Goal: Task Accomplishment & Management: Complete application form

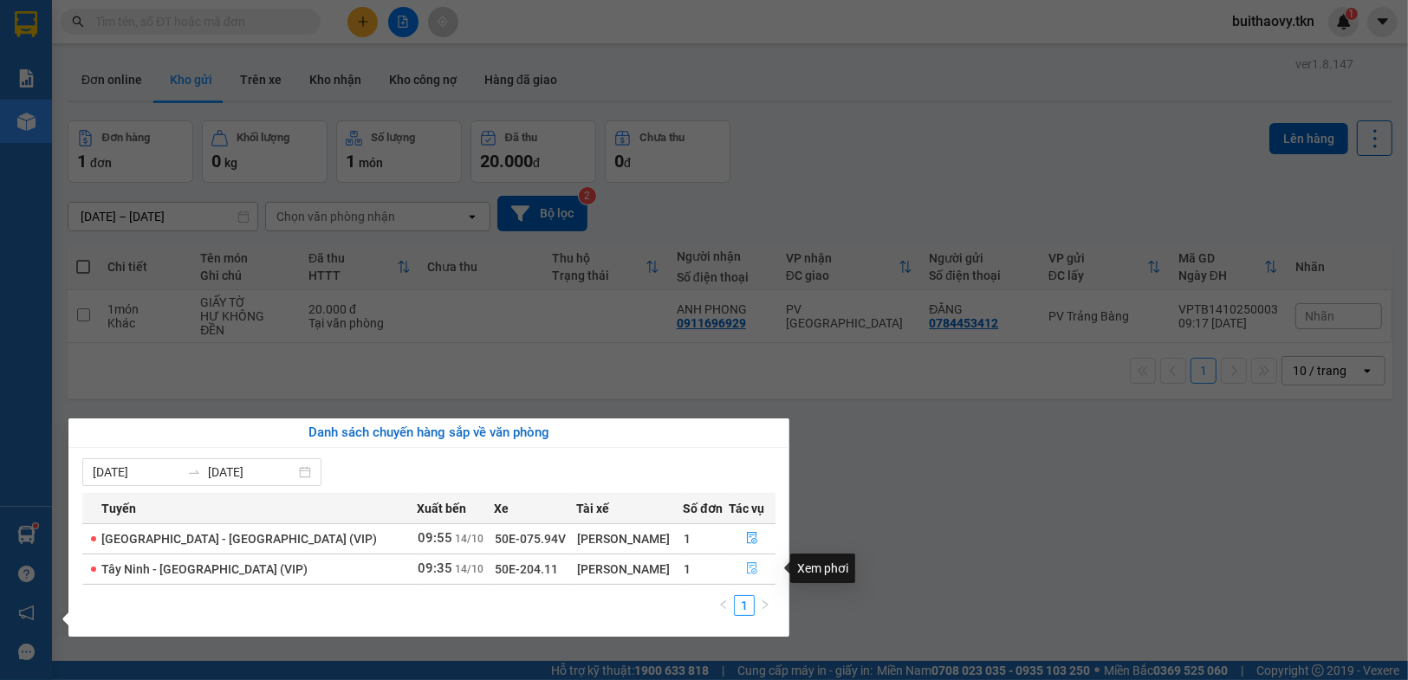
click at [746, 571] on icon "file-done" at bounding box center [752, 568] width 12 height 12
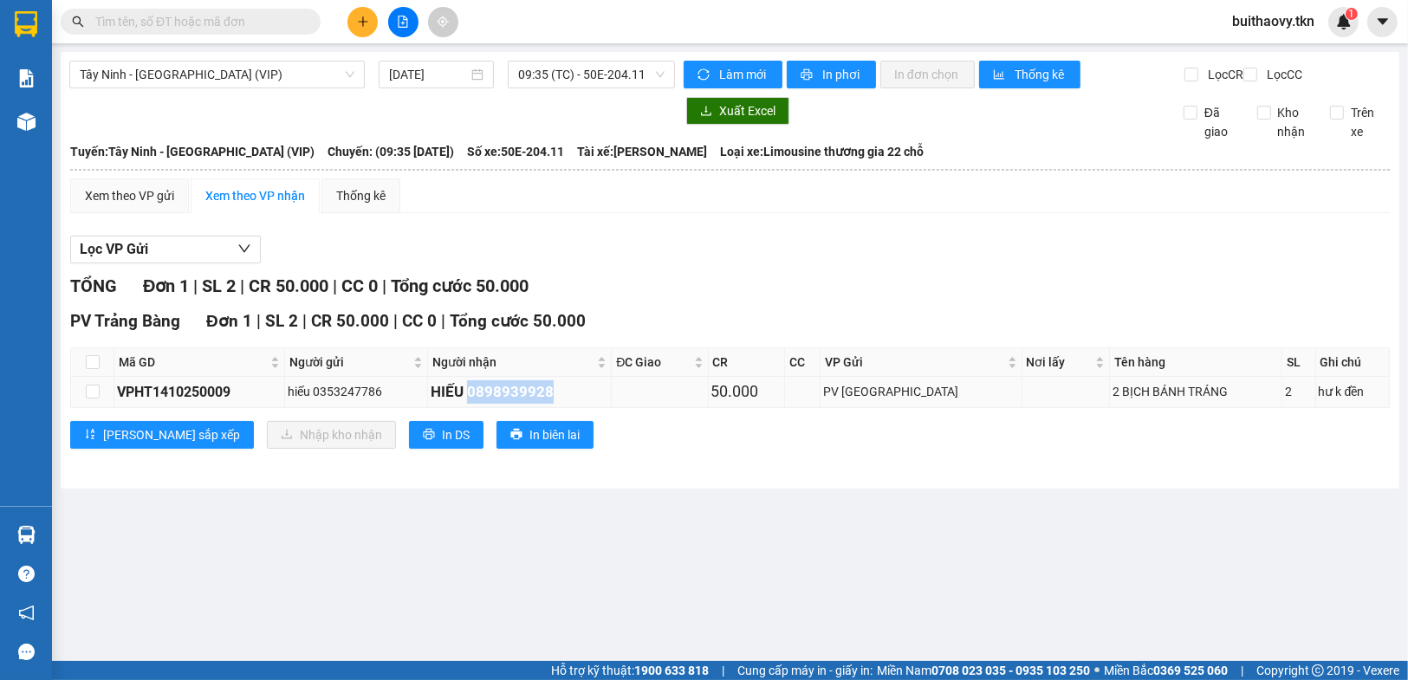
drag, startPoint x: 496, startPoint y: 404, endPoint x: 589, endPoint y: 413, distance: 94.1
click at [594, 404] on div "HIẾU 0898939928" at bounding box center [520, 391] width 178 height 23
copy div "0898939928"
click at [213, 29] on input "text" at bounding box center [197, 21] width 204 height 19
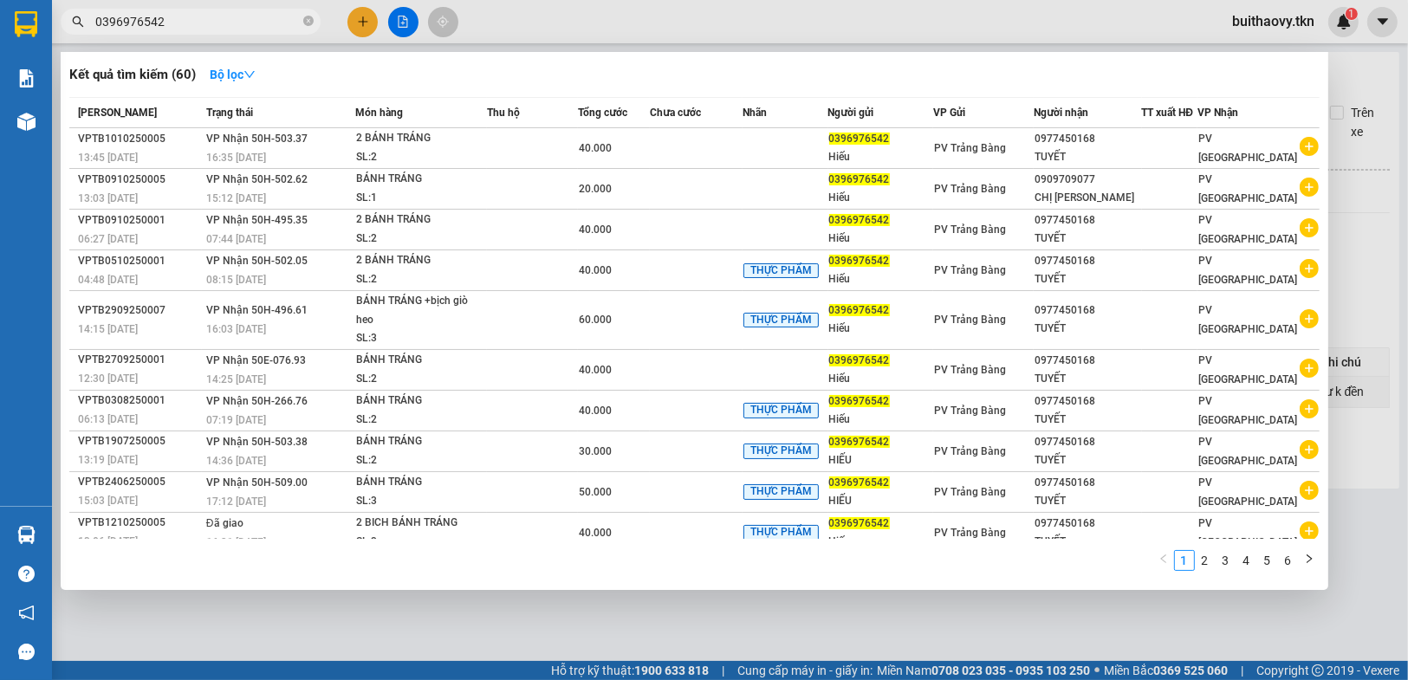
type input "0396976542"
click at [914, 619] on div at bounding box center [704, 340] width 1408 height 680
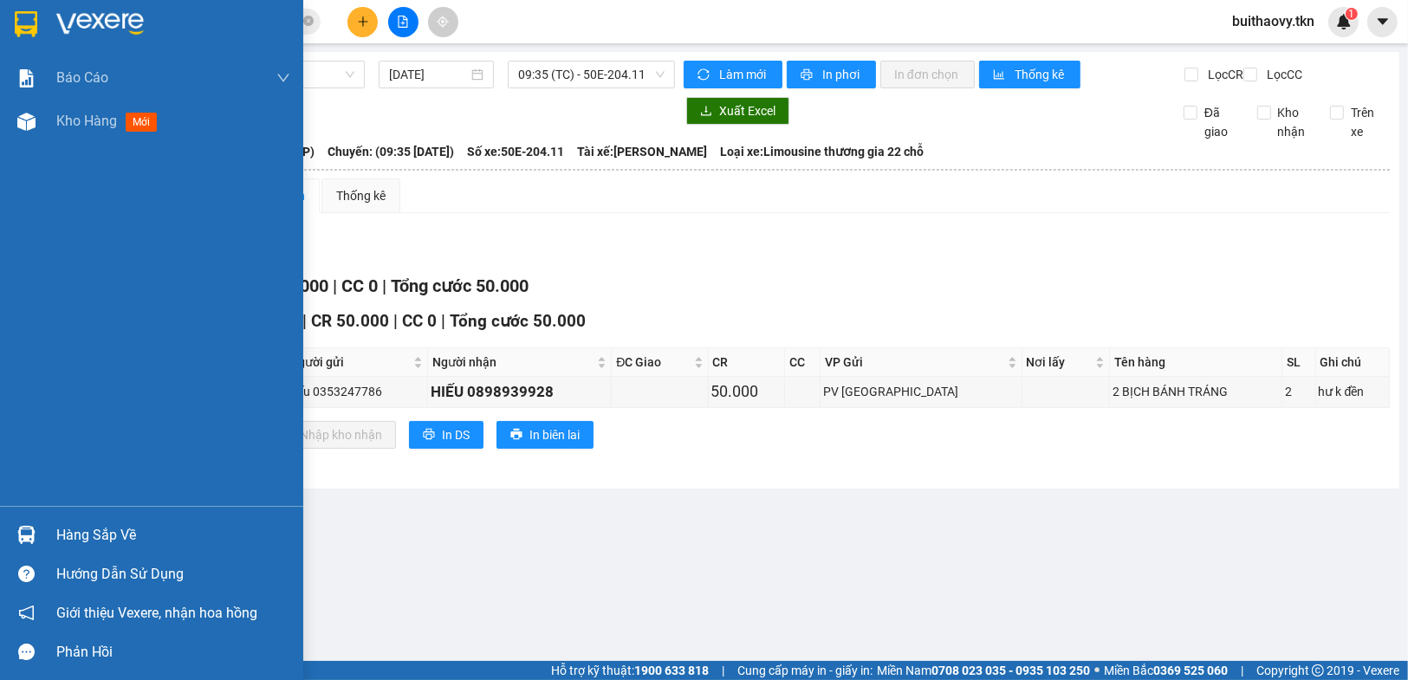
click at [32, 513] on div "Hàng sắp về Hướng dẫn sử dụng Giới thiệu Vexere, nhận hoa hồng Phản hồi" at bounding box center [151, 588] width 303 height 165
click at [139, 538] on div "Hàng sắp về" at bounding box center [173, 535] width 234 height 26
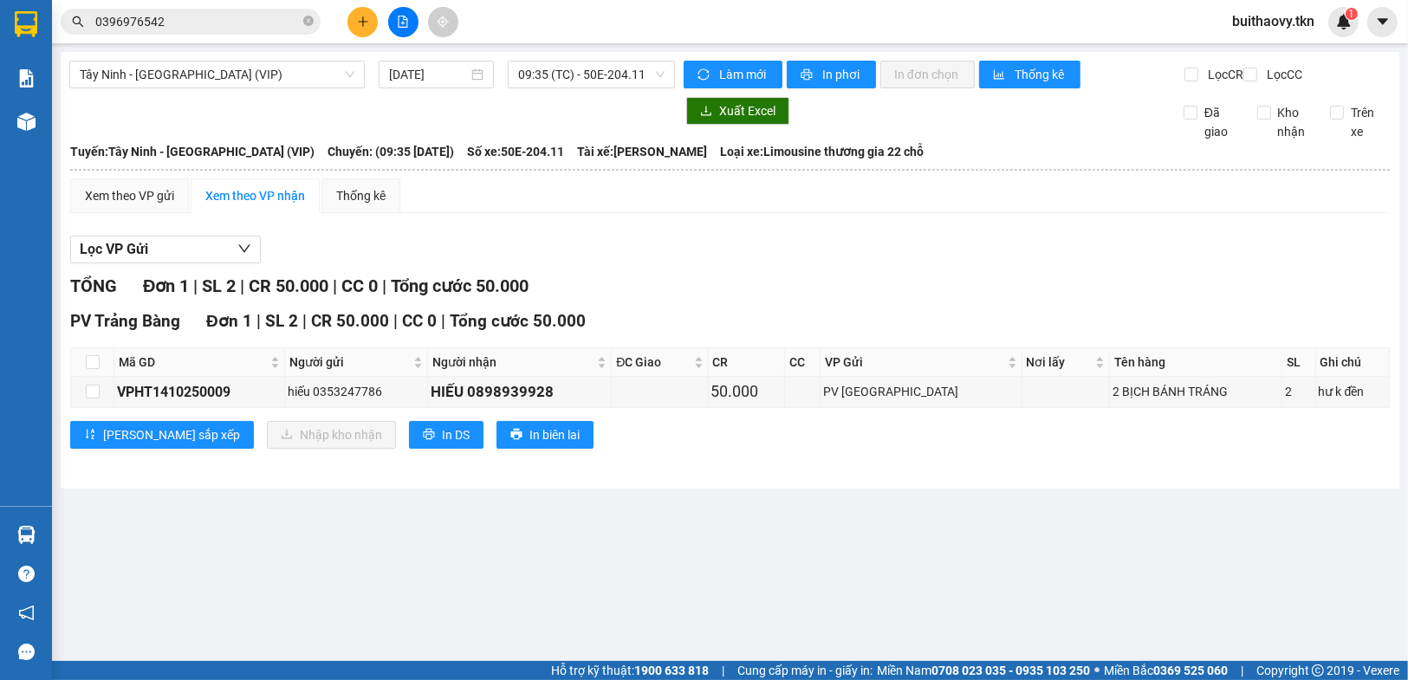
click at [888, 578] on section "Kết quả tìm kiếm ( 60 ) Bộ lọc Mã ĐH Trạng thái Món hàng Thu hộ Tổng cước Chưa …" at bounding box center [704, 340] width 1408 height 680
click at [357, 29] on button at bounding box center [362, 22] width 30 height 30
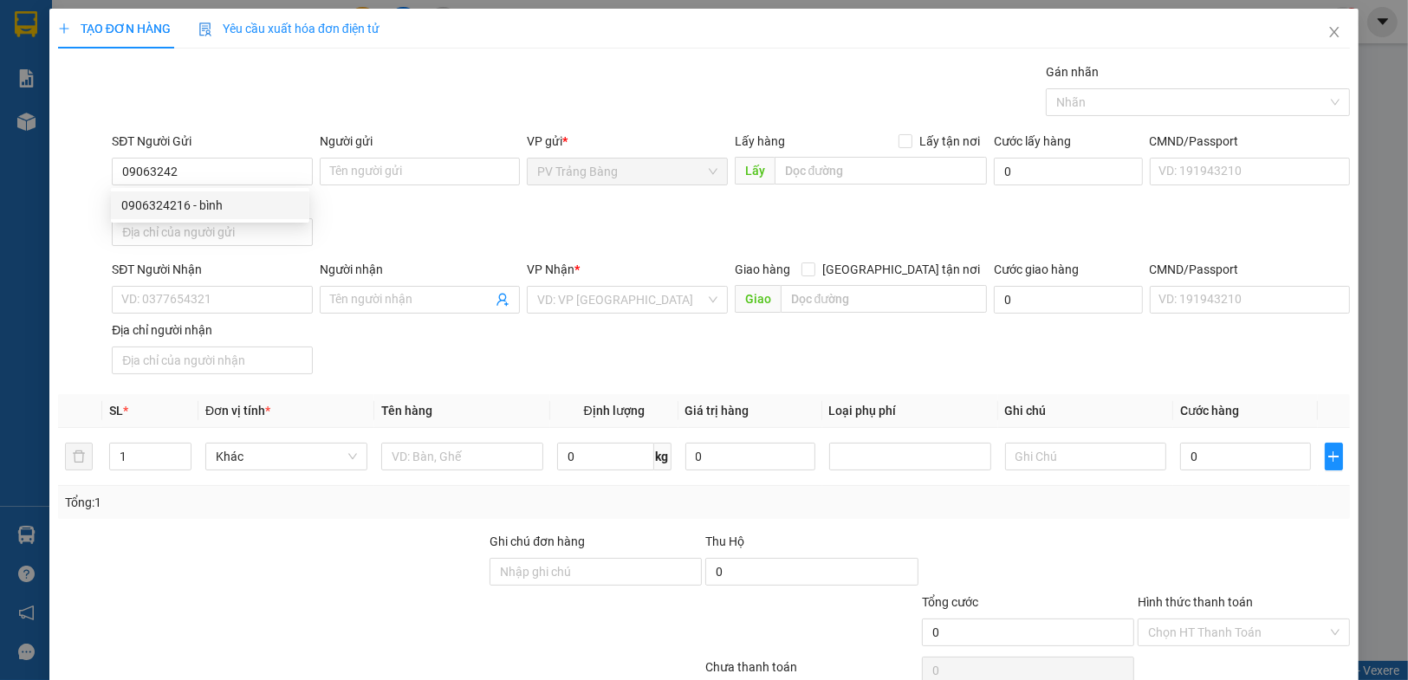
click at [184, 189] on div "0906324216 0906324216 - bình" at bounding box center [210, 205] width 198 height 35
click at [221, 206] on div "Địa chỉ người gửi" at bounding box center [212, 201] width 200 height 19
click at [221, 218] on input "Địa chỉ người gửi" at bounding box center [212, 232] width 200 height 28
click at [225, 178] on input "09063242" at bounding box center [212, 172] width 200 height 28
click at [228, 198] on div "0906324216 - bình" at bounding box center [210, 205] width 178 height 19
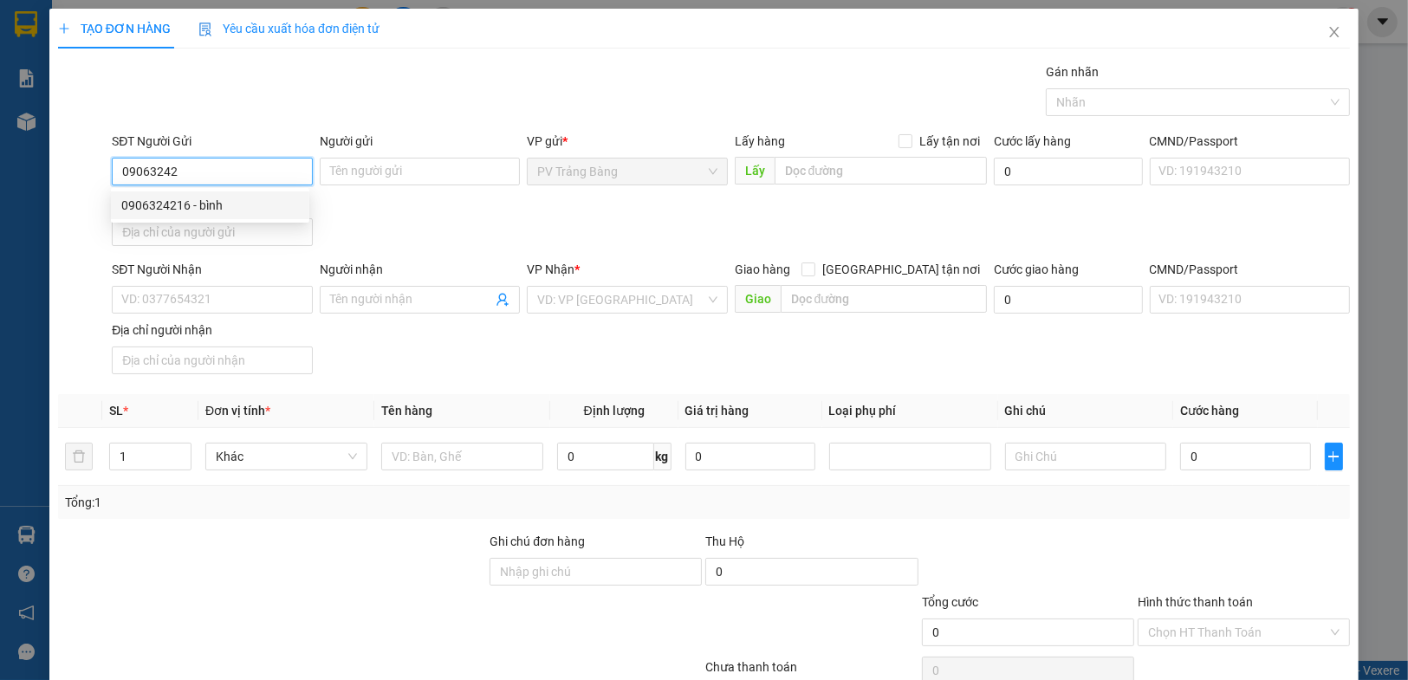
type input "0906324216"
type input "bình"
type input "0912938039"
type input "cúc"
type input "20.000"
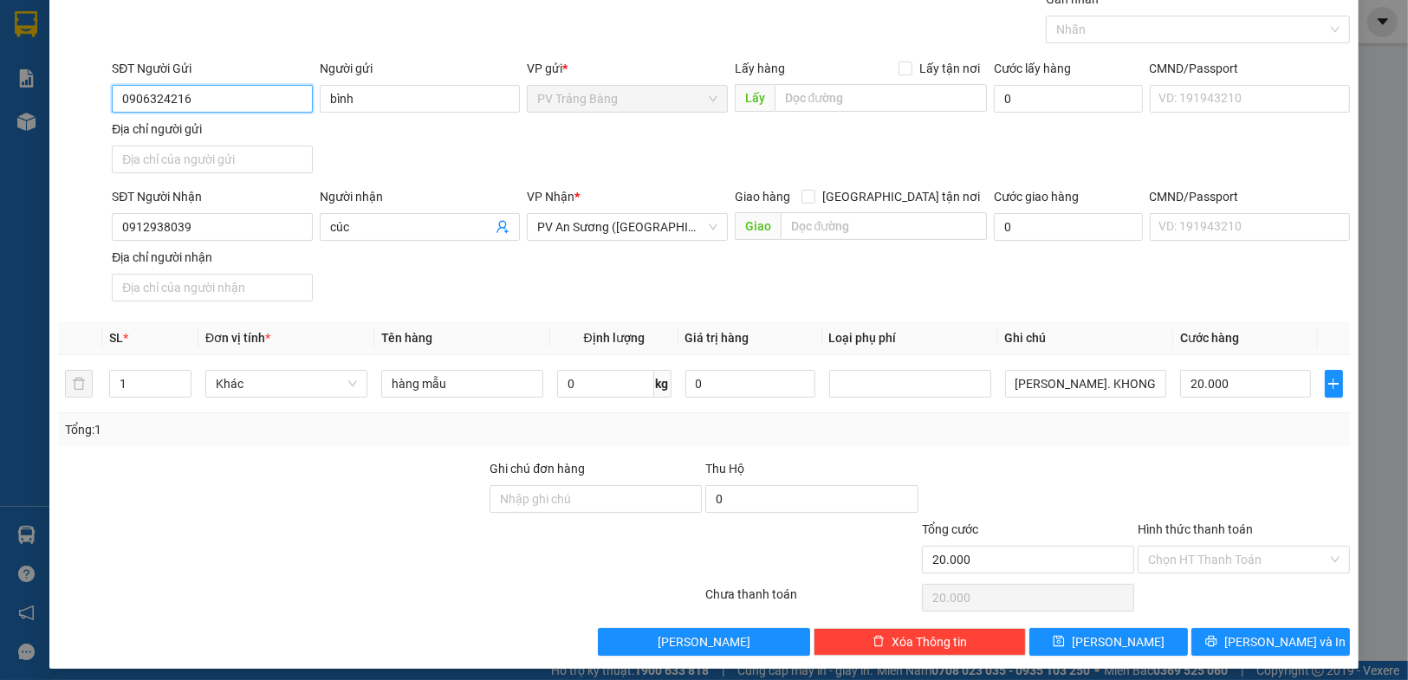
scroll to position [80, 0]
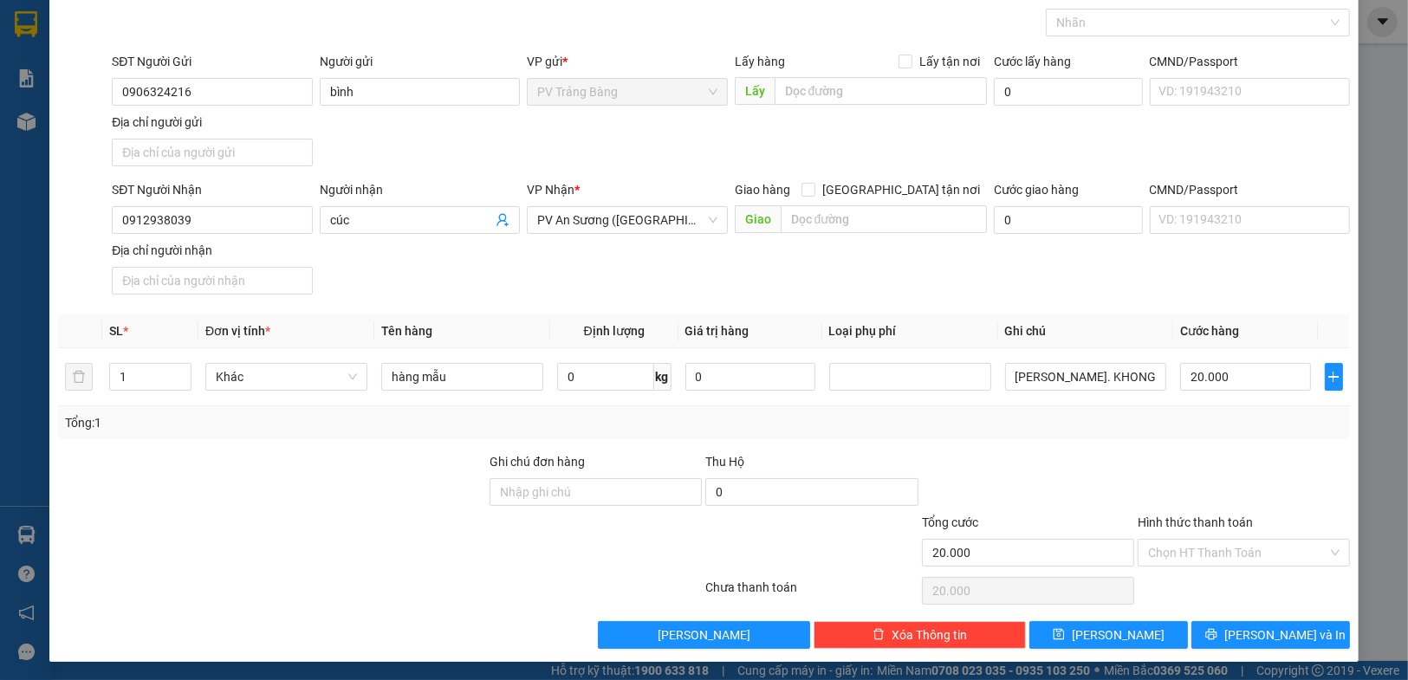
drag, startPoint x: 1244, startPoint y: 550, endPoint x: 1229, endPoint y: 580, distance: 34.1
click at [1242, 551] on input "Hình thức thanh toán" at bounding box center [1237, 553] width 179 height 26
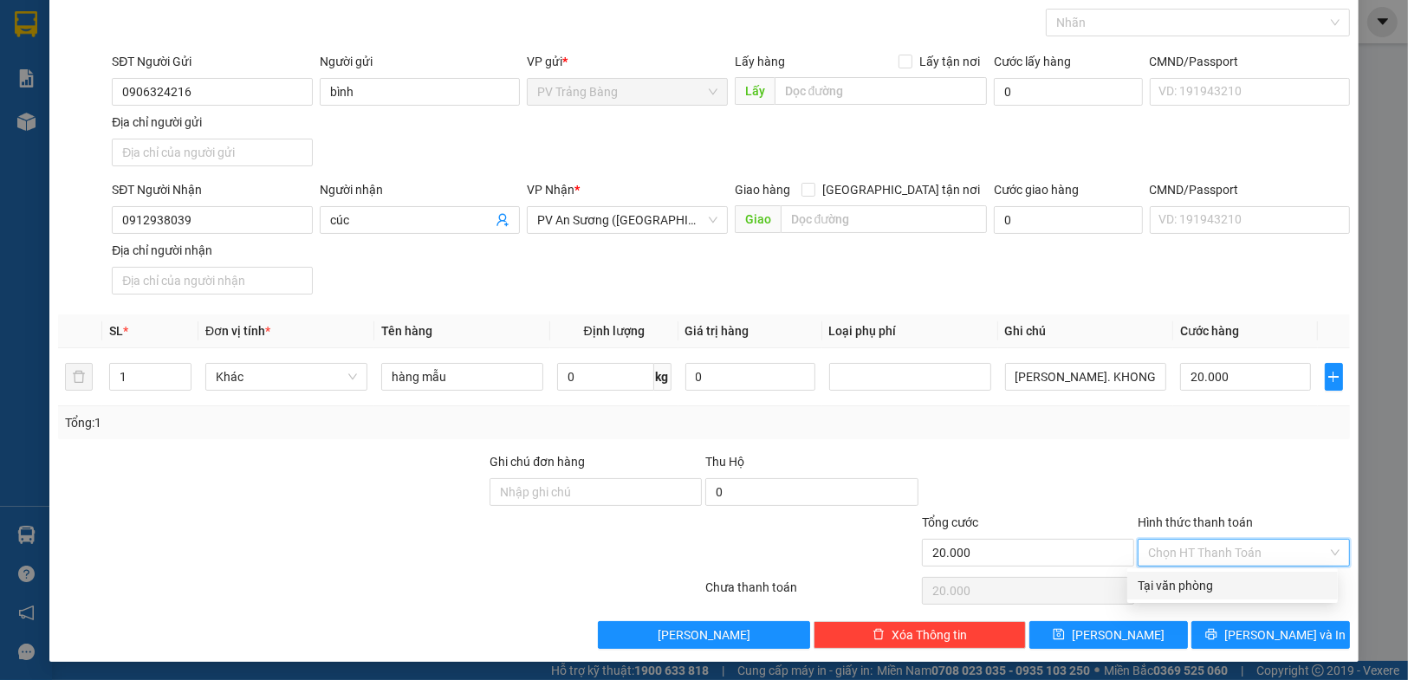
drag, startPoint x: 1228, startPoint y: 583, endPoint x: 1227, endPoint y: 593, distance: 9.6
click at [1227, 584] on div "Tại văn phòng" at bounding box center [1233, 585] width 190 height 19
type input "0"
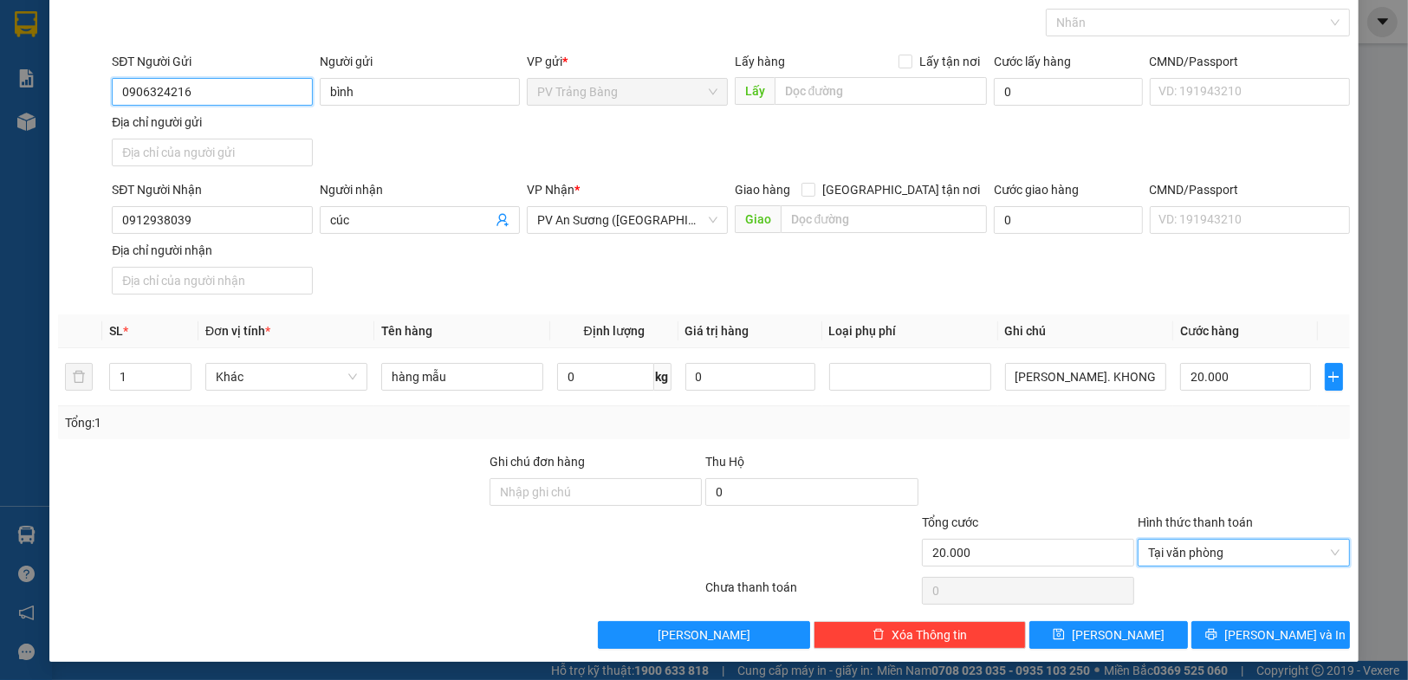
click at [256, 92] on input "0906324216" at bounding box center [212, 92] width 200 height 28
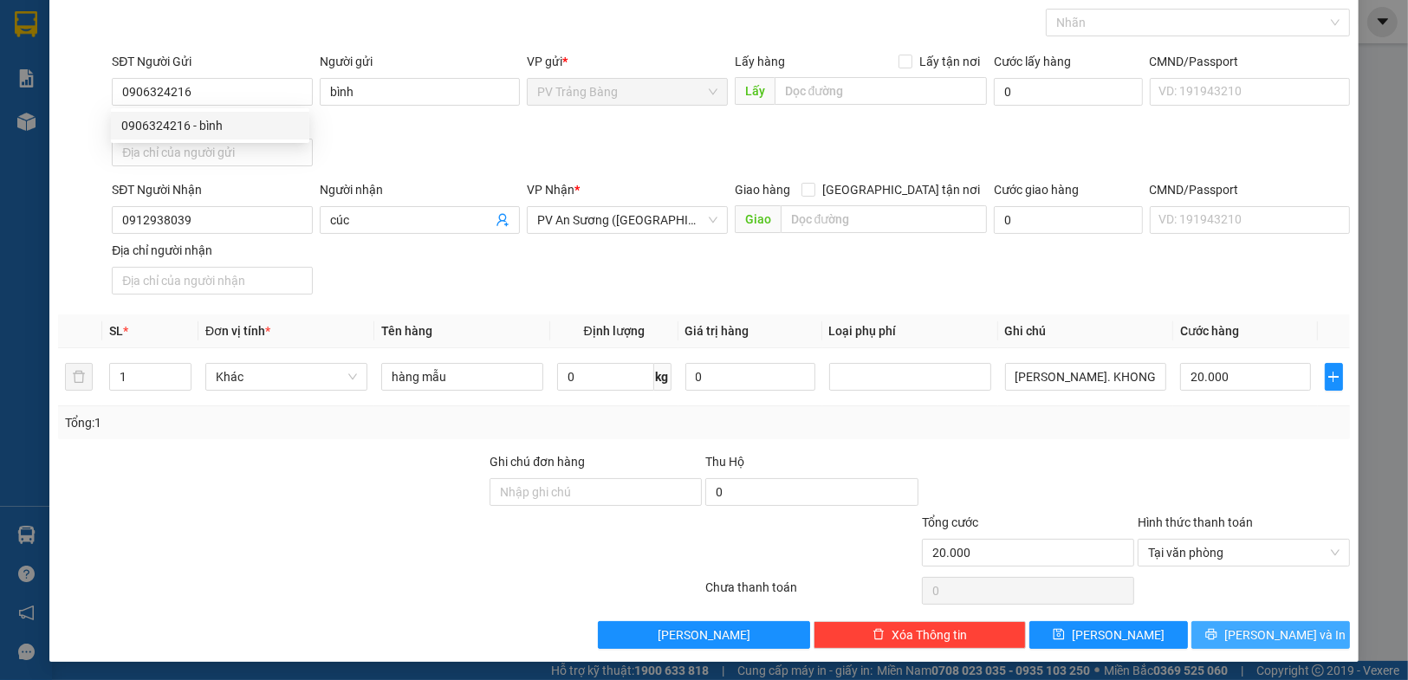
click at [1256, 631] on span "[PERSON_NAME] và In" at bounding box center [1284, 635] width 121 height 19
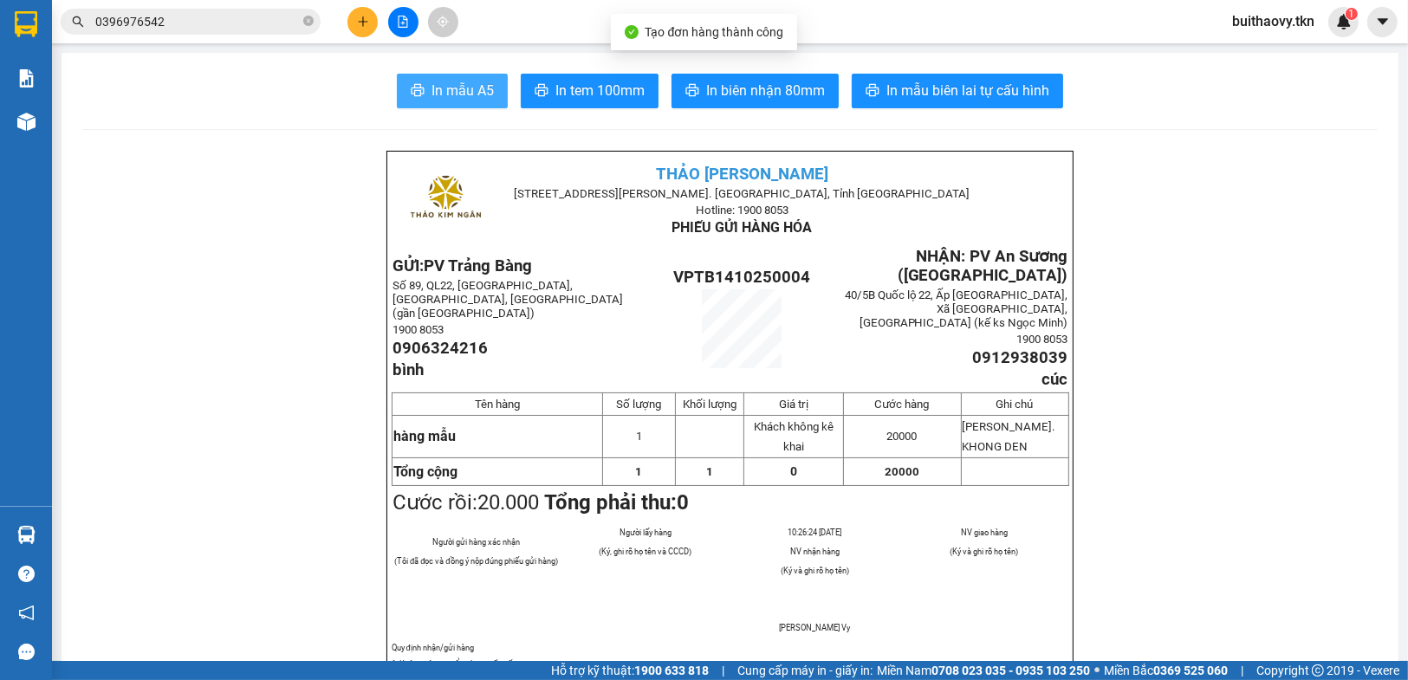
click at [466, 92] on span "In mẫu A5" at bounding box center [462, 91] width 62 height 22
click at [359, 14] on button at bounding box center [362, 22] width 30 height 30
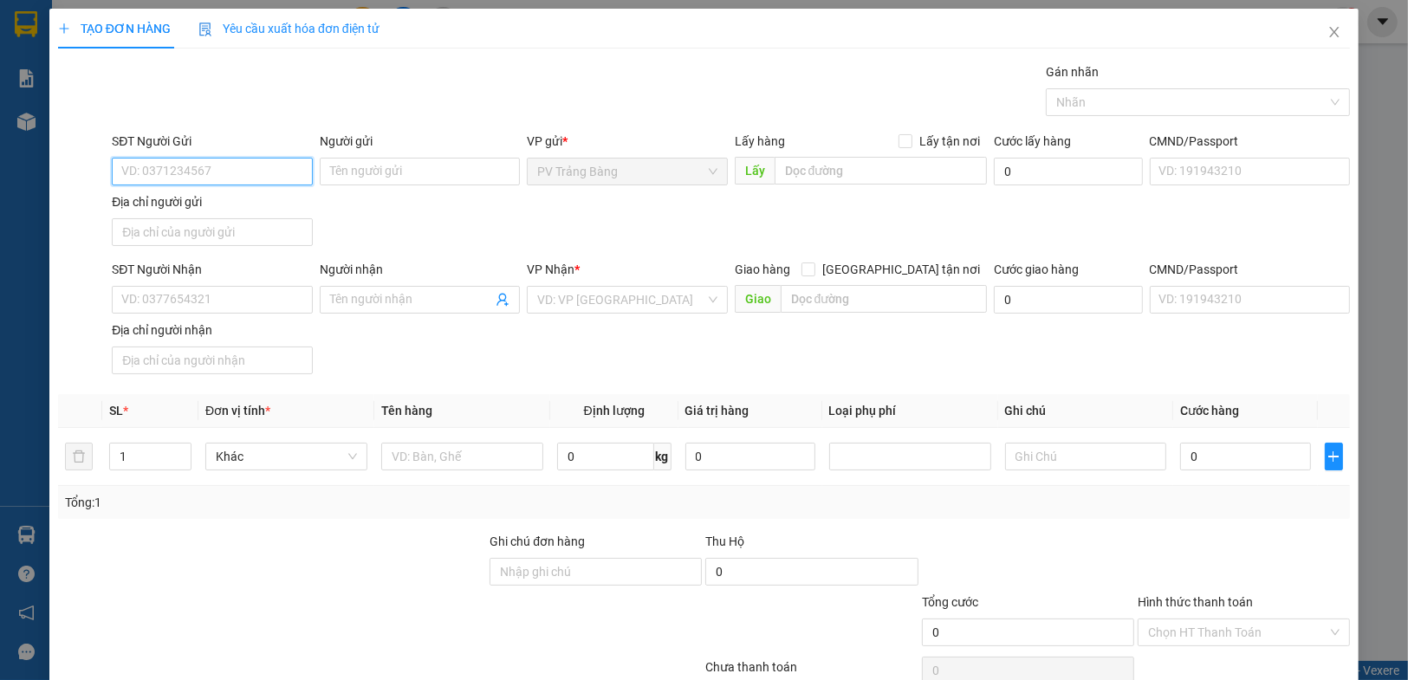
click at [244, 171] on input "SĐT Người Gửi" at bounding box center [212, 172] width 200 height 28
paste input "0906324216"
type input "0906324216"
click at [229, 197] on div "0906324216 - bình" at bounding box center [210, 205] width 178 height 19
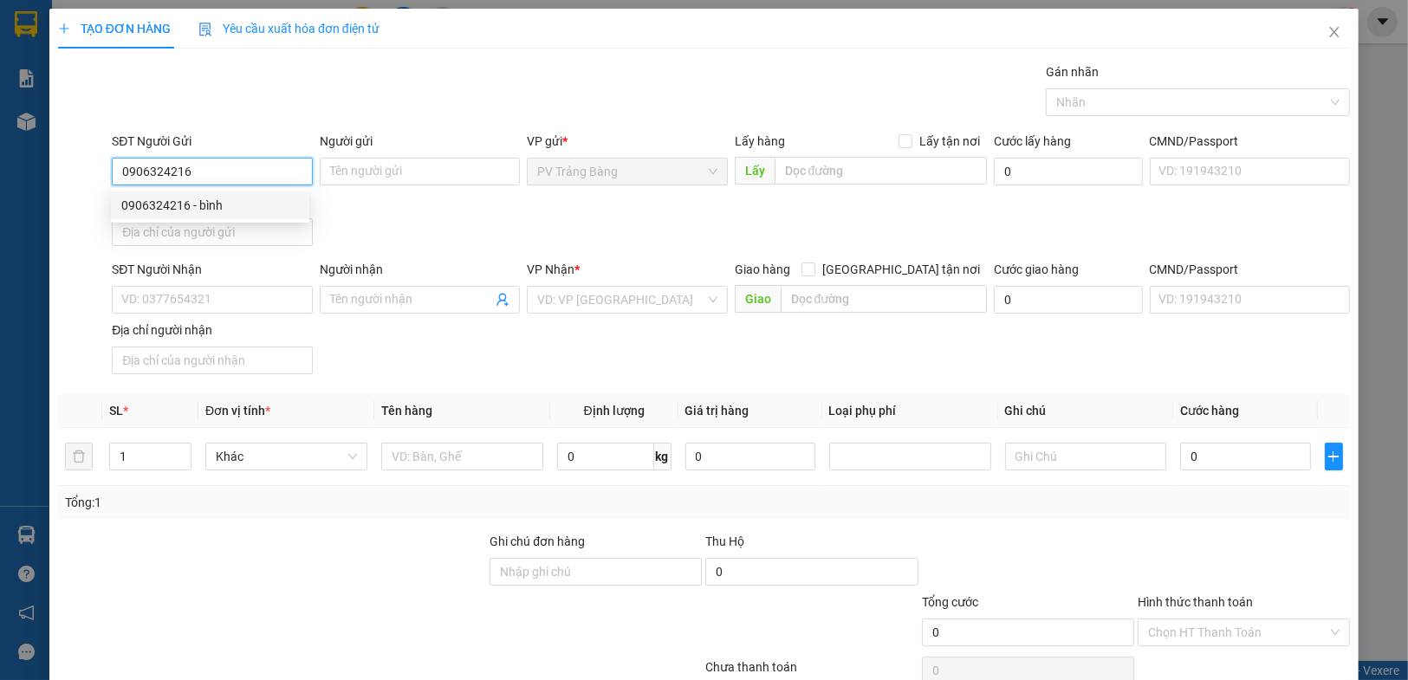
type input "bình"
type input "0912938039"
type input "cúc"
type input "20.000"
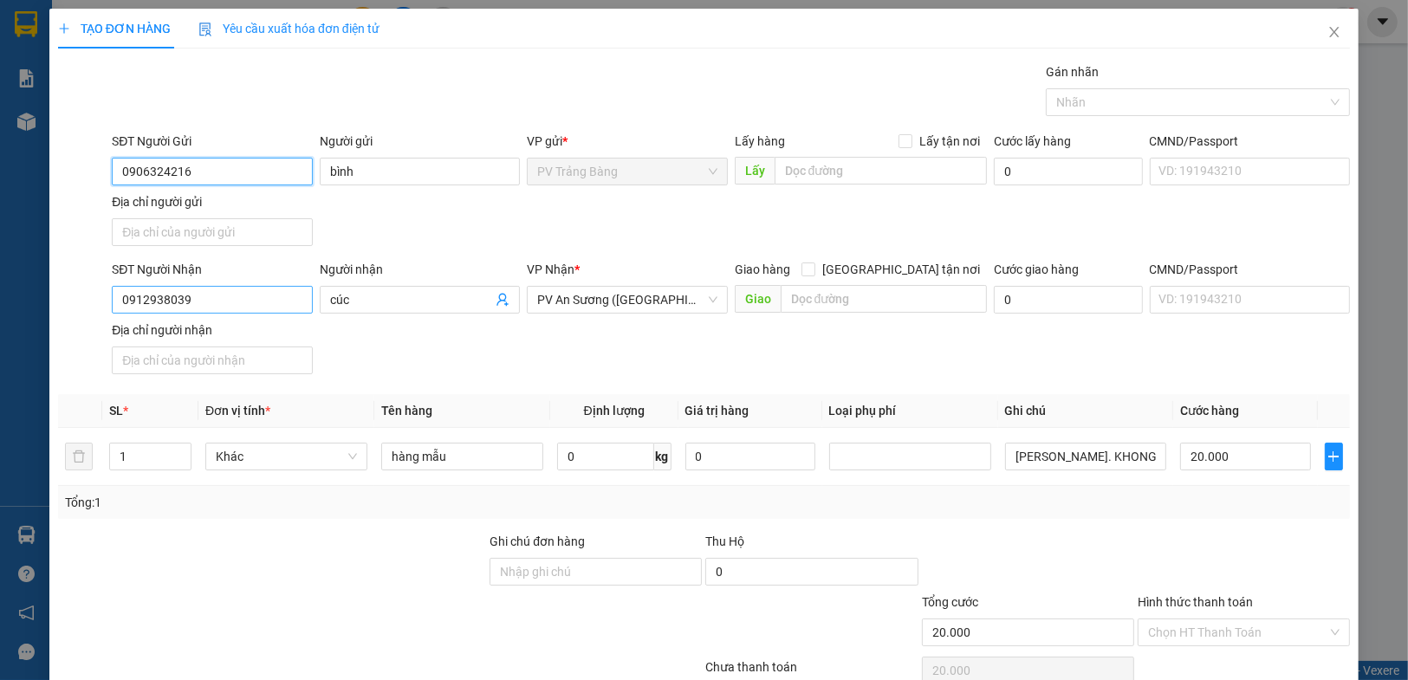
type input "0906324216"
click at [226, 306] on input "0912938039" at bounding box center [212, 300] width 200 height 28
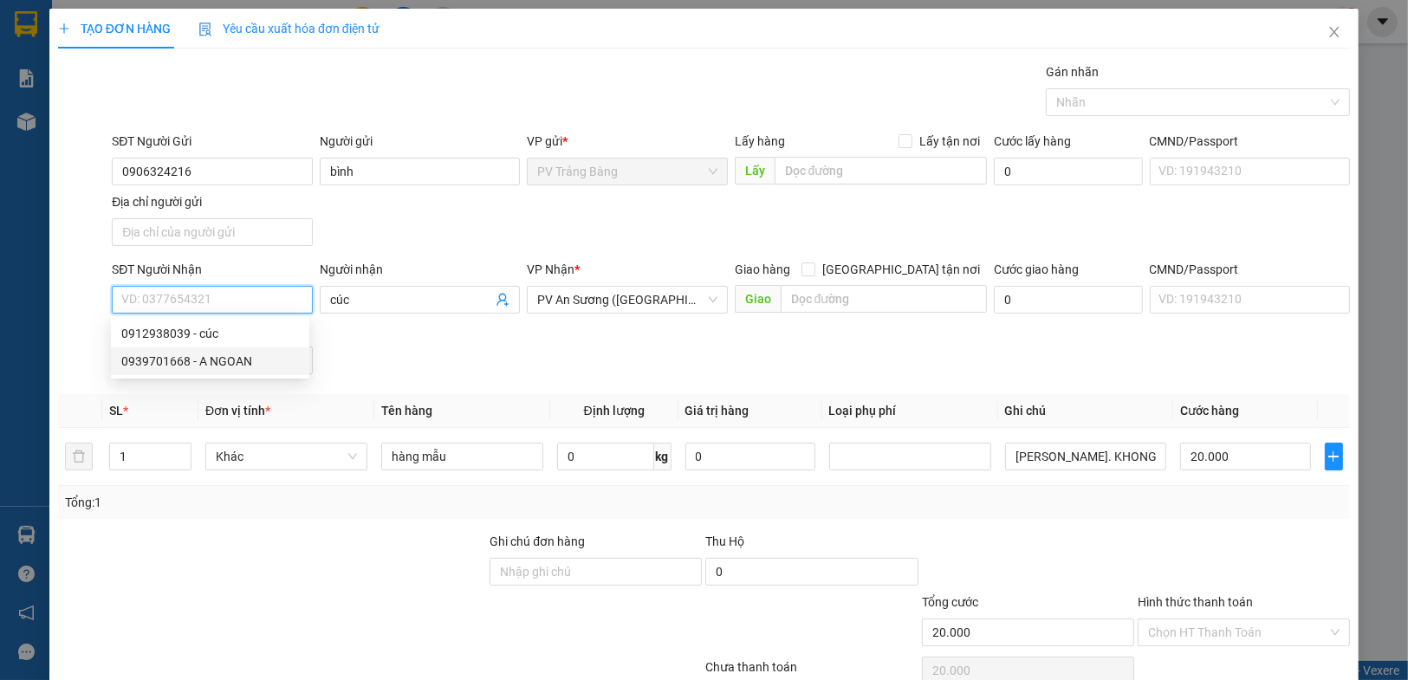
click at [232, 358] on div "0939701668 - A NGOAN" at bounding box center [210, 361] width 178 height 19
type input "0939701668"
type input "A NGOAN"
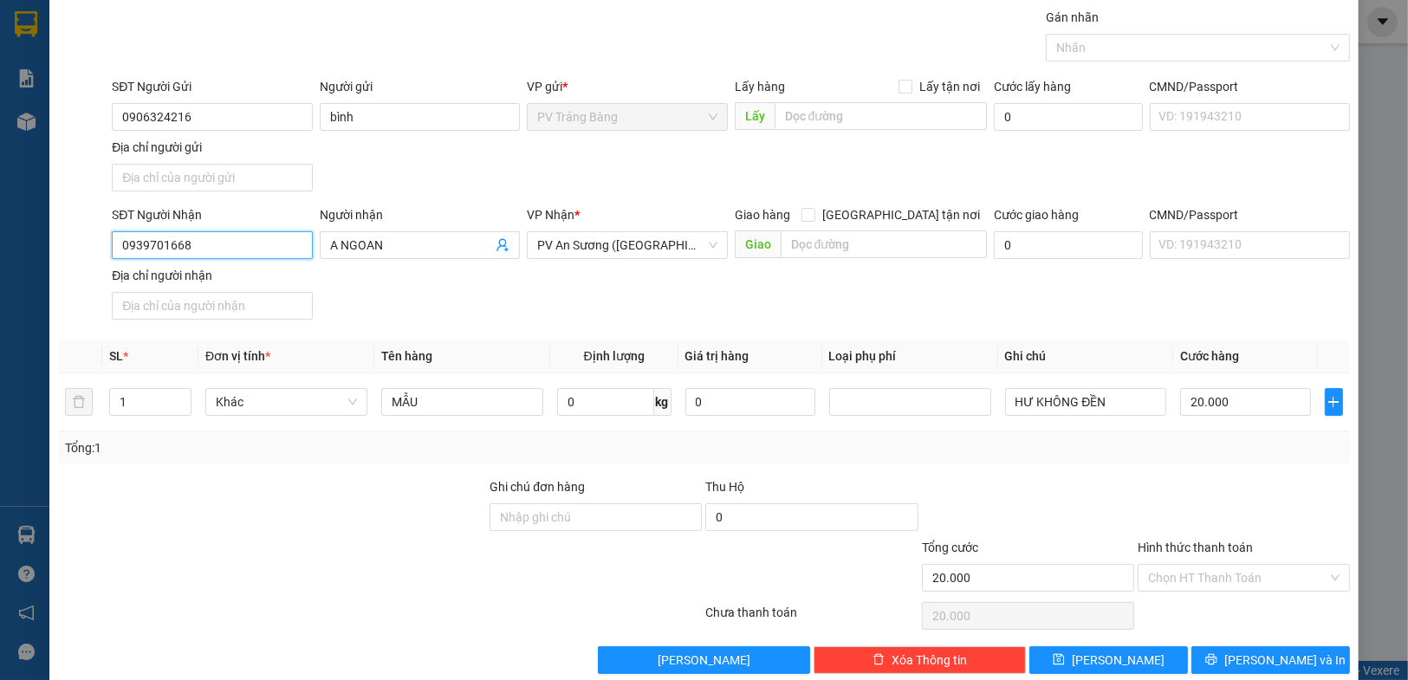
scroll to position [80, 0]
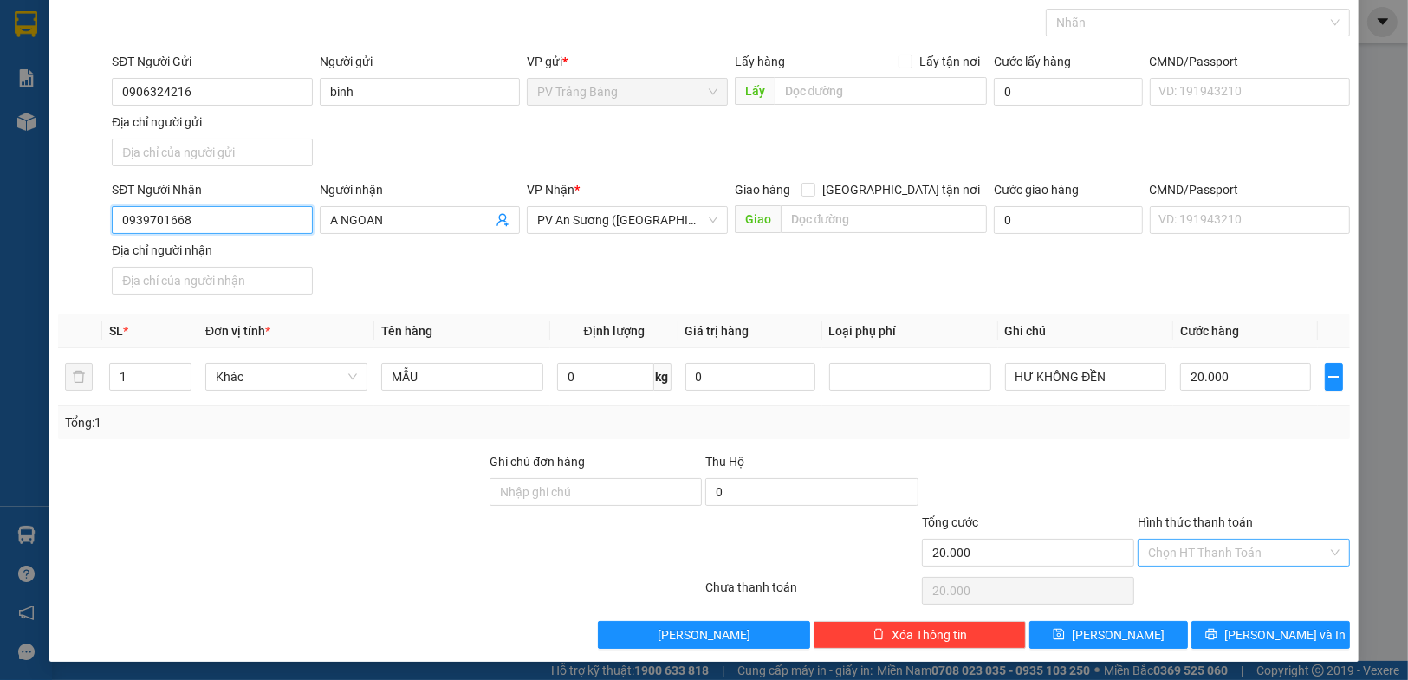
type input "0939701668"
click at [1174, 555] on input "Hình thức thanh toán" at bounding box center [1237, 553] width 179 height 26
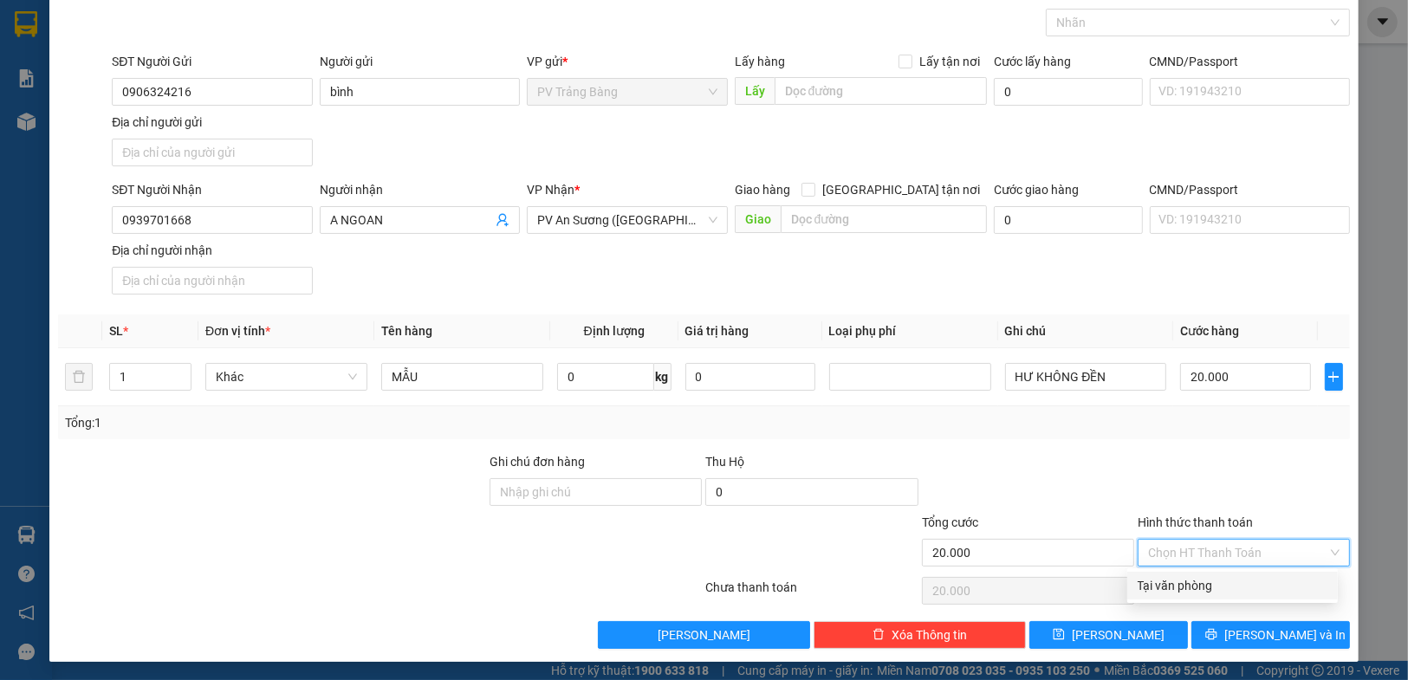
click at [1180, 585] on div "Tại văn phòng" at bounding box center [1233, 585] width 190 height 19
type input "0"
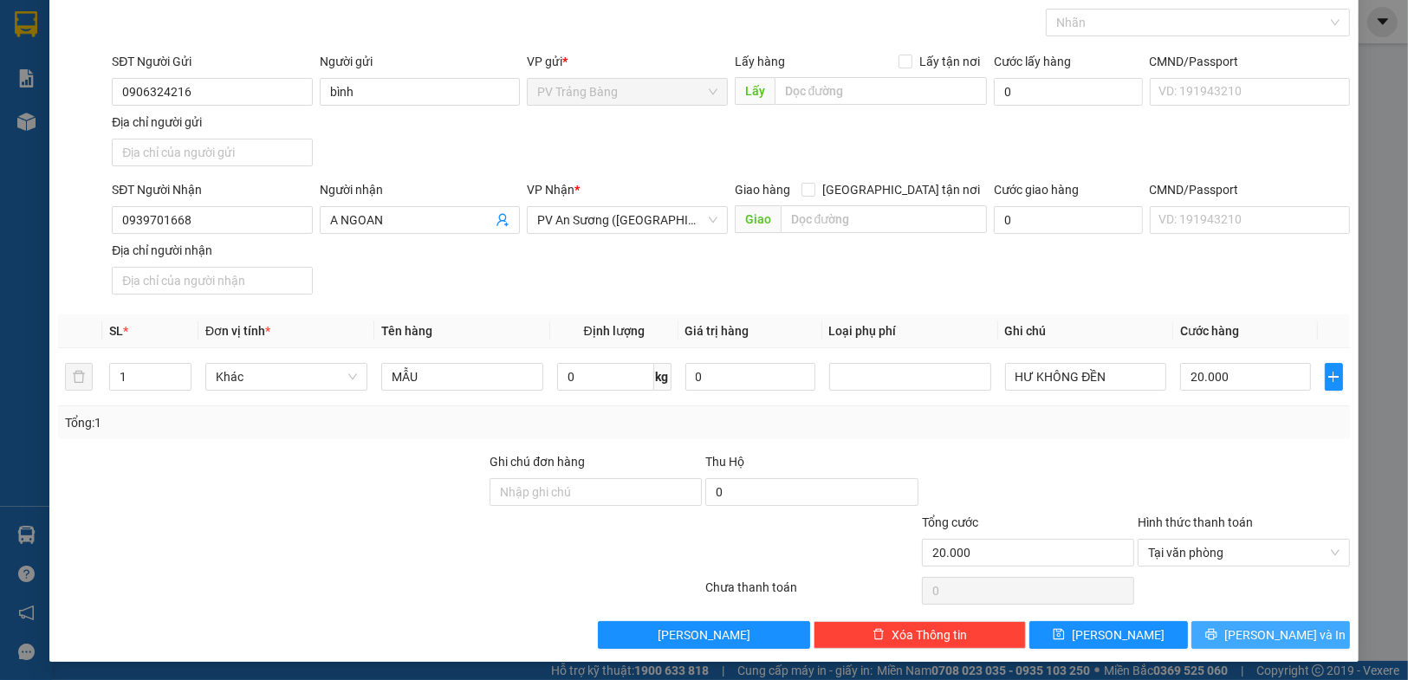
click at [1216, 621] on button "[PERSON_NAME] và In" at bounding box center [1270, 635] width 159 height 28
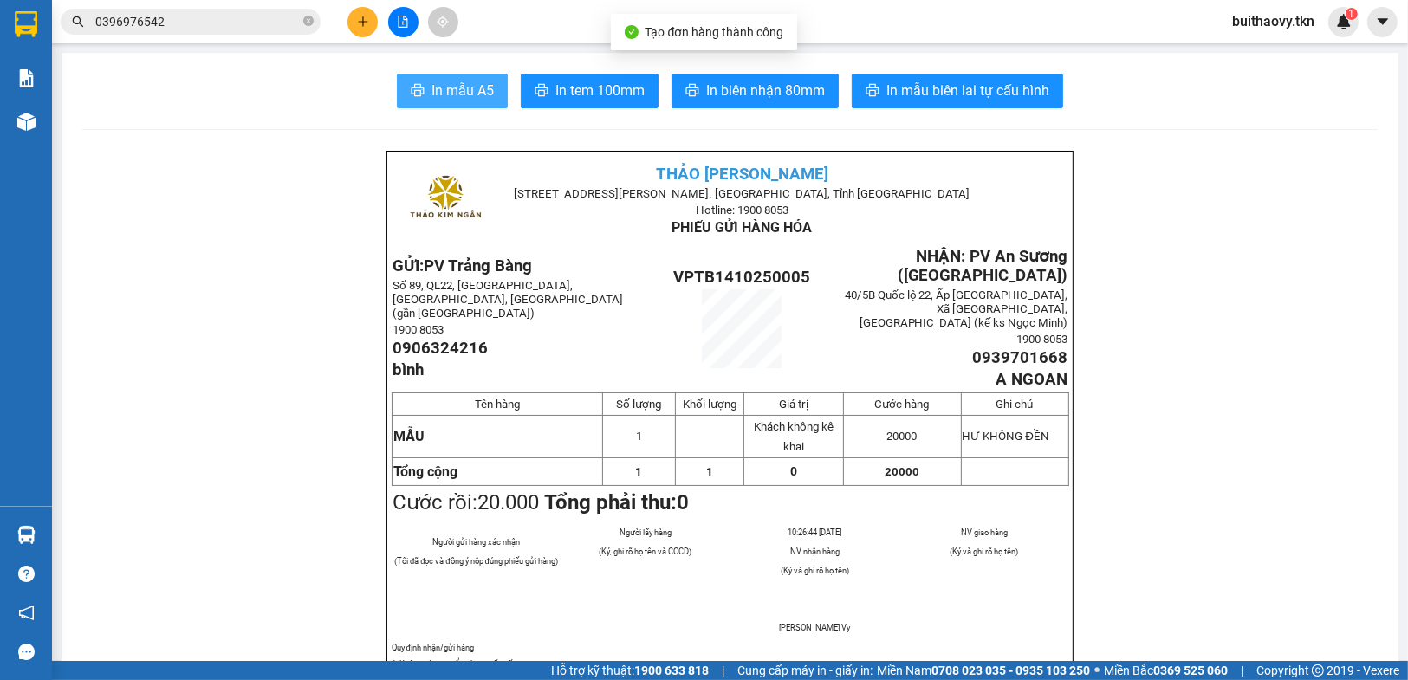
click at [471, 93] on span "In mẫu A5" at bounding box center [462, 91] width 62 height 22
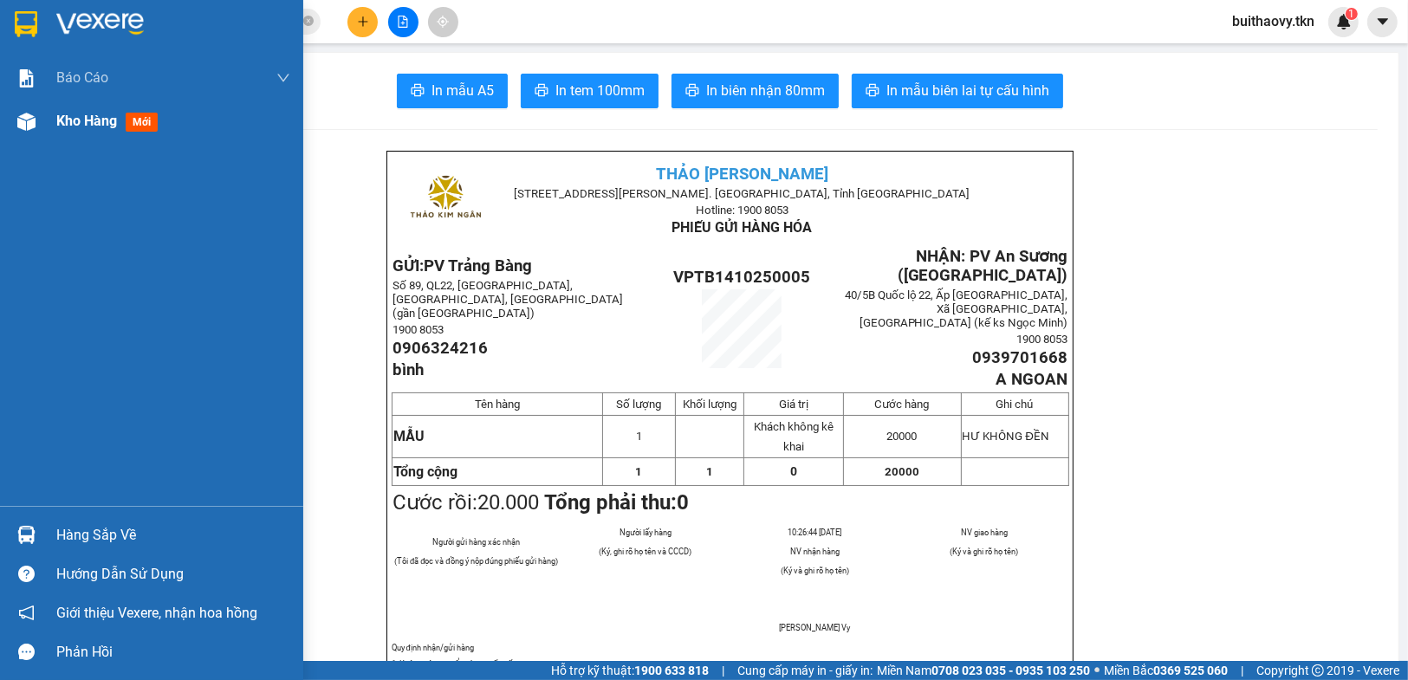
click at [9, 131] on div "Kho hàng mới" at bounding box center [151, 121] width 303 height 43
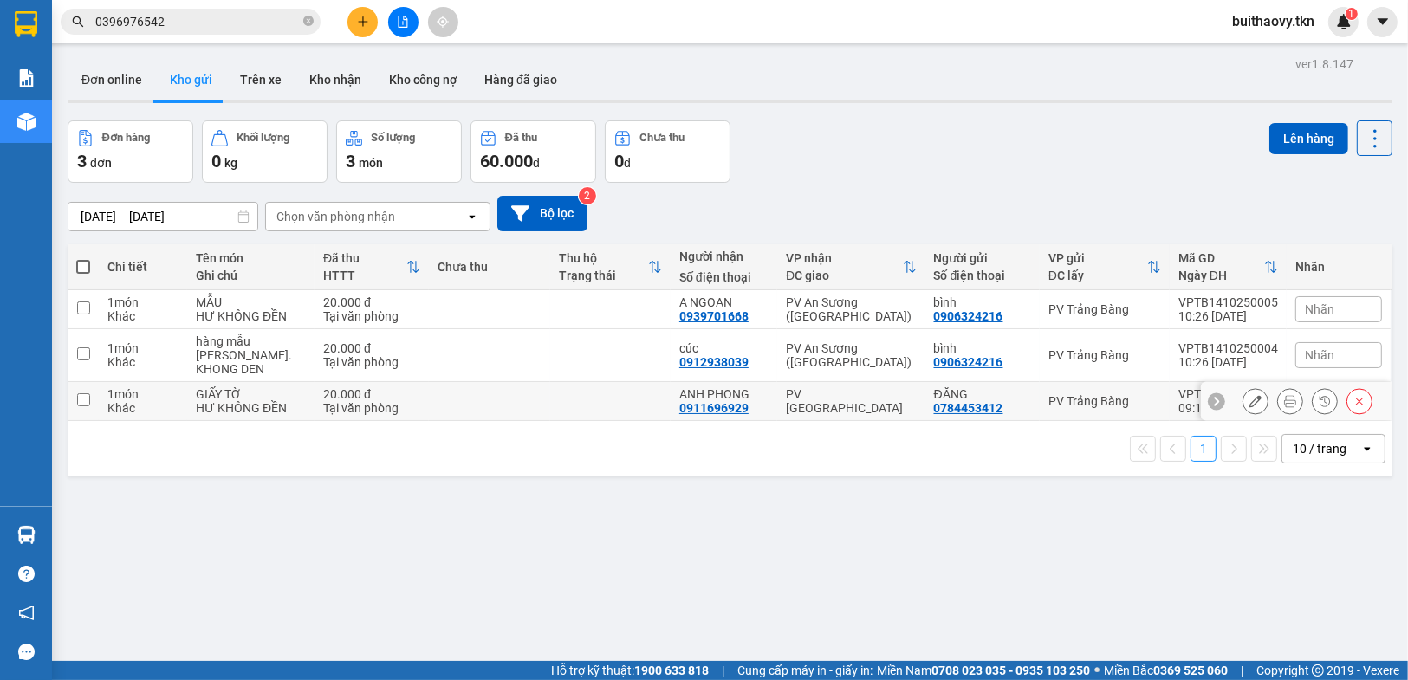
click at [835, 399] on div "PV [GEOGRAPHIC_DATA]" at bounding box center [851, 401] width 131 height 28
checkbox input "true"
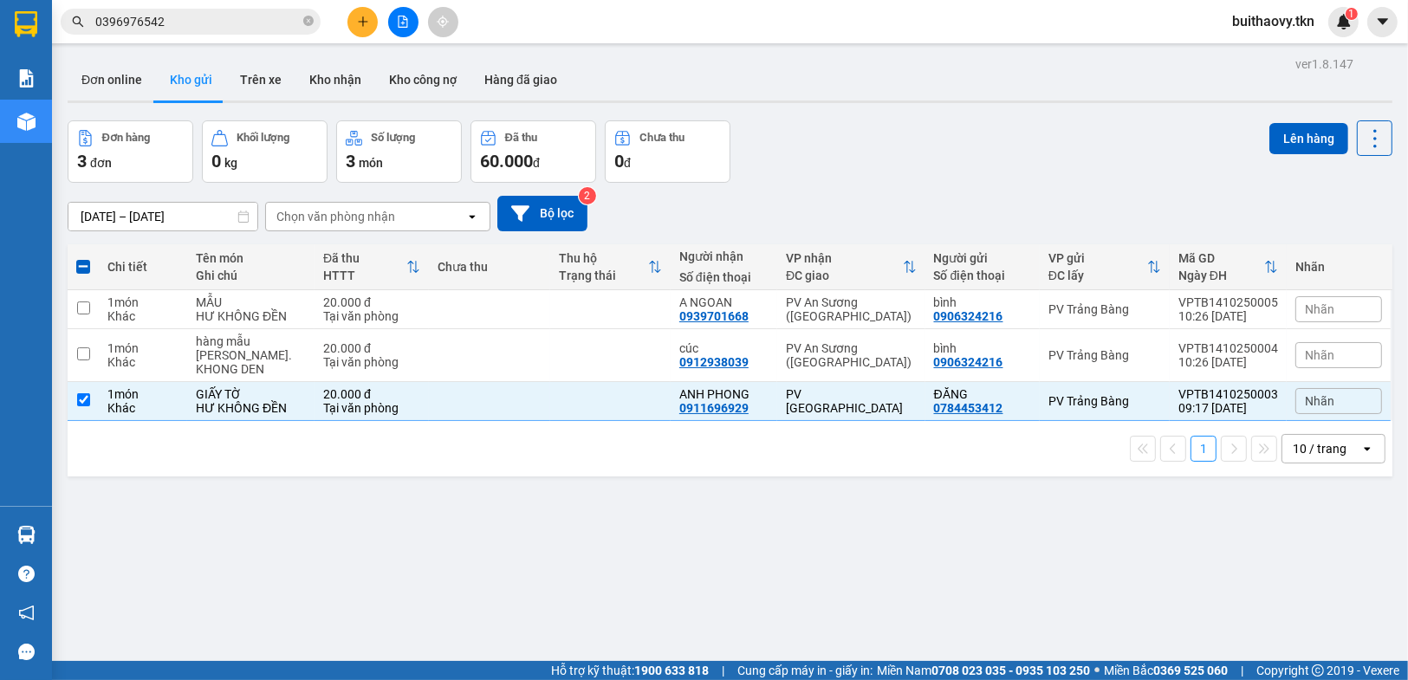
click at [1287, 156] on div "Lên hàng" at bounding box center [1330, 151] width 123 height 62
click at [1274, 145] on button "Lên hàng" at bounding box center [1308, 138] width 79 height 31
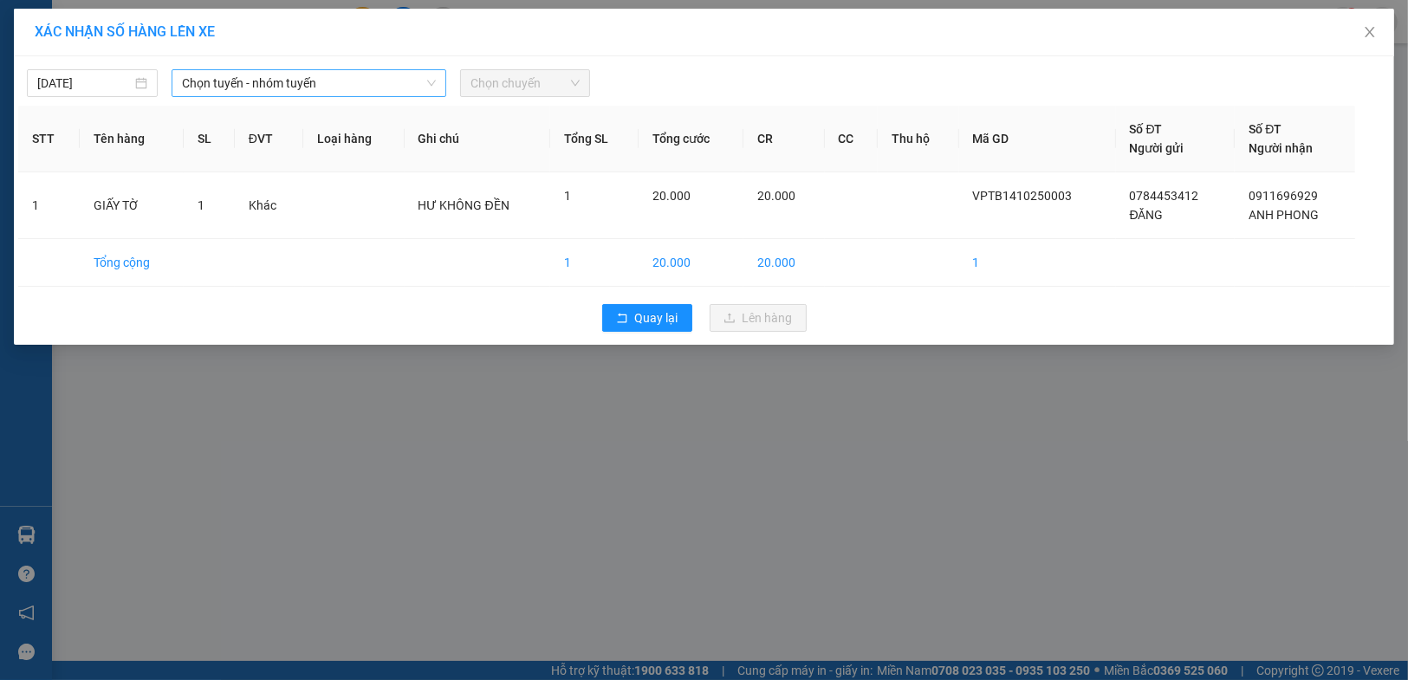
click at [289, 70] on span "Chọn tuyến - nhóm tuyến" at bounding box center [309, 83] width 254 height 26
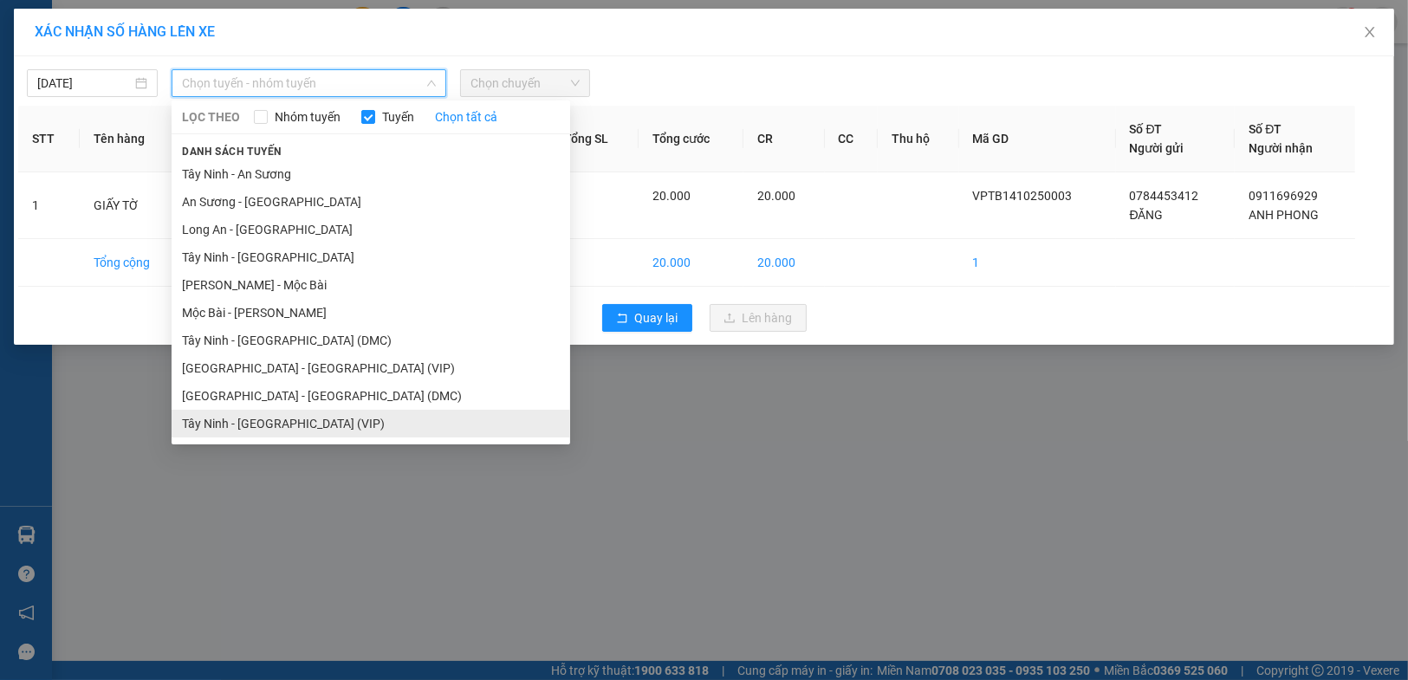
click at [343, 422] on li "Tây Ninh - [GEOGRAPHIC_DATA] (VIP)" at bounding box center [371, 424] width 399 height 28
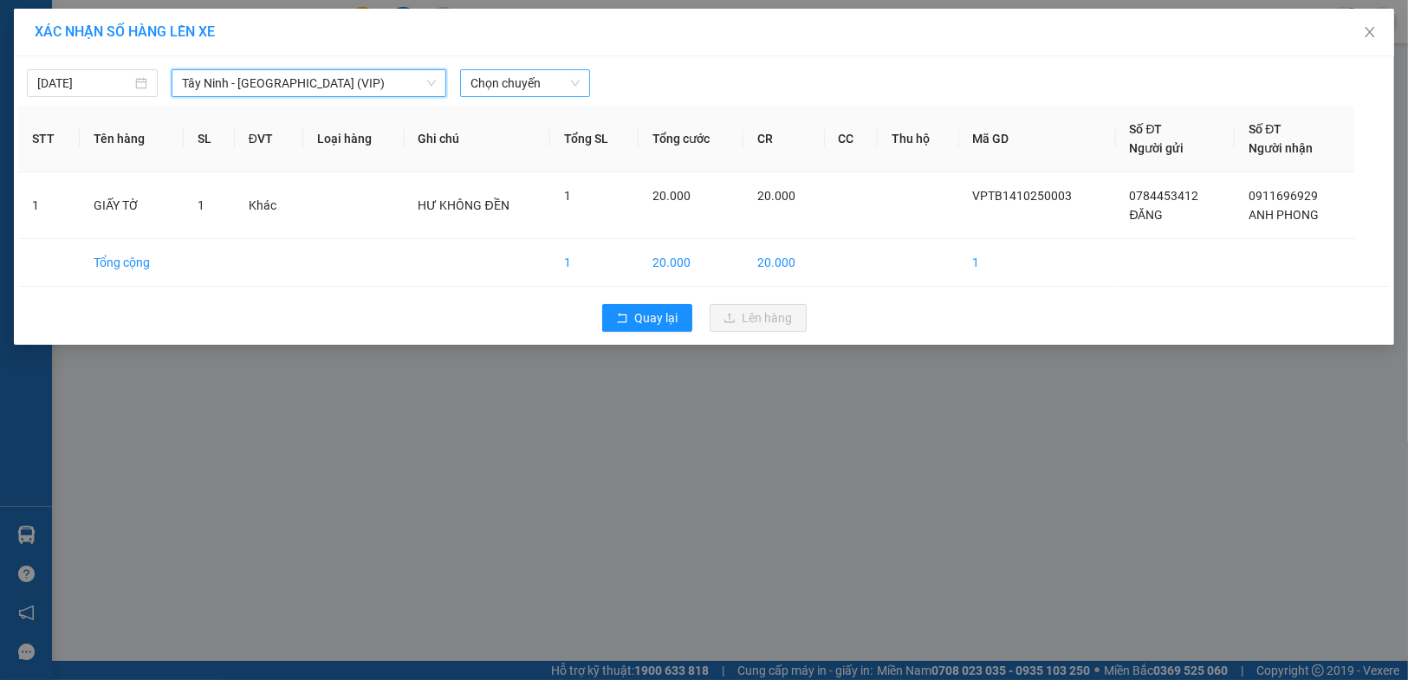
click at [536, 81] on span "Chọn chuyến" at bounding box center [525, 83] width 110 height 26
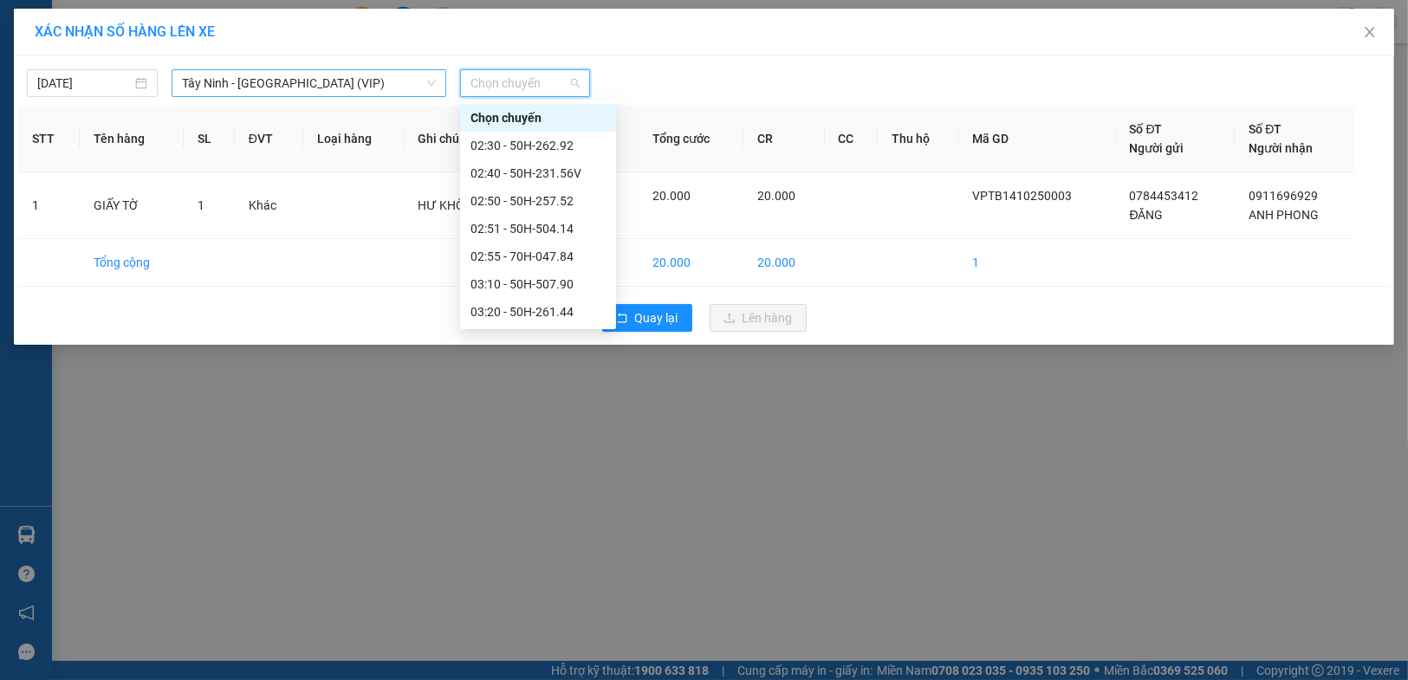
click at [310, 76] on span "Tây Ninh - [GEOGRAPHIC_DATA] (VIP)" at bounding box center [309, 83] width 254 height 26
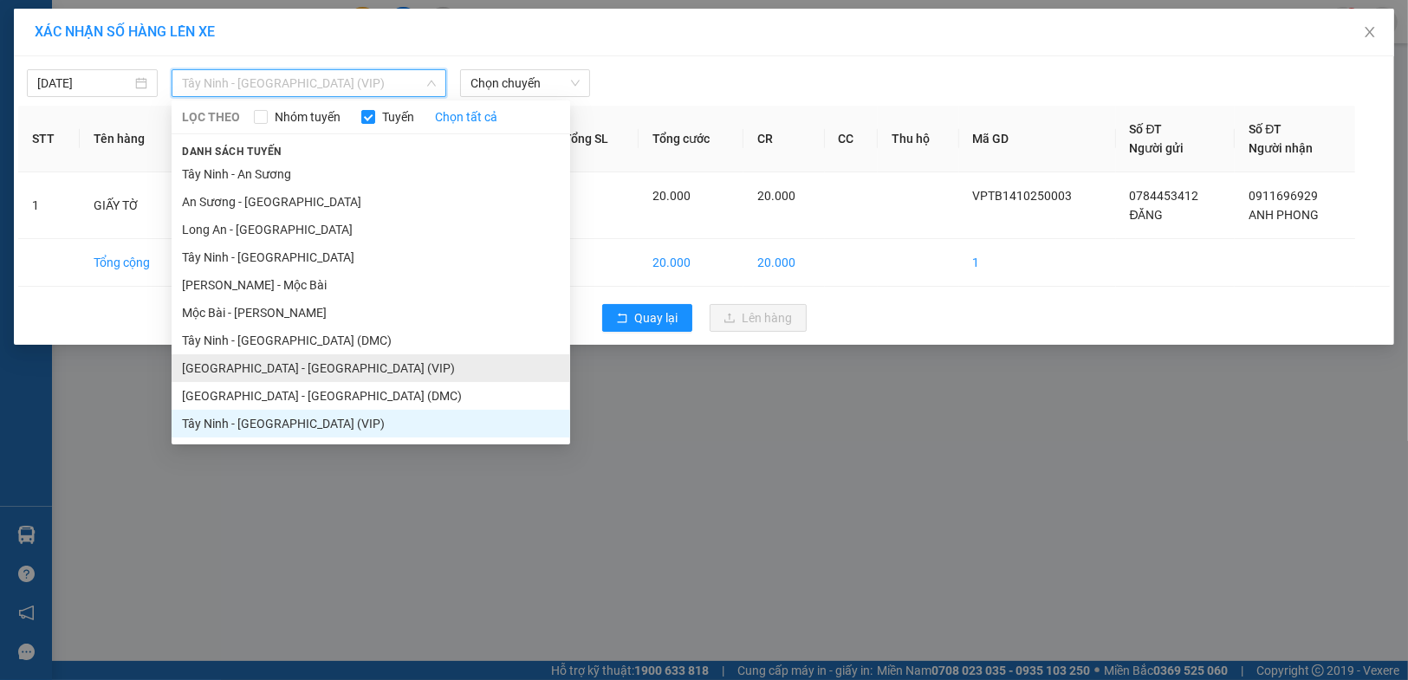
click at [333, 364] on li "[GEOGRAPHIC_DATA] - [GEOGRAPHIC_DATA] (VIP)" at bounding box center [371, 368] width 399 height 28
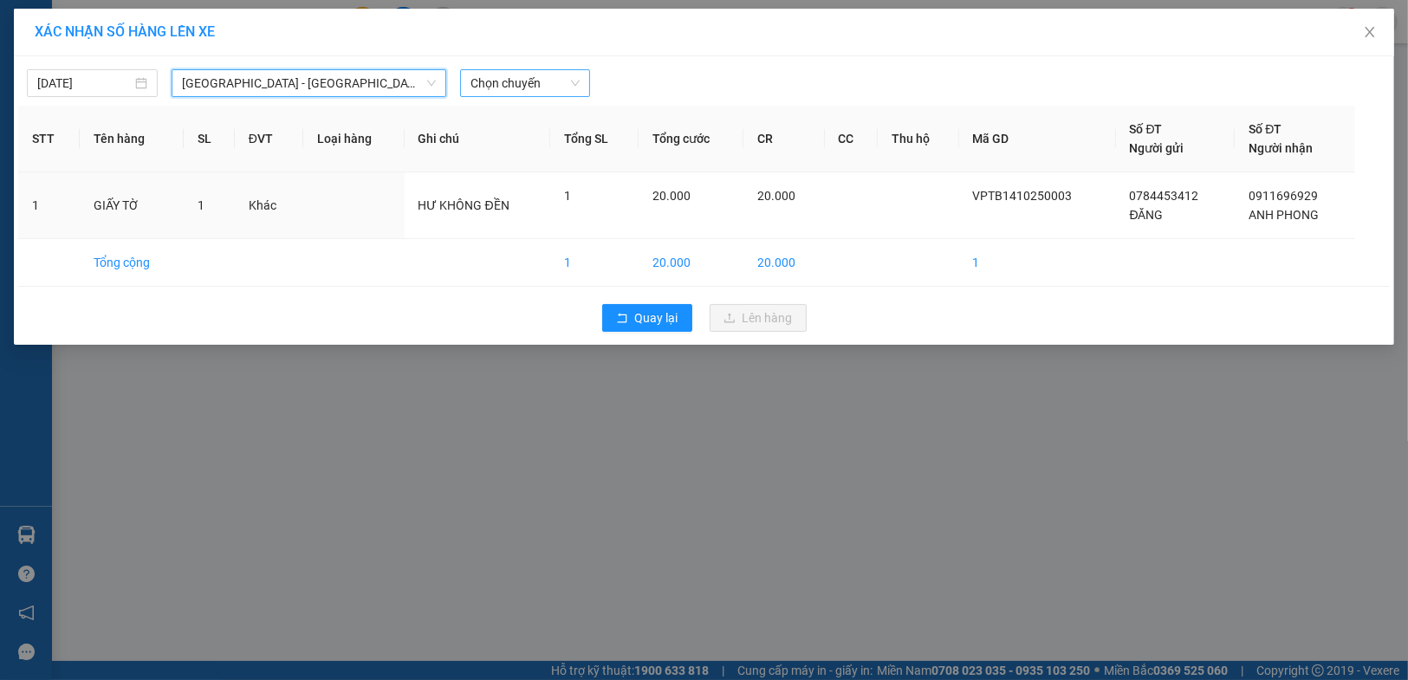
click at [532, 75] on span "Chọn chuyến" at bounding box center [525, 83] width 110 height 26
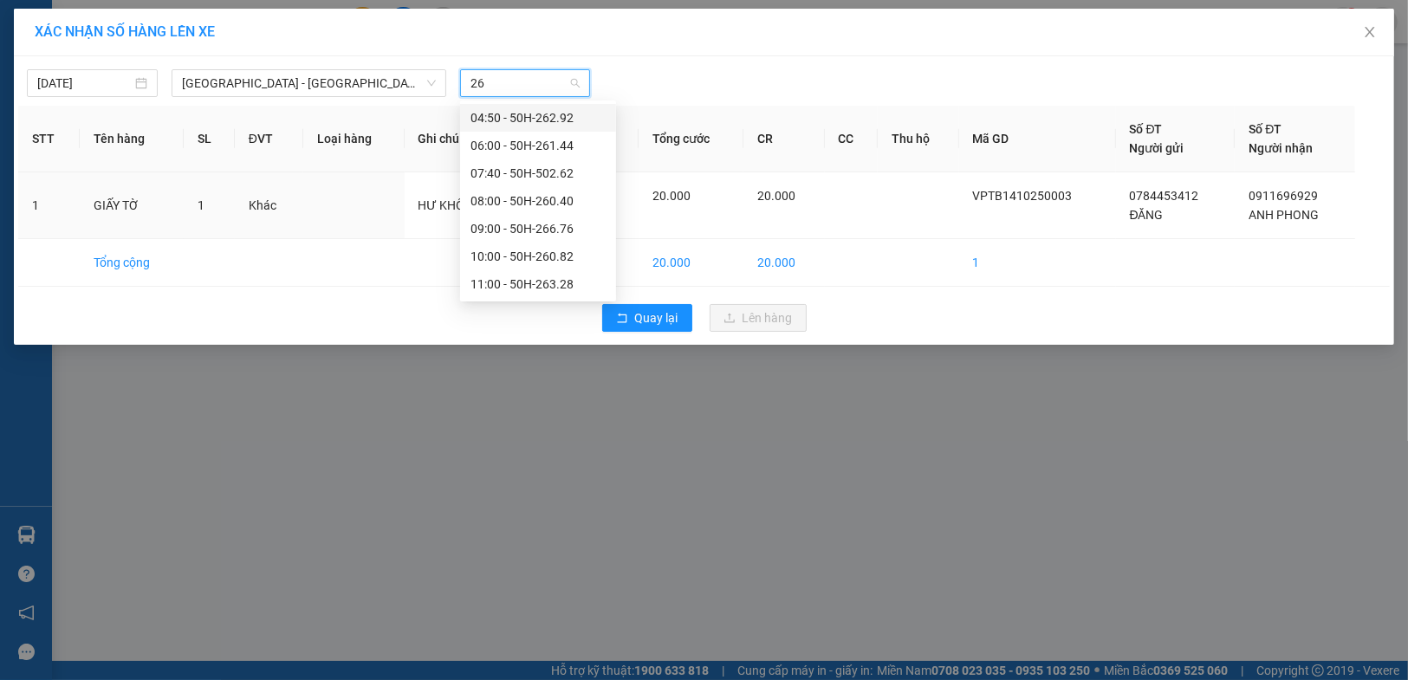
type input "262"
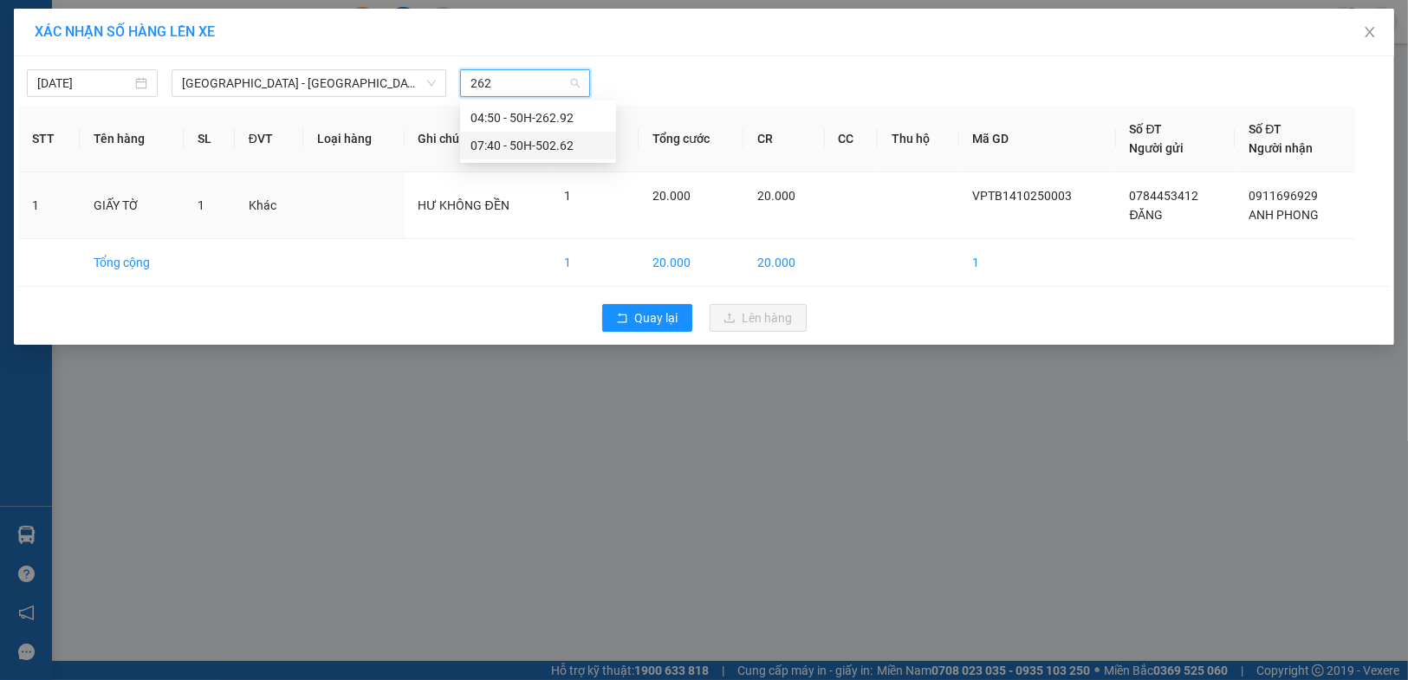
click at [541, 145] on div "07:40 - 50H-502.62" at bounding box center [537, 145] width 135 height 19
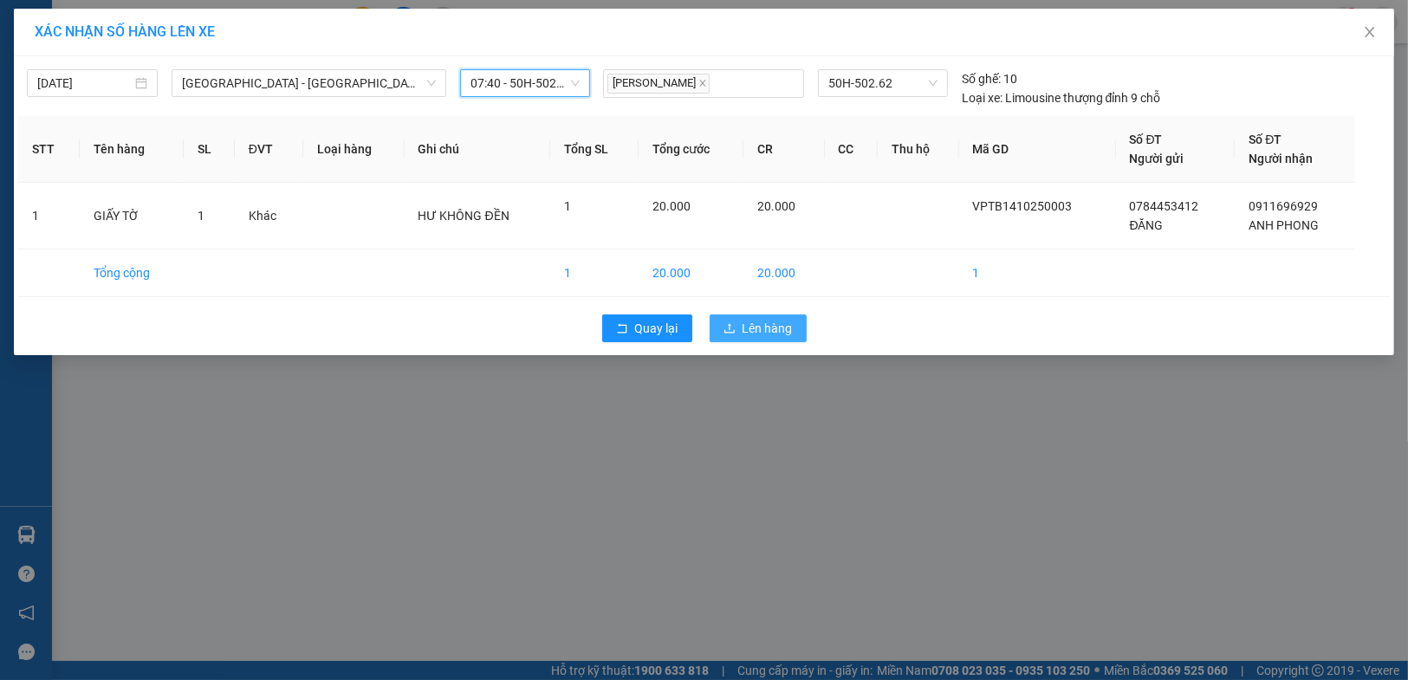
click at [771, 324] on span "Lên hàng" at bounding box center [767, 328] width 50 height 19
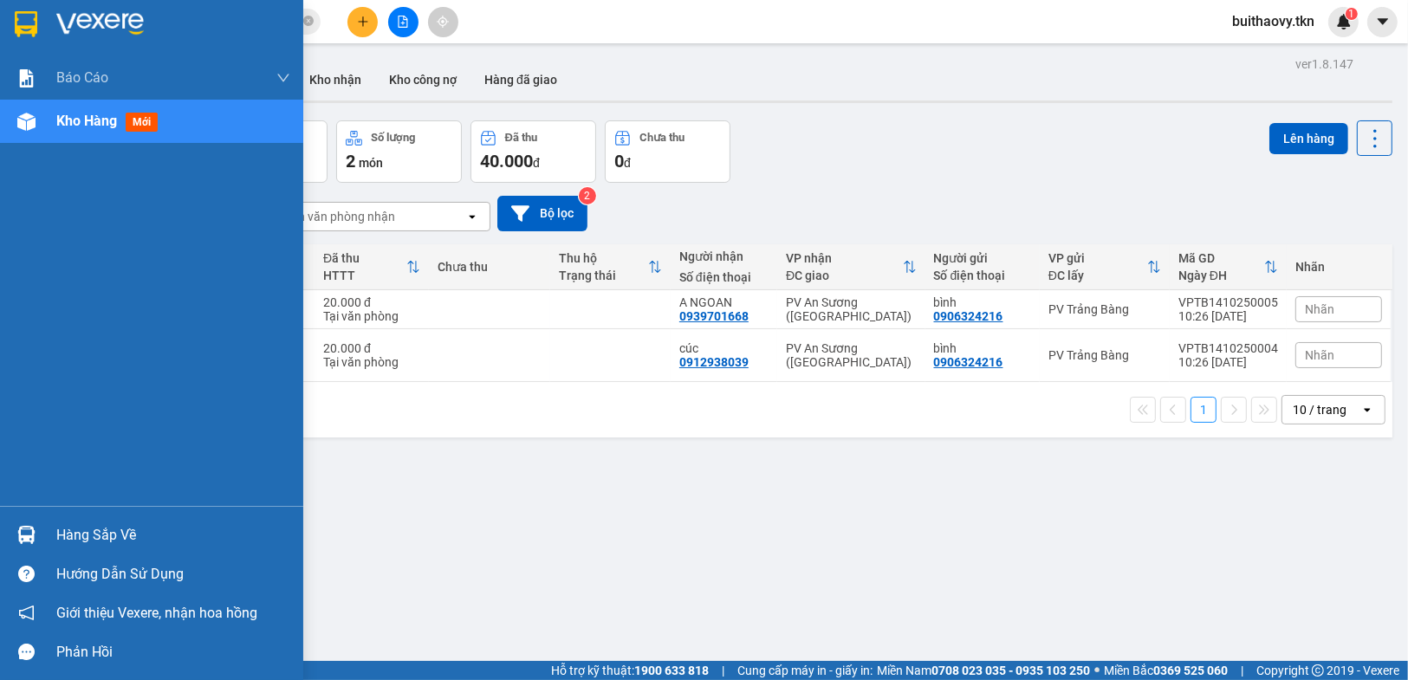
click at [17, 528] on img at bounding box center [26, 535] width 18 height 18
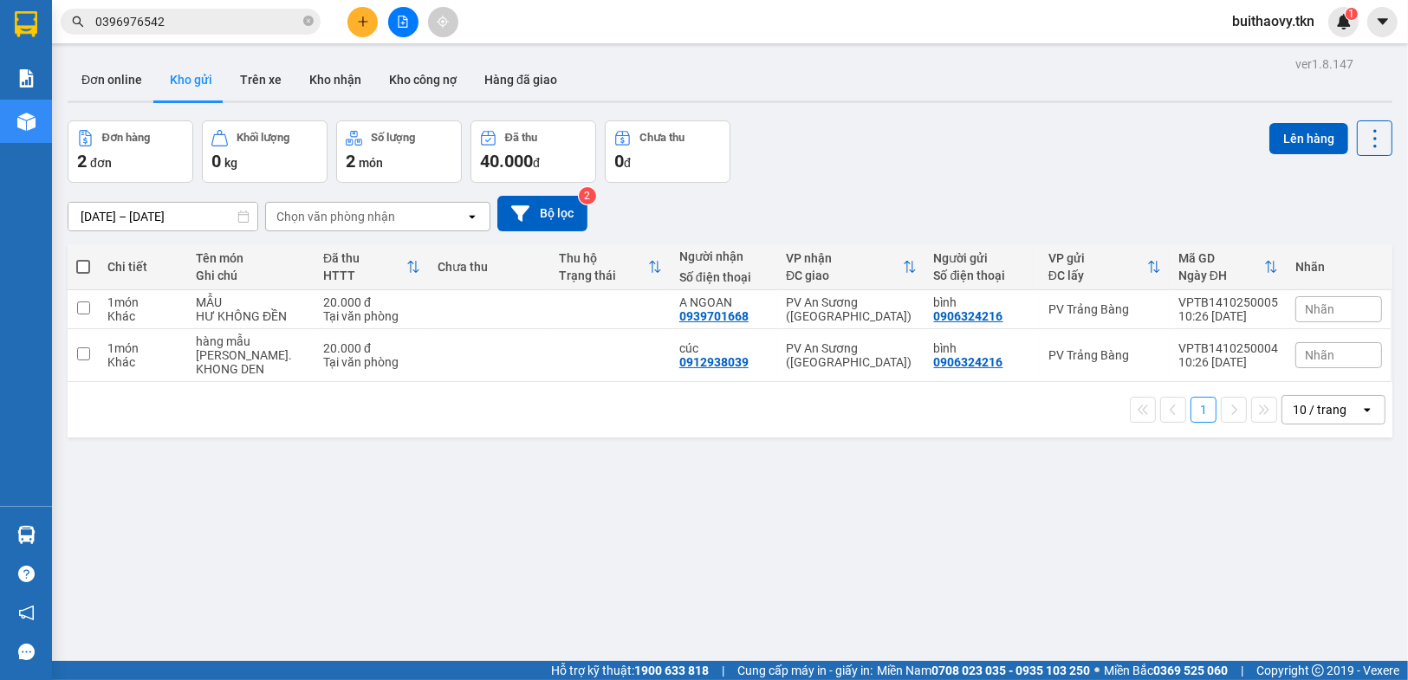
click at [972, 587] on section "Kết quả tìm kiếm ( 60 ) Bộ lọc Mã ĐH Trạng thái Món hàng Thu hộ Tổng cước Chưa …" at bounding box center [704, 340] width 1408 height 680
drag, startPoint x: 648, startPoint y: 318, endPoint x: 642, endPoint y: 338, distance: 20.8
click at [647, 324] on td at bounding box center [610, 309] width 120 height 39
checkbox input "true"
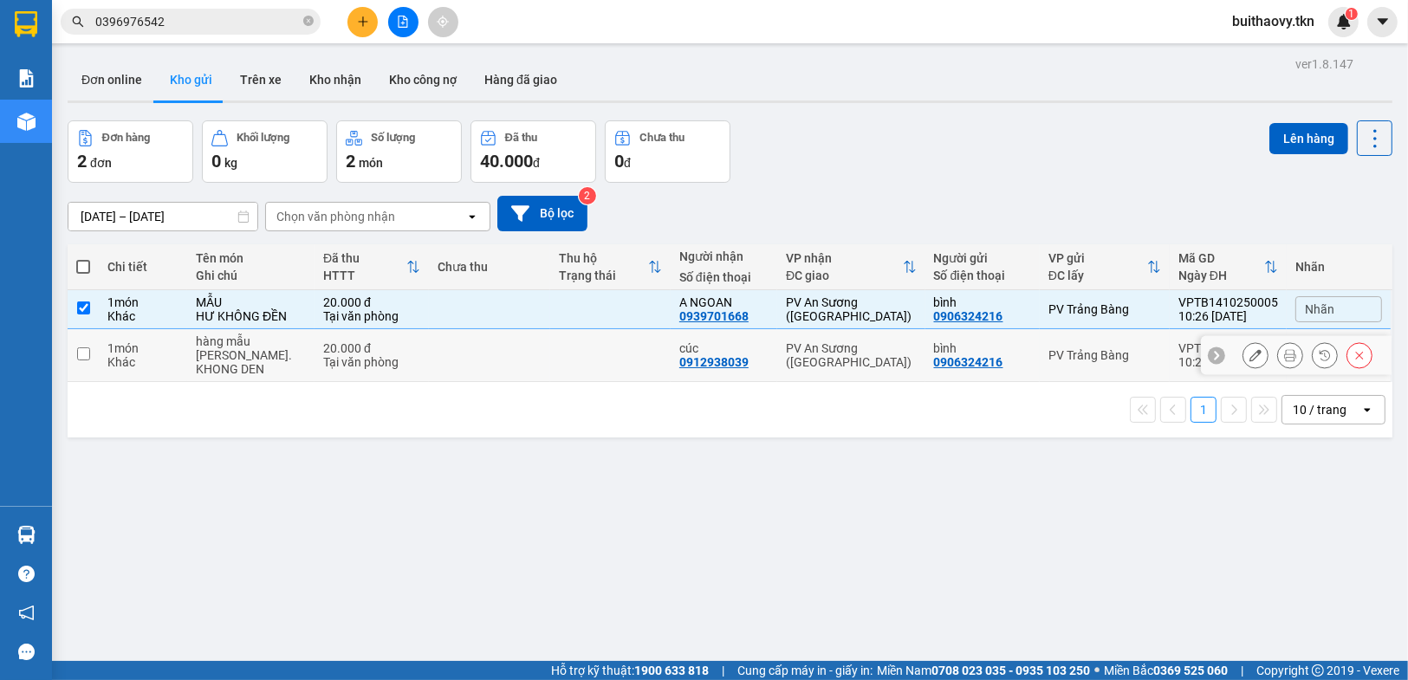
click at [639, 347] on td at bounding box center [610, 355] width 120 height 53
checkbox input "true"
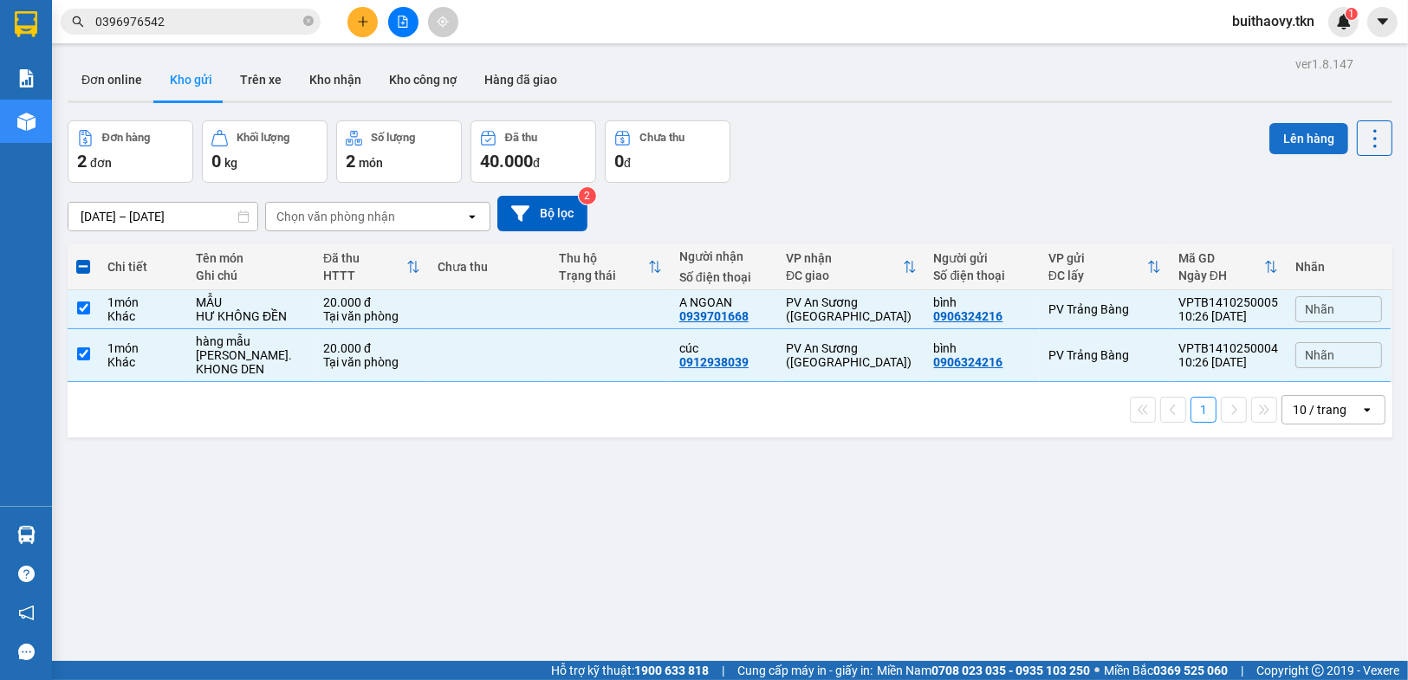
click at [1300, 127] on button "Lên hàng" at bounding box center [1308, 138] width 79 height 31
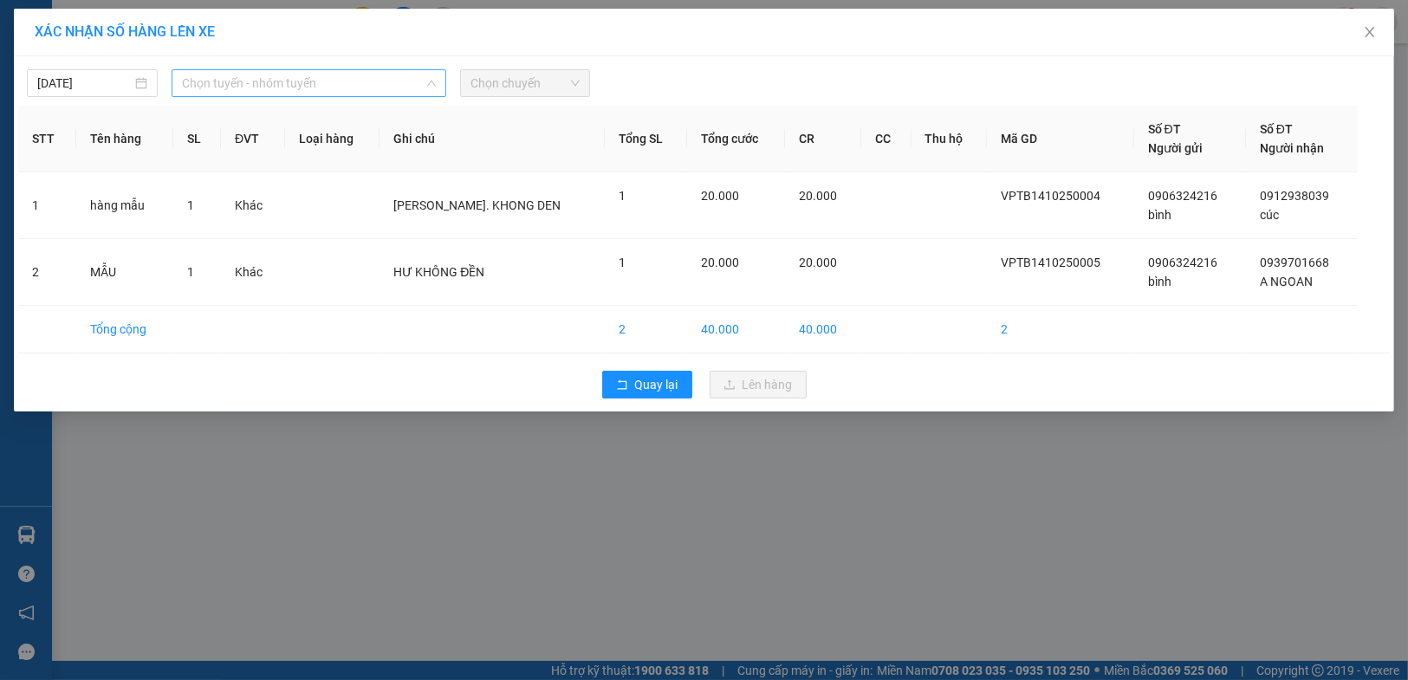
click at [300, 94] on span "Chọn tuyến - nhóm tuyến" at bounding box center [309, 83] width 254 height 26
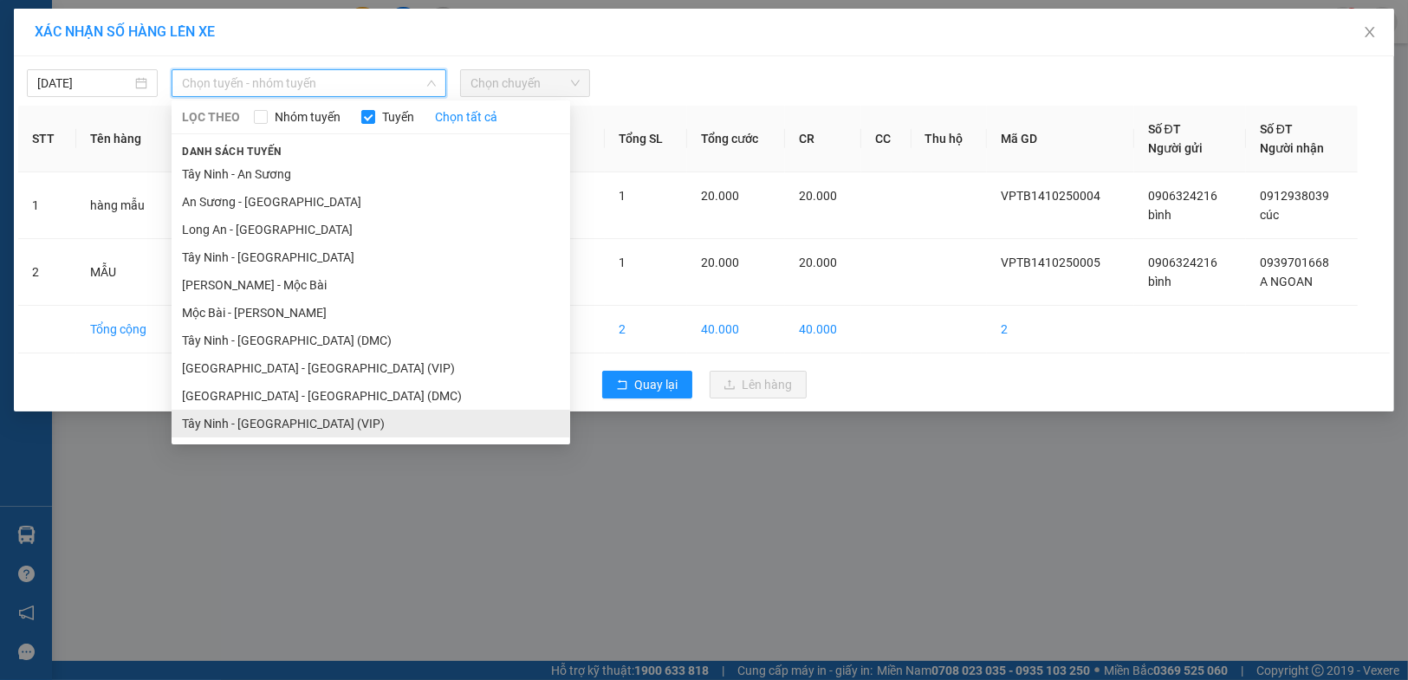
click at [278, 429] on li "Tây Ninh - [GEOGRAPHIC_DATA] (VIP)" at bounding box center [371, 424] width 399 height 28
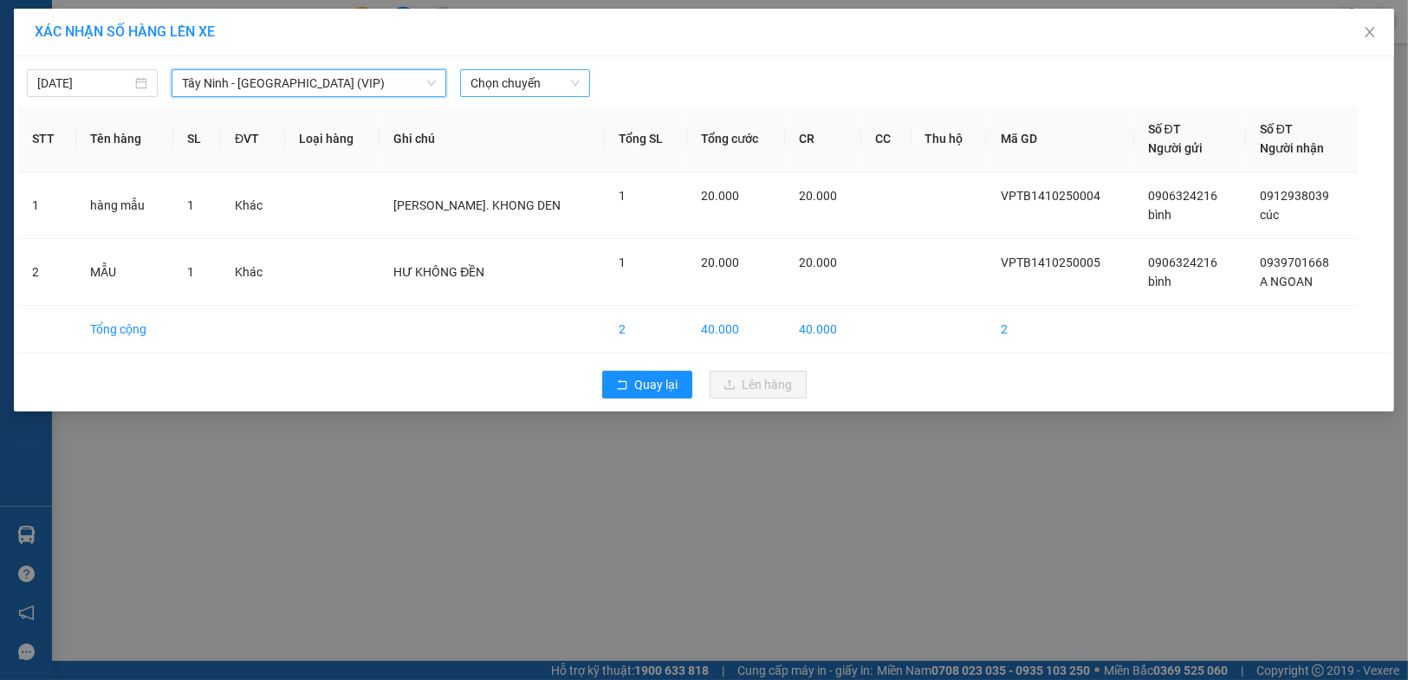
click at [466, 94] on div "Chọn chuyến" at bounding box center [525, 83] width 131 height 28
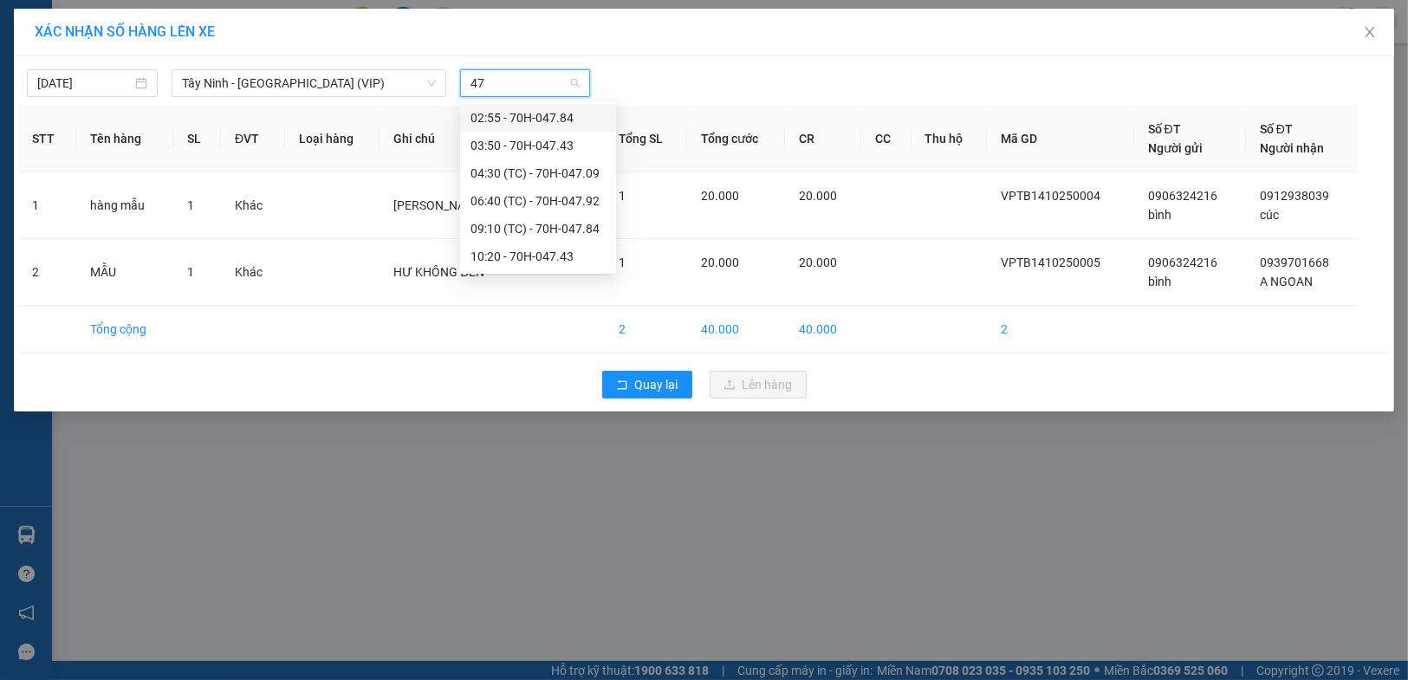
type input "478"
click at [554, 139] on div "09:10 (TC) - 70H-047.84" at bounding box center [537, 145] width 135 height 19
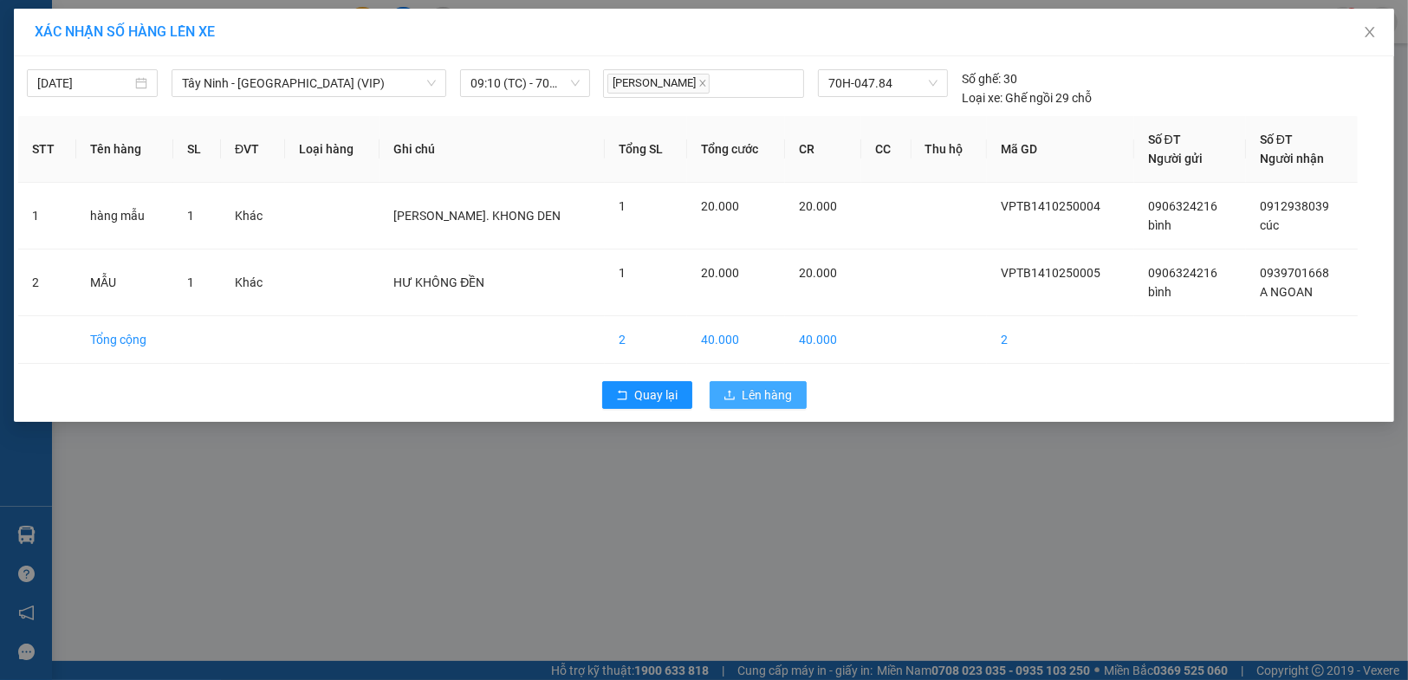
click at [745, 394] on span "Lên hàng" at bounding box center [767, 395] width 50 height 19
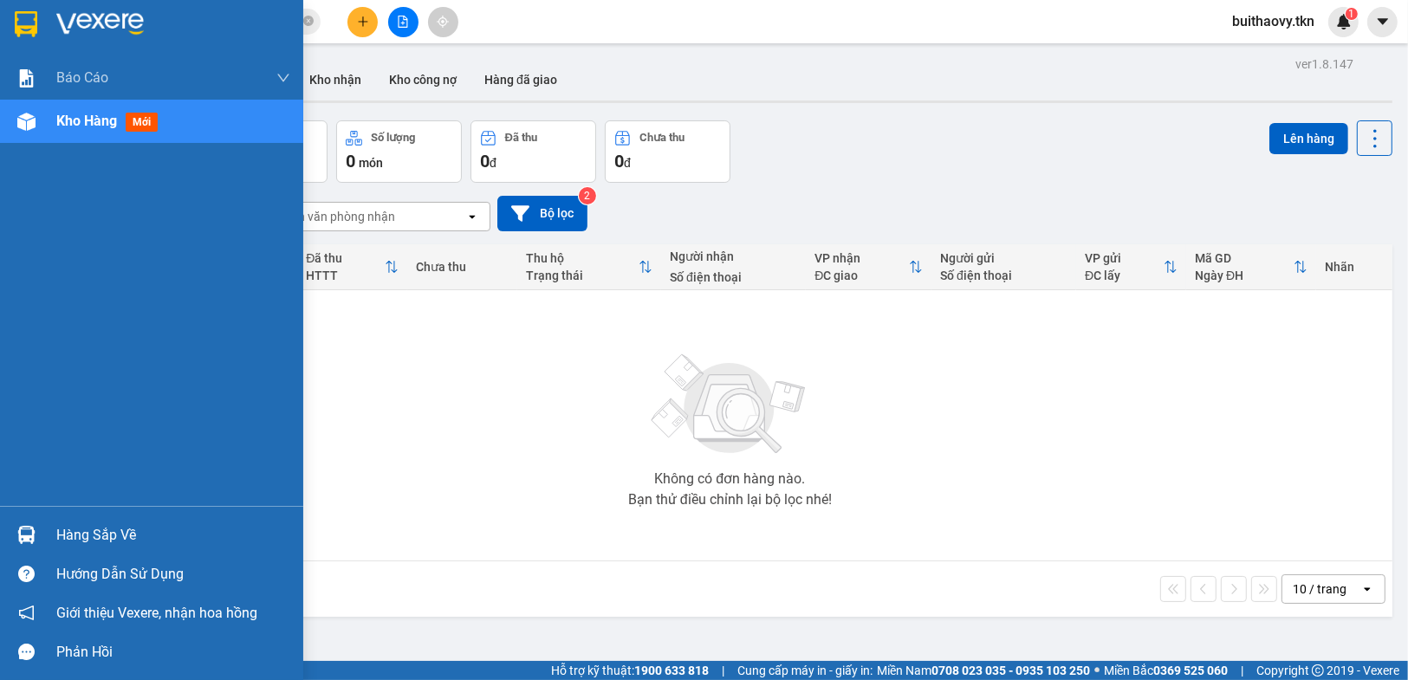
drag, startPoint x: 4, startPoint y: 511, endPoint x: 15, endPoint y: 511, distance: 10.4
click at [9, 511] on div "Hàng sắp về Hướng dẫn sử dụng Giới thiệu Vexere, nhận hoa hồng Phản hồi" at bounding box center [151, 588] width 303 height 165
drag, startPoint x: 54, startPoint y: 115, endPoint x: 358, endPoint y: 340, distance: 378.4
click at [54, 118] on div "Kho hàng mới" at bounding box center [151, 121] width 303 height 43
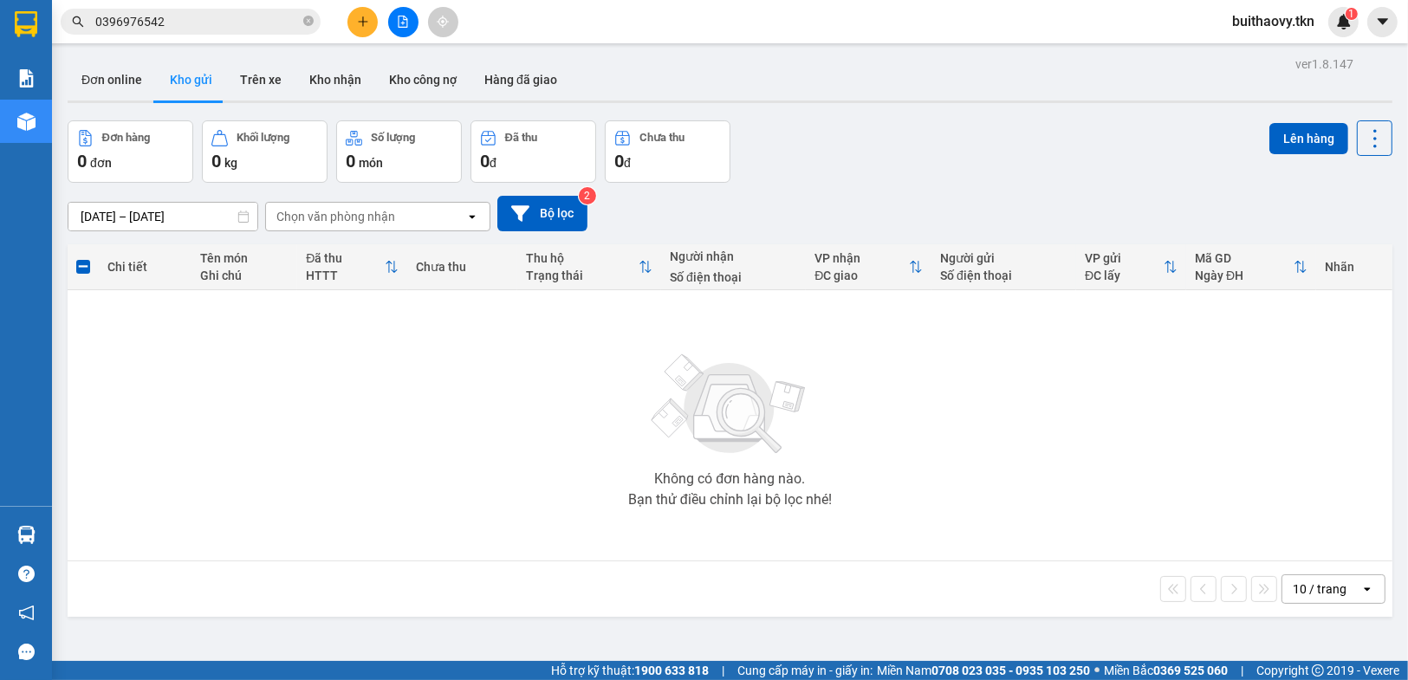
click at [13, 541] on div at bounding box center [26, 535] width 30 height 30
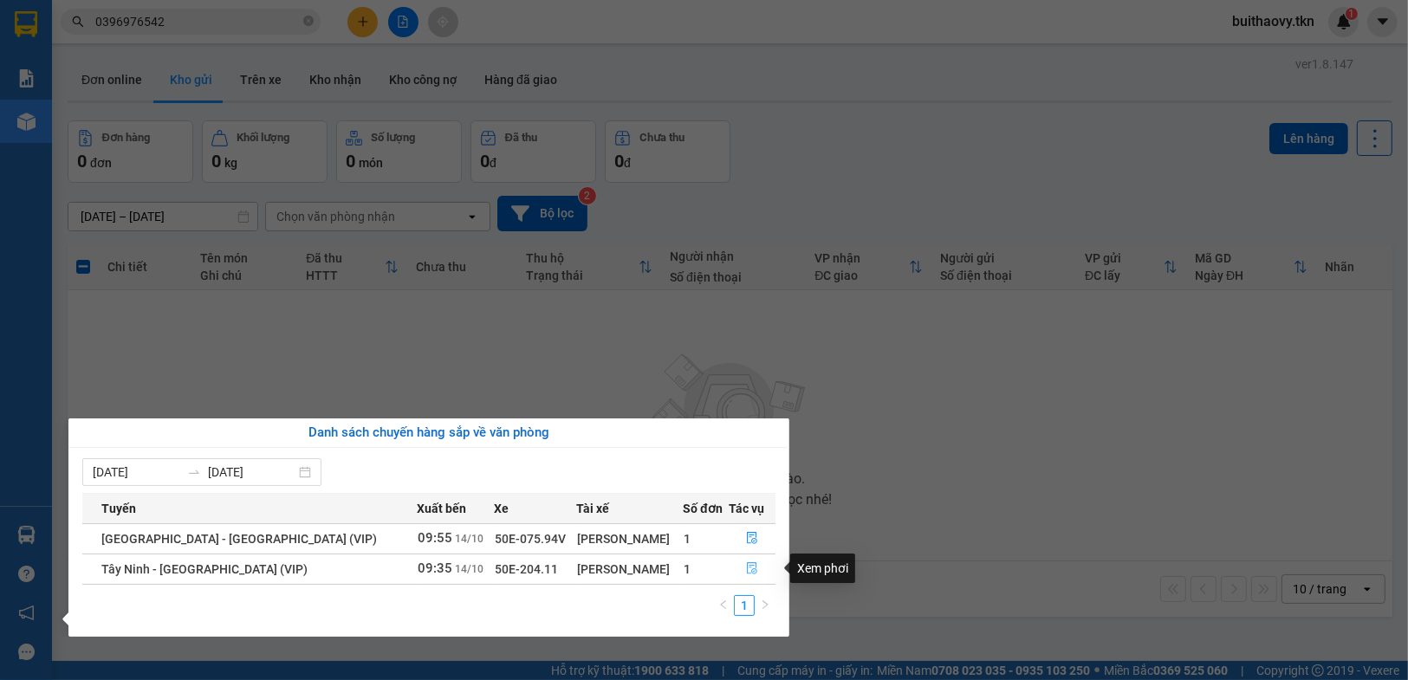
click at [746, 568] on icon "file-done" at bounding box center [752, 568] width 12 height 12
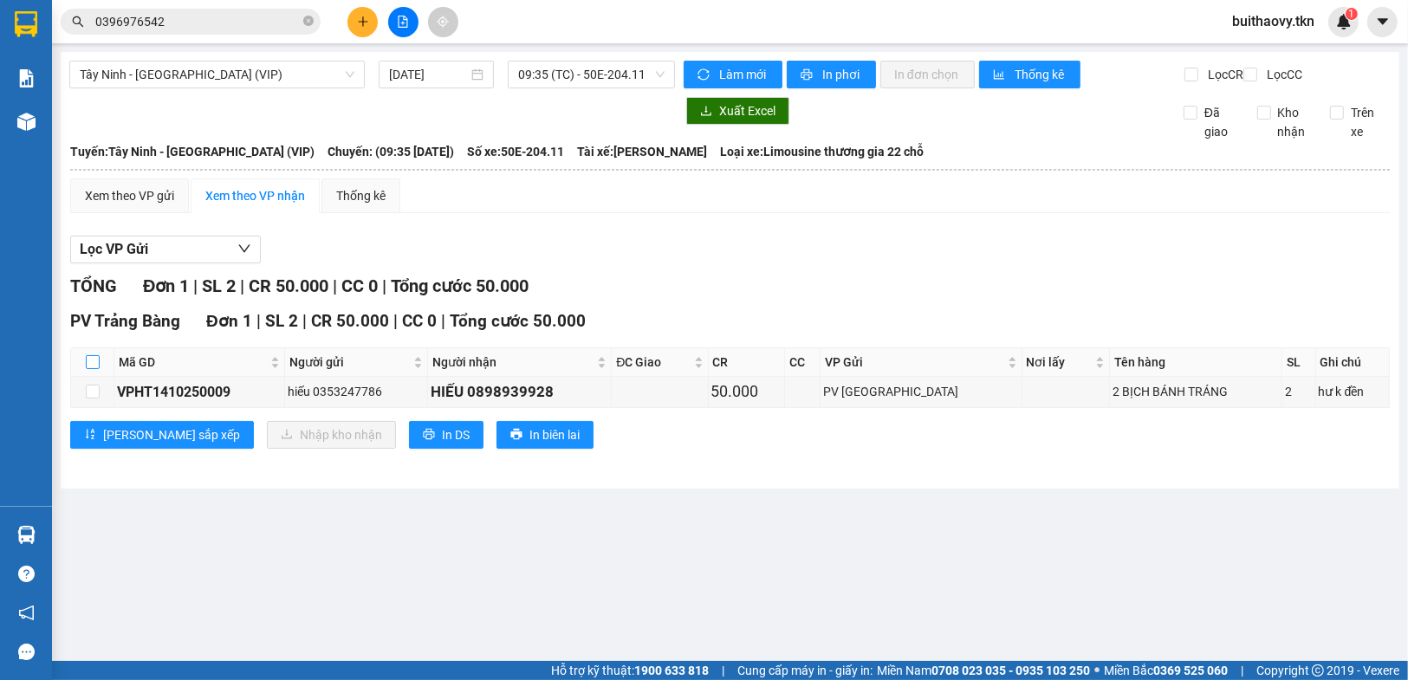
click at [89, 369] on input "checkbox" at bounding box center [93, 362] width 14 height 14
checkbox input "true"
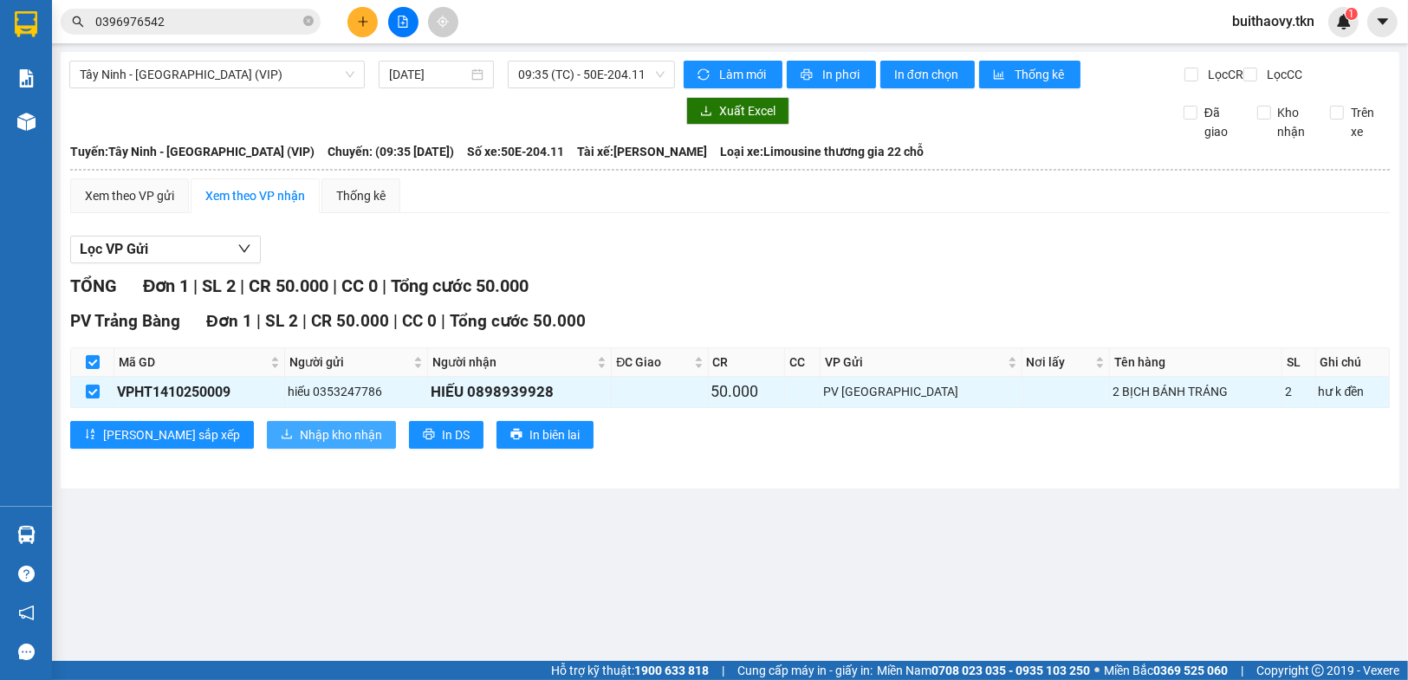
click at [300, 444] on span "Nhập kho nhận" at bounding box center [341, 434] width 82 height 19
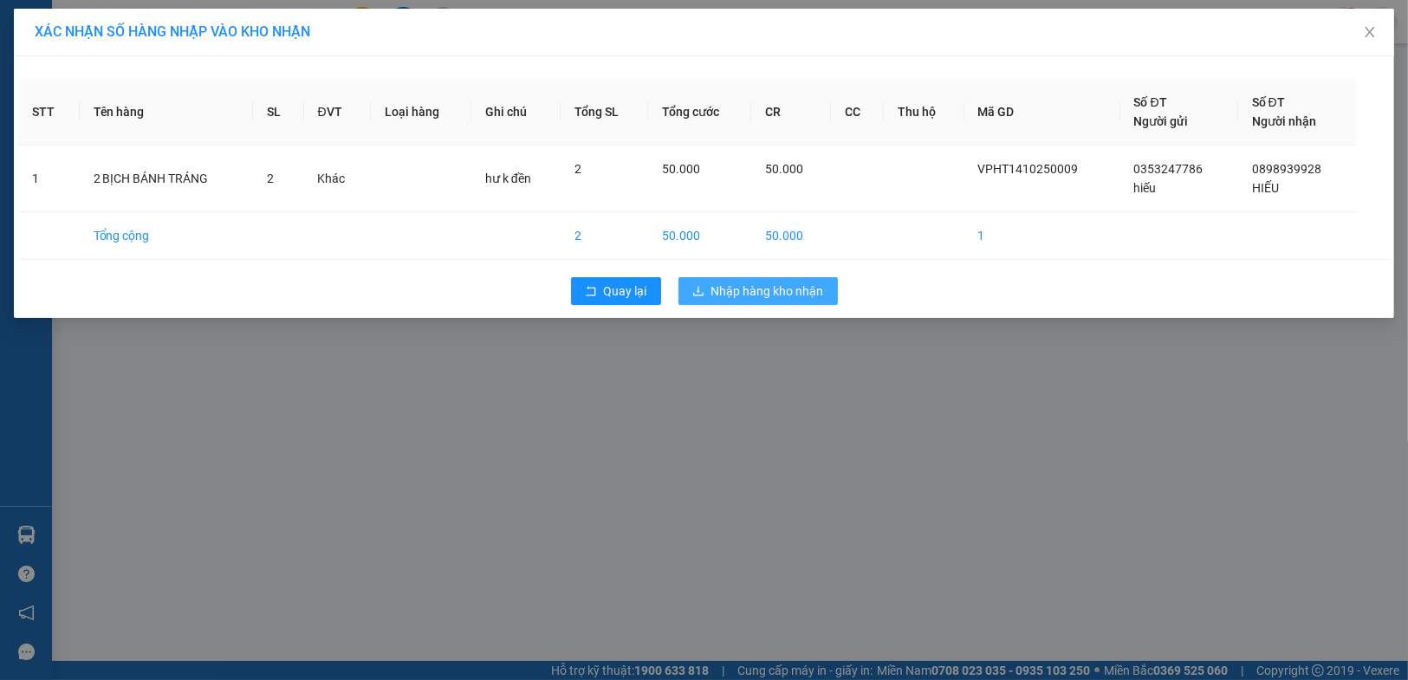
click at [719, 289] on span "Nhập hàng kho nhận" at bounding box center [767, 291] width 113 height 19
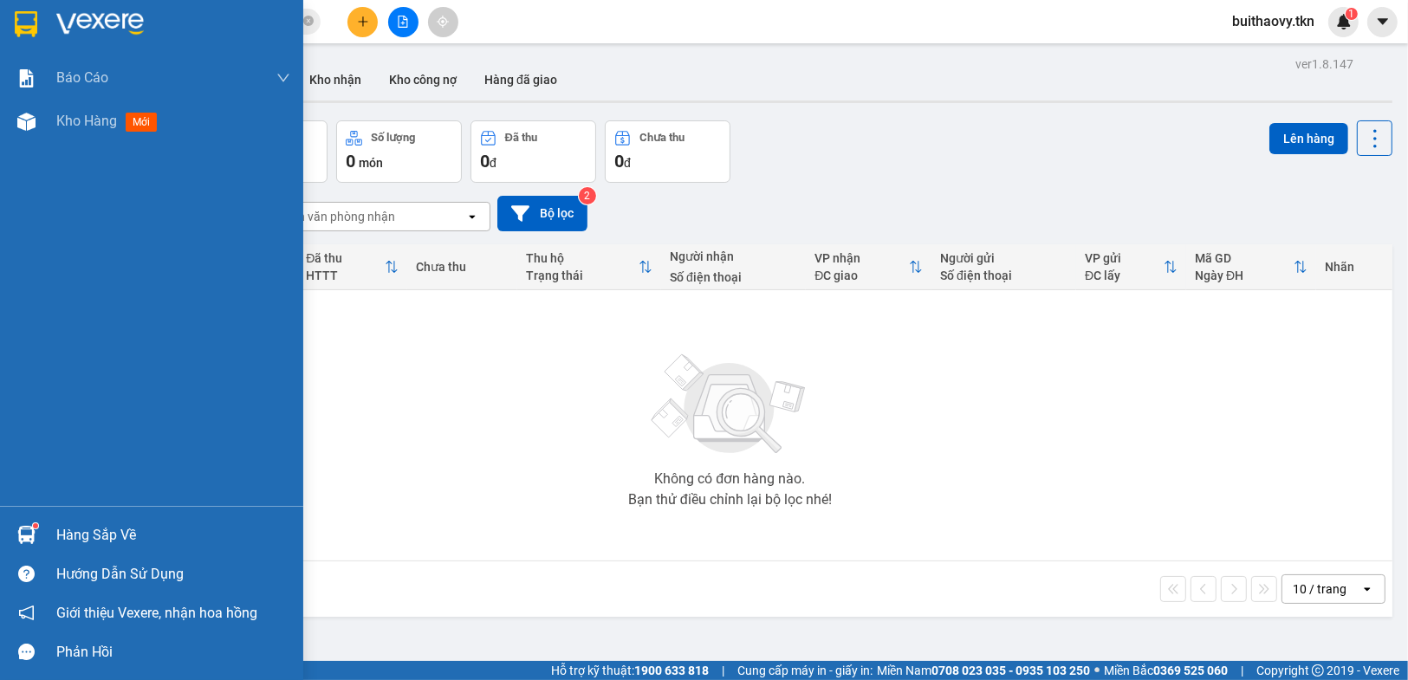
click at [20, 526] on img at bounding box center [26, 535] width 18 height 18
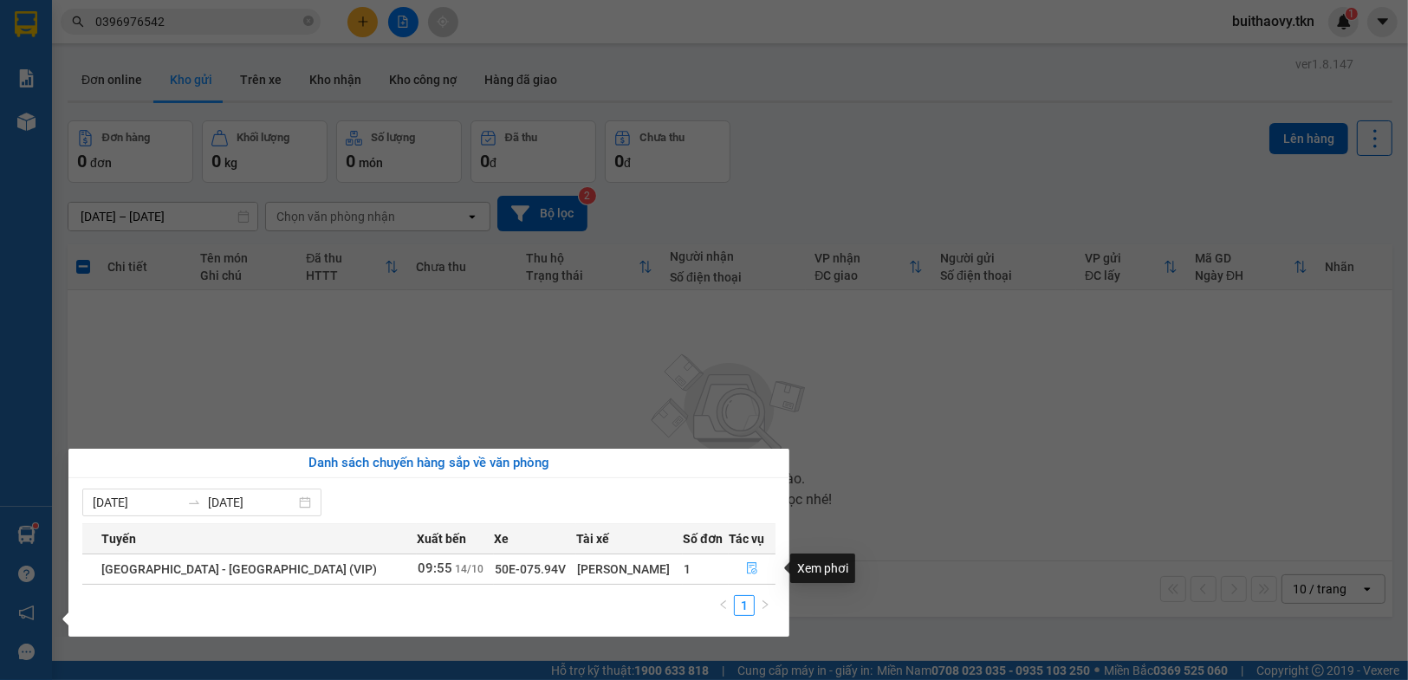
click at [755, 571] on button "button" at bounding box center [751, 569] width 45 height 28
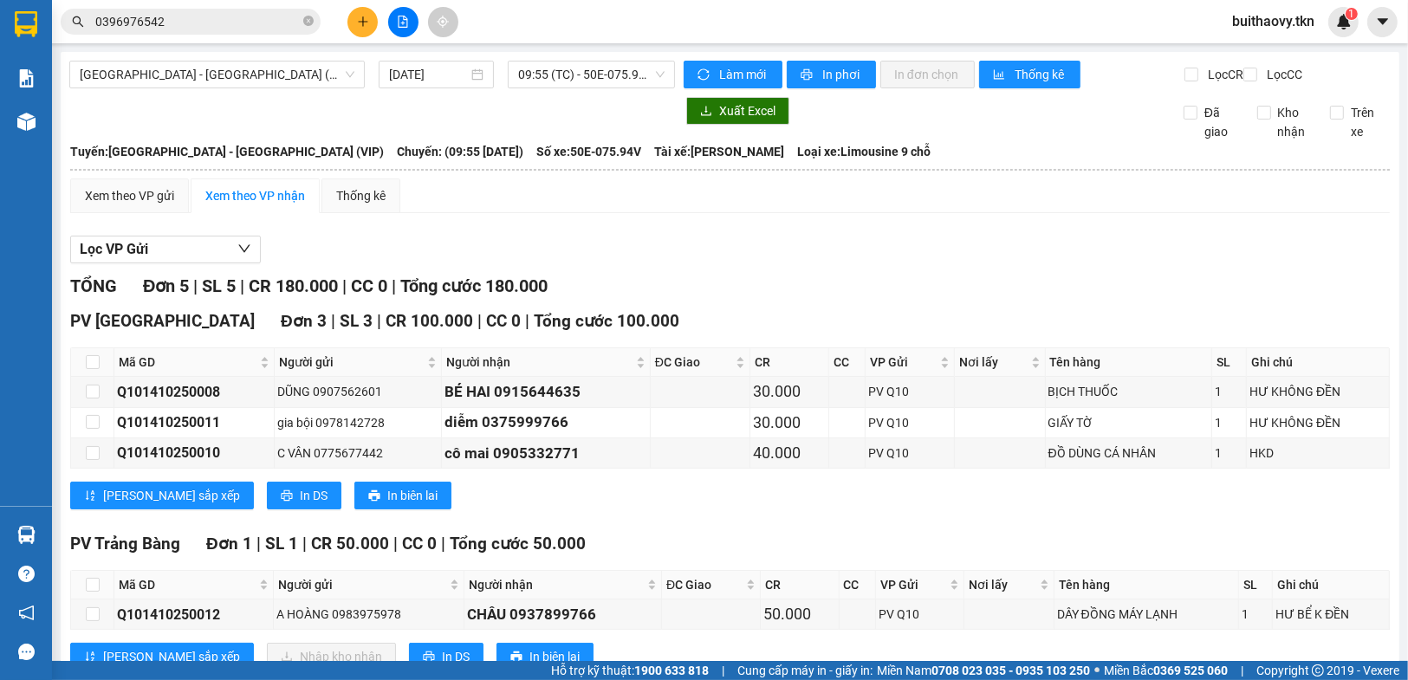
click at [358, 26] on icon "plus" at bounding box center [363, 22] width 12 height 12
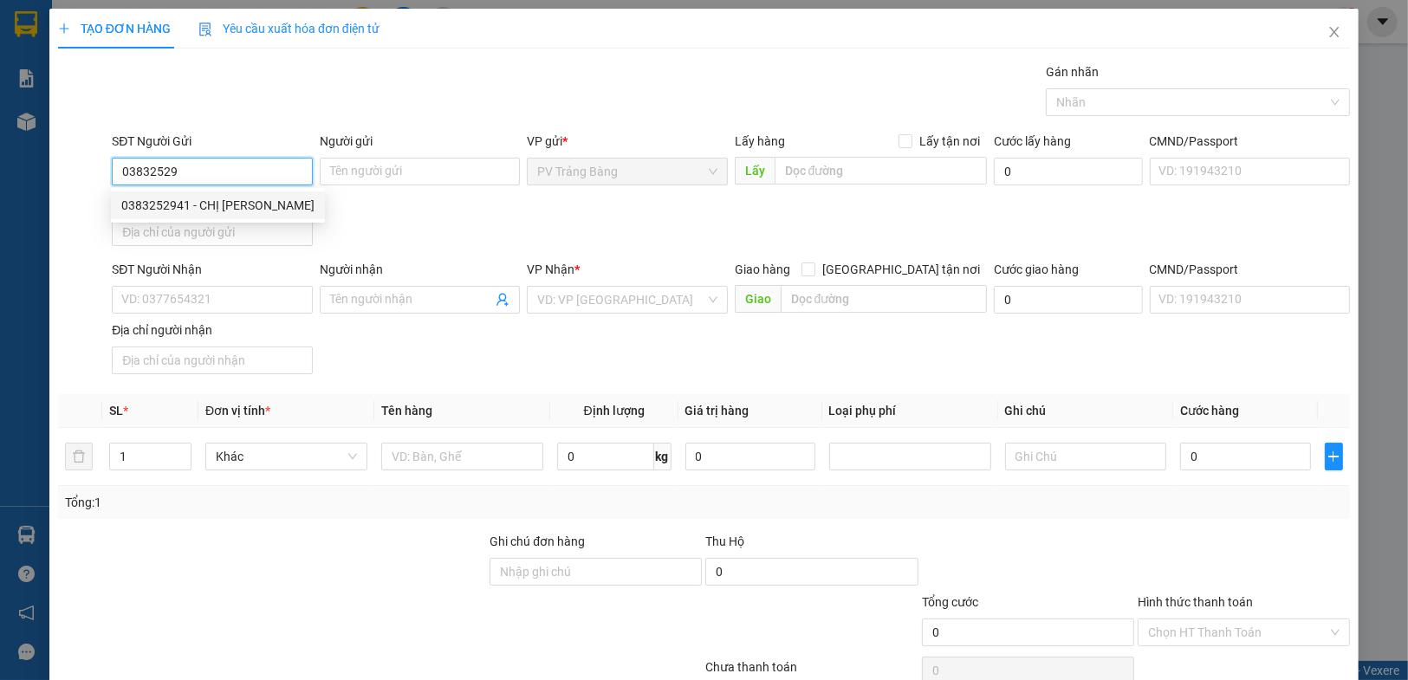
click at [267, 197] on div "0383252941 - CHỊ [PERSON_NAME]" at bounding box center [217, 205] width 193 height 19
type input "0383252941"
type input "CHỊ [PERSON_NAME]"
type input "0909151165"
type input "A TẤN"
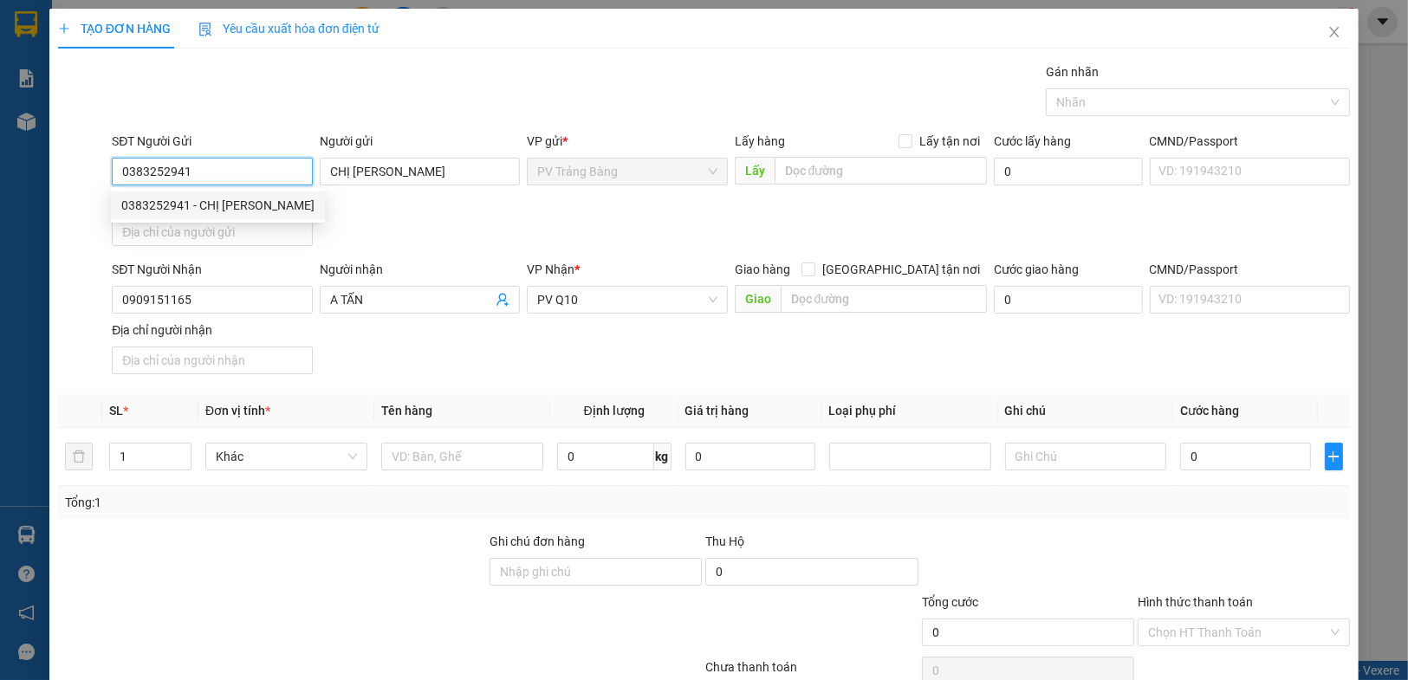
type input "40.000"
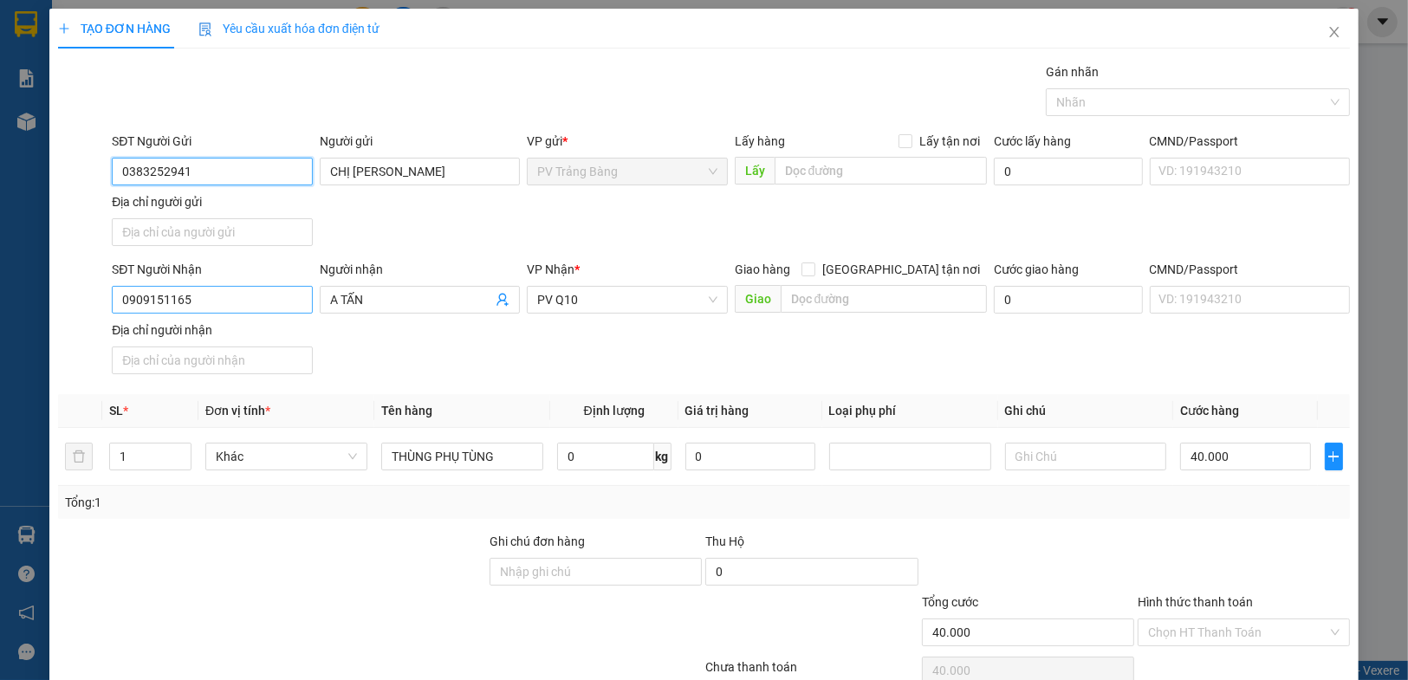
type input "0383252941"
click at [235, 299] on input "0909151165" at bounding box center [212, 300] width 200 height 28
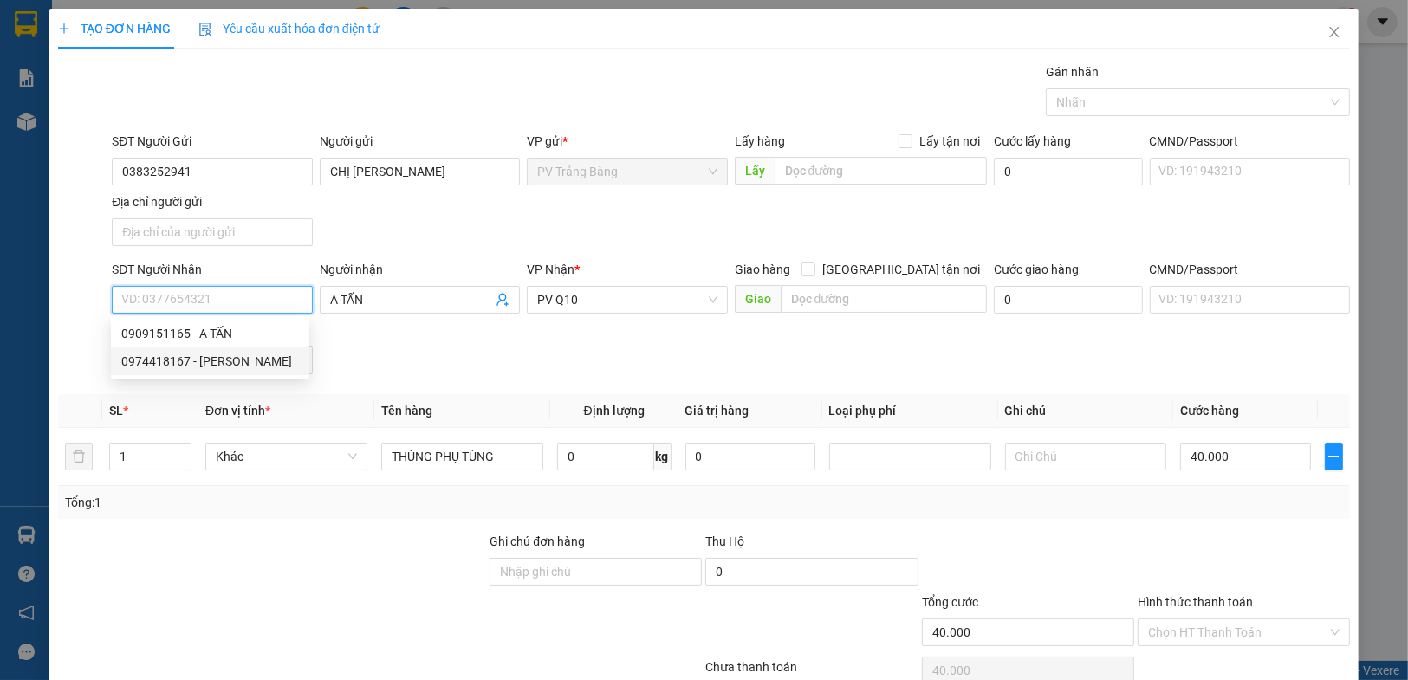
click at [227, 352] on div "0974418167 - [PERSON_NAME]" at bounding box center [210, 361] width 178 height 19
type input "0974418167"
type input "quỳnh"
type input "30.000"
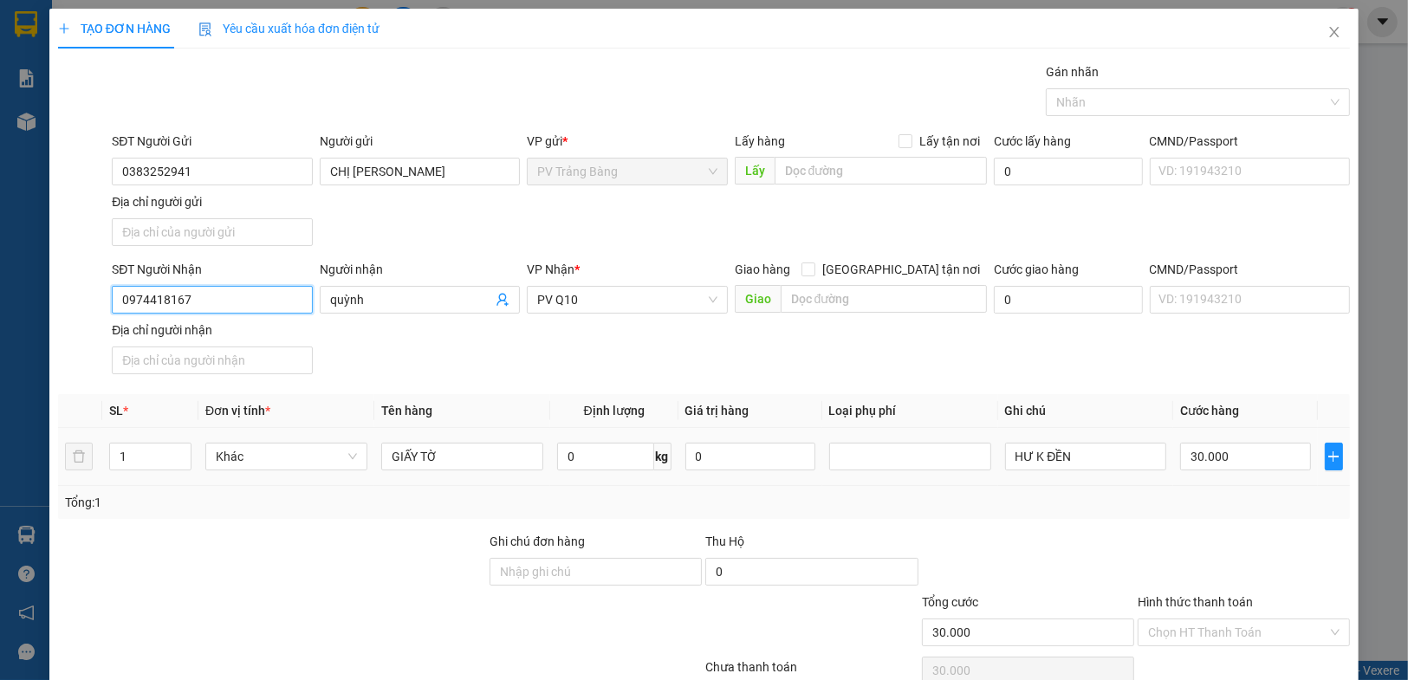
scroll to position [80, 0]
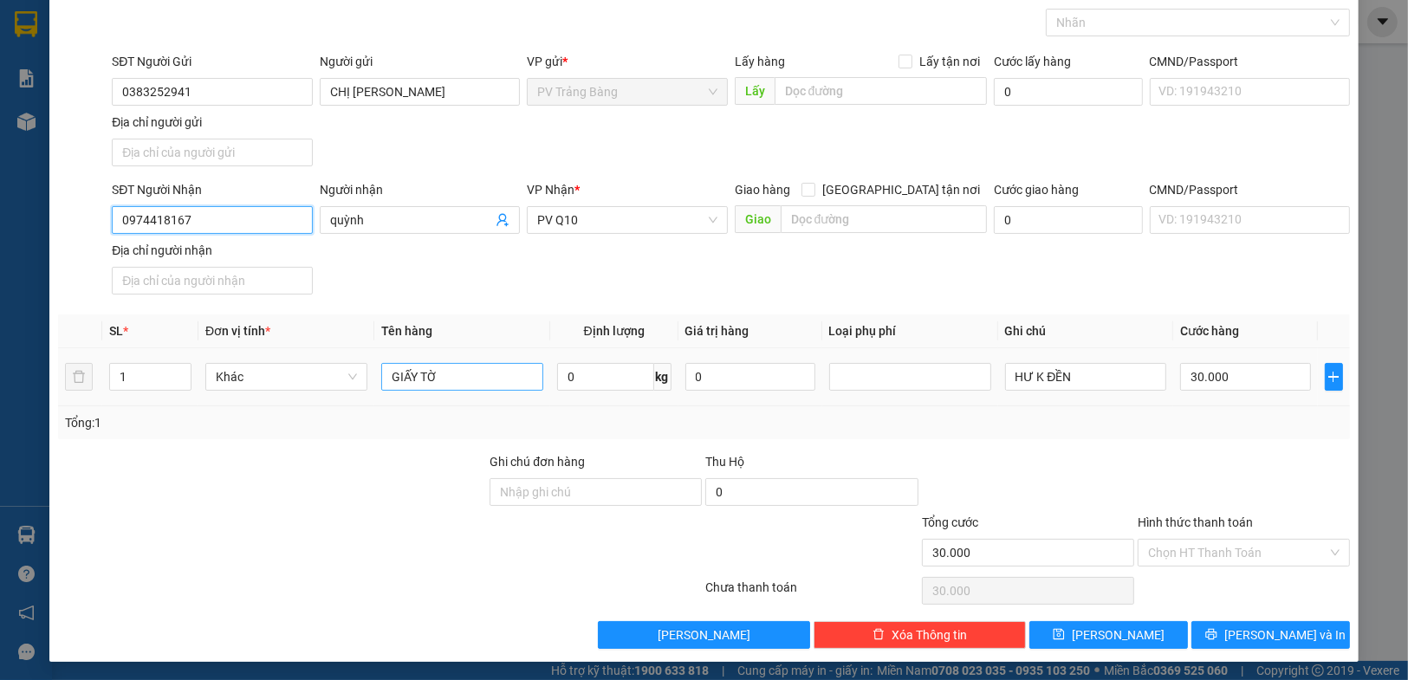
type input "0974418167"
click at [444, 365] on input "GIẤY TỜ" at bounding box center [462, 377] width 162 height 28
type input "HỘP BÁNH TRÁNG"
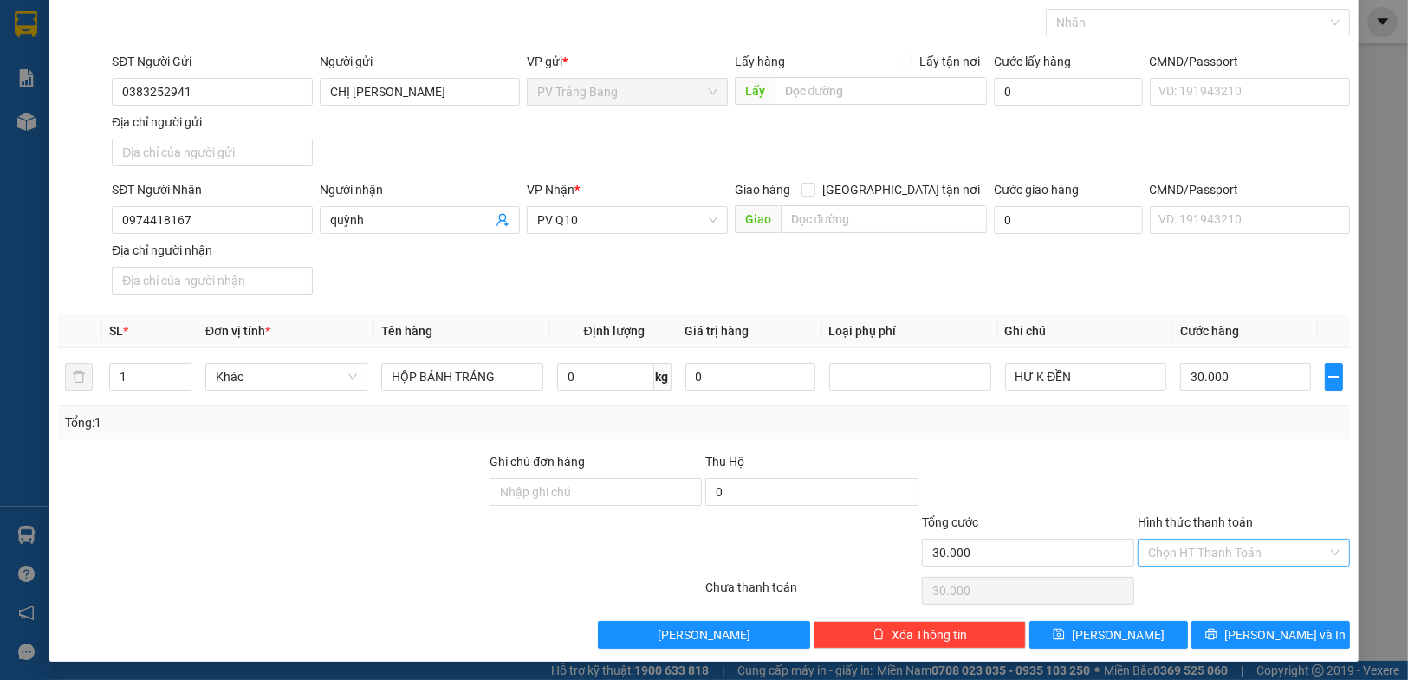
click at [1203, 546] on input "Hình thức thanh toán" at bounding box center [1237, 553] width 179 height 26
click at [1209, 583] on div "Tại văn phòng" at bounding box center [1233, 585] width 190 height 19
type input "0"
click at [1220, 616] on div "Transit Pickup Surcharge Ids Transit Deliver Surcharge Ids Transit Deliver Surc…" at bounding box center [704, 316] width 1292 height 666
click at [1223, 631] on button "[PERSON_NAME] và In" at bounding box center [1270, 635] width 159 height 28
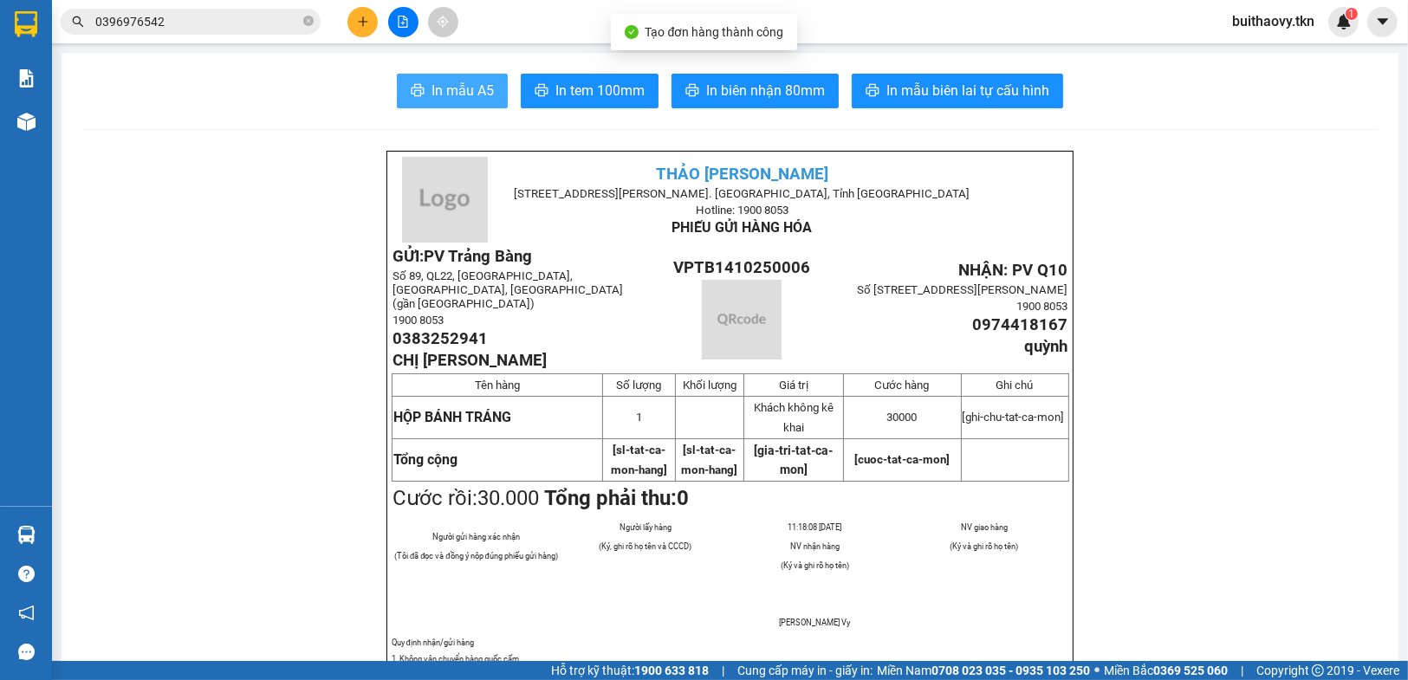
click at [421, 90] on button "In mẫu A5" at bounding box center [452, 91] width 111 height 35
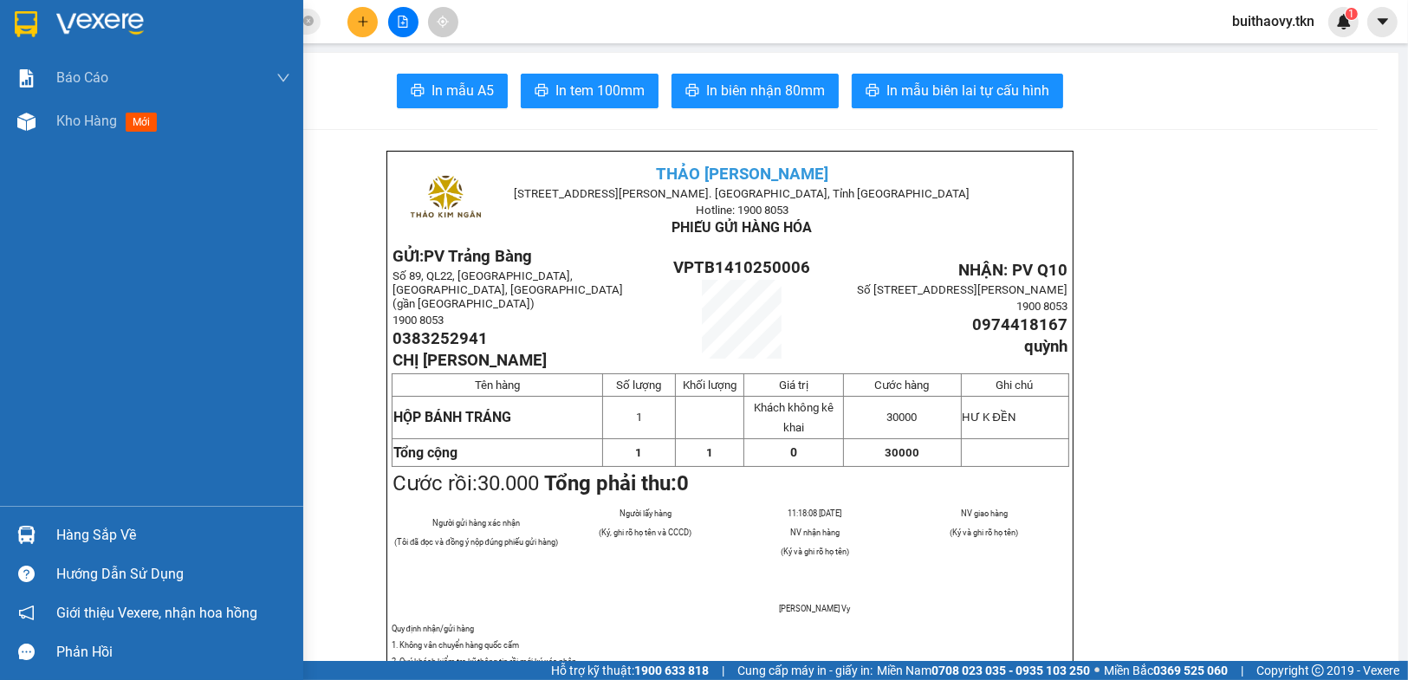
click at [31, 531] on img at bounding box center [26, 535] width 18 height 18
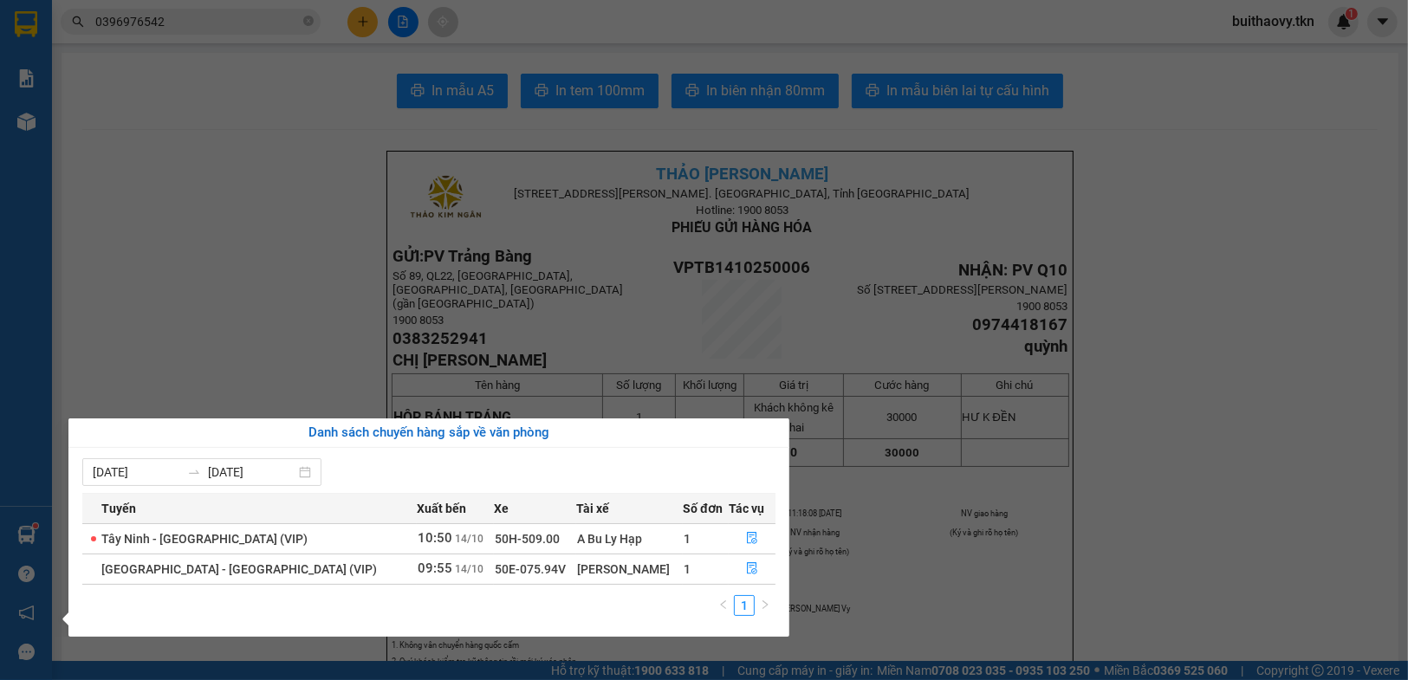
click at [1141, 578] on section "Kết quả tìm kiếm ( 60 ) Bộ lọc Mã ĐH Trạng thái Món hàng Thu hộ Tổng cước Chưa …" at bounding box center [704, 340] width 1408 height 680
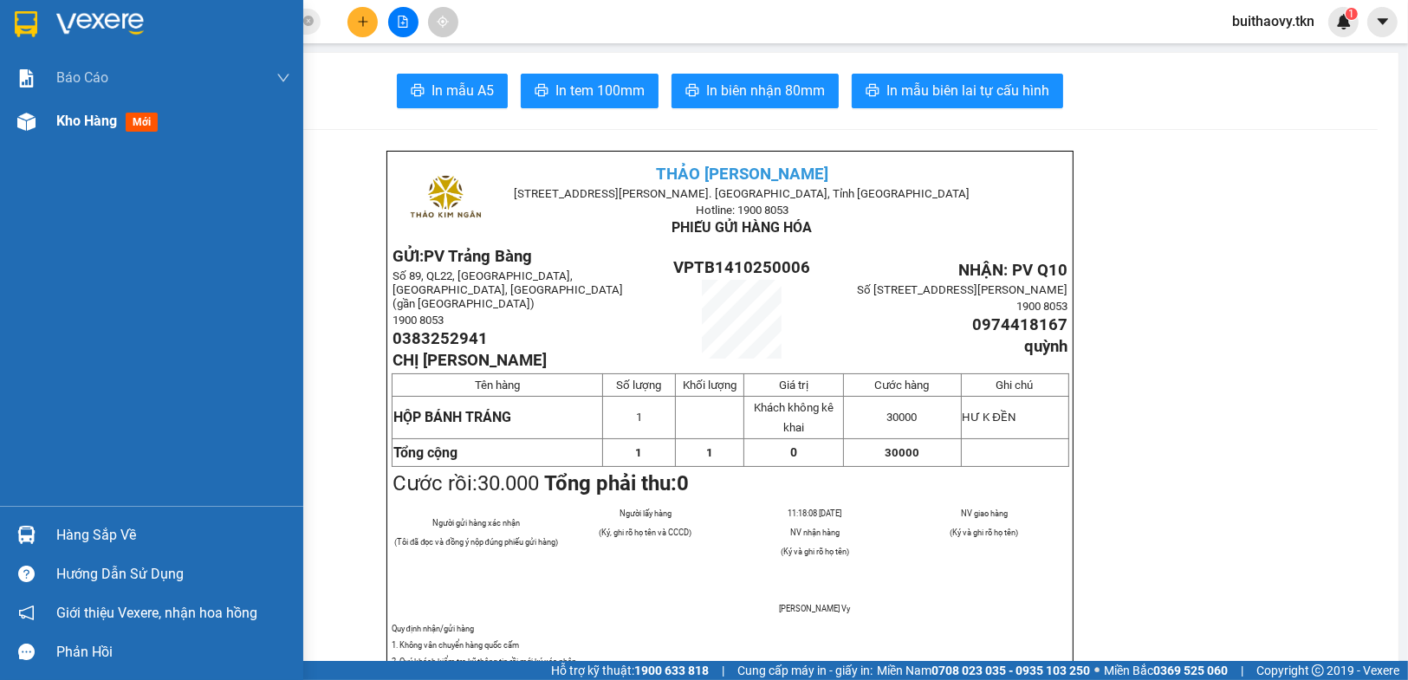
click at [16, 124] on div at bounding box center [26, 122] width 30 height 30
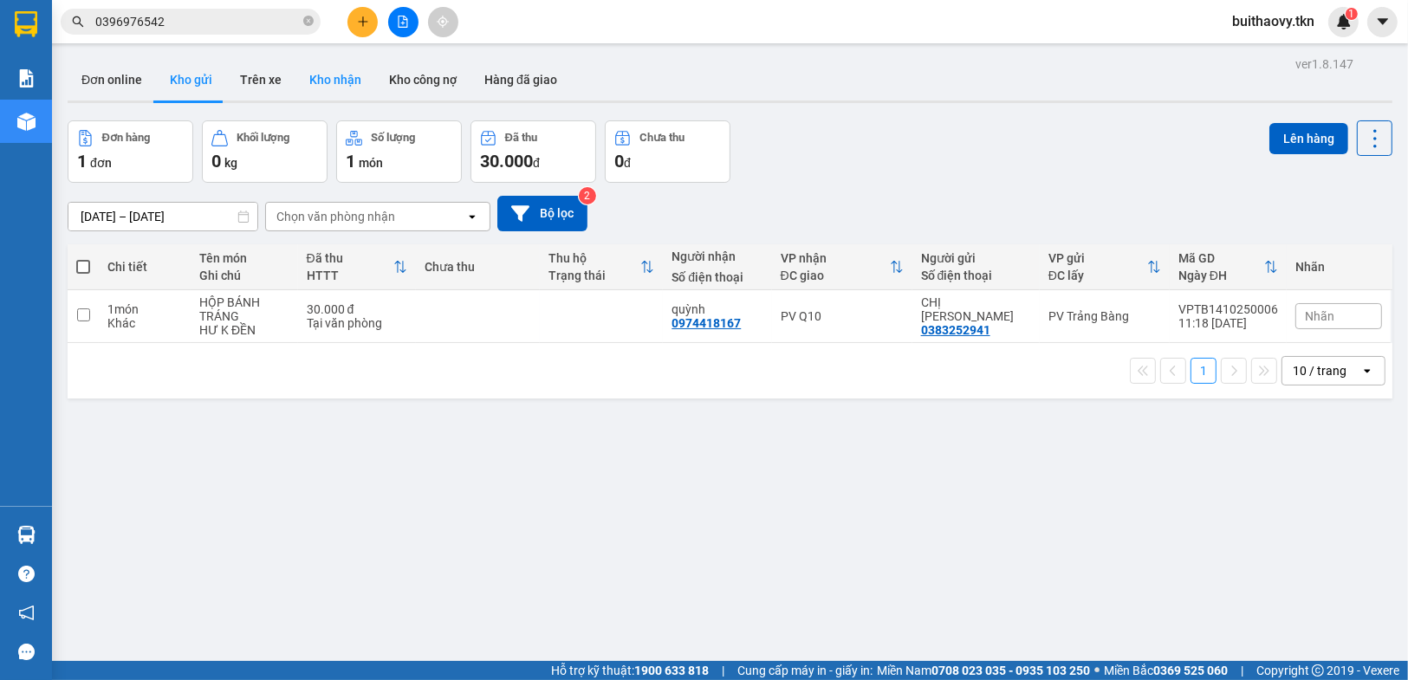
click at [338, 75] on button "Kho nhận" at bounding box center [335, 80] width 80 height 42
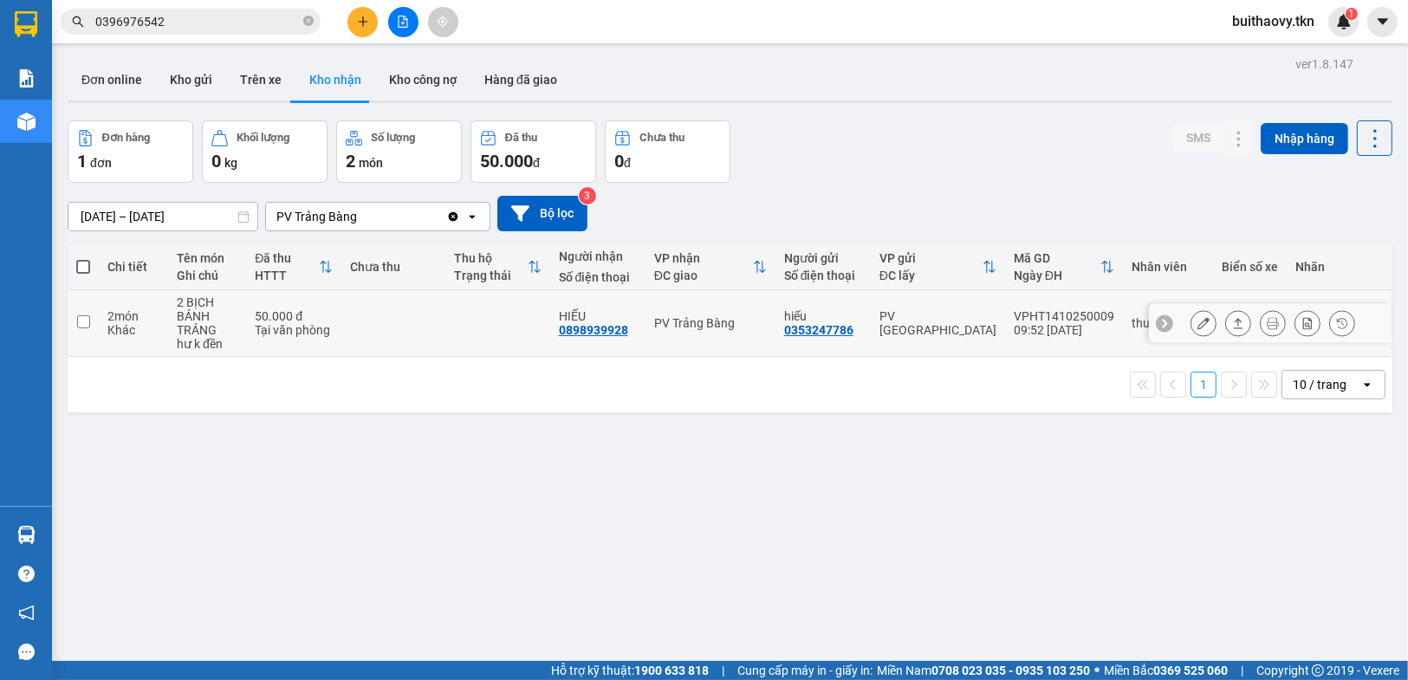
click at [689, 318] on div "PV Trảng Bàng" at bounding box center [710, 323] width 113 height 14
checkbox input "true"
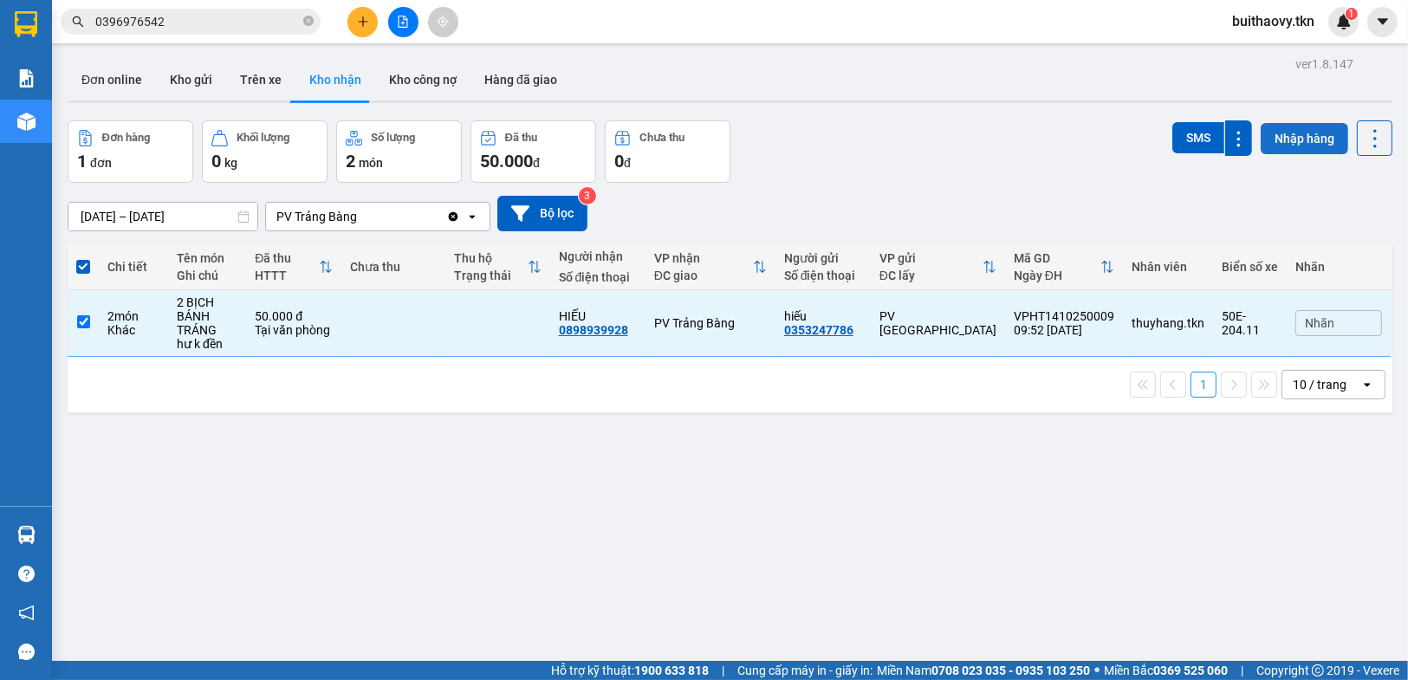
click at [1285, 137] on button "Nhập hàng" at bounding box center [1305, 138] width 88 height 31
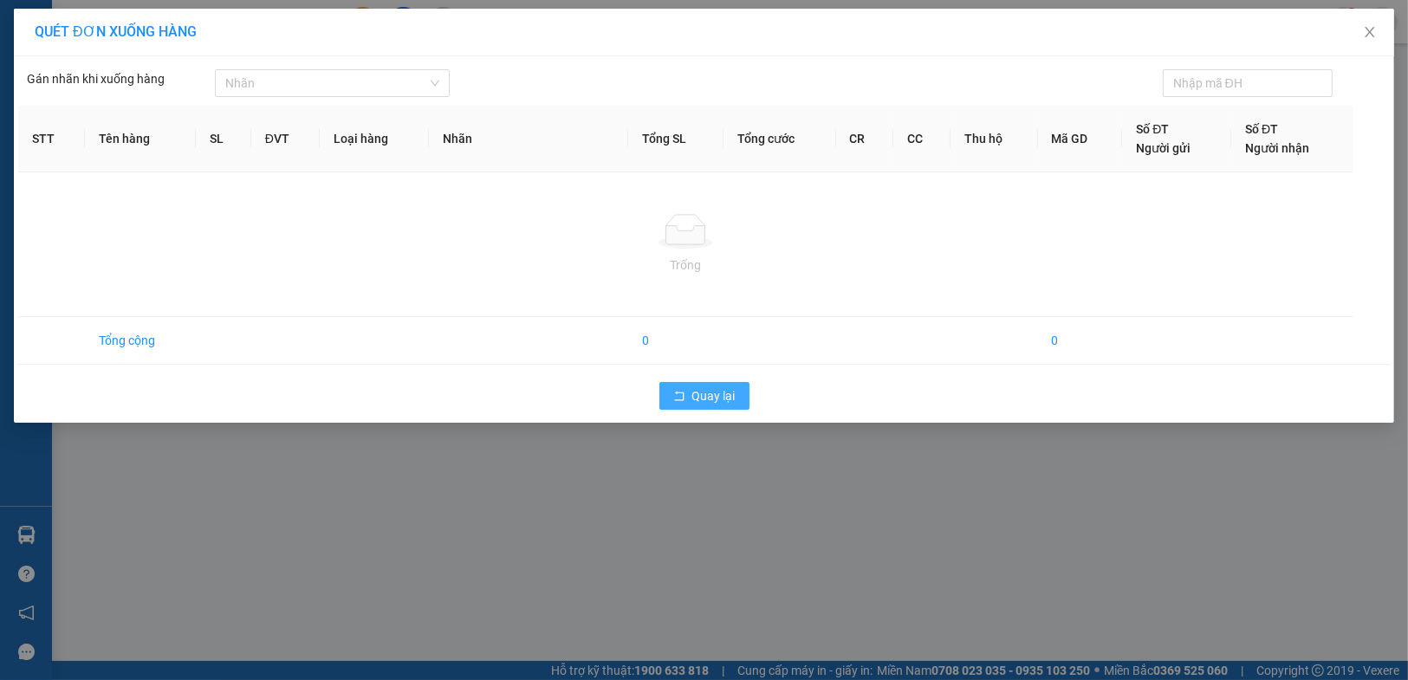
click at [716, 399] on span "Quay lại" at bounding box center [713, 395] width 43 height 19
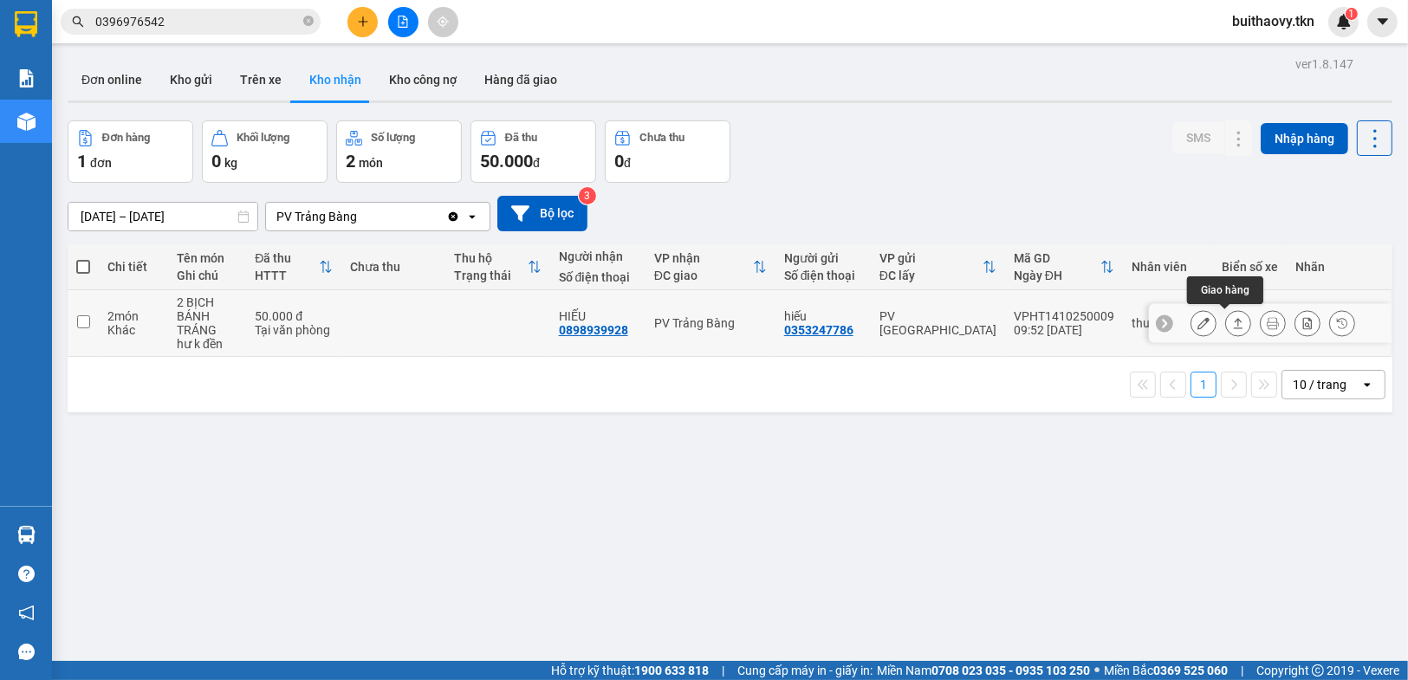
click at [1234, 321] on icon at bounding box center [1239, 323] width 10 height 10
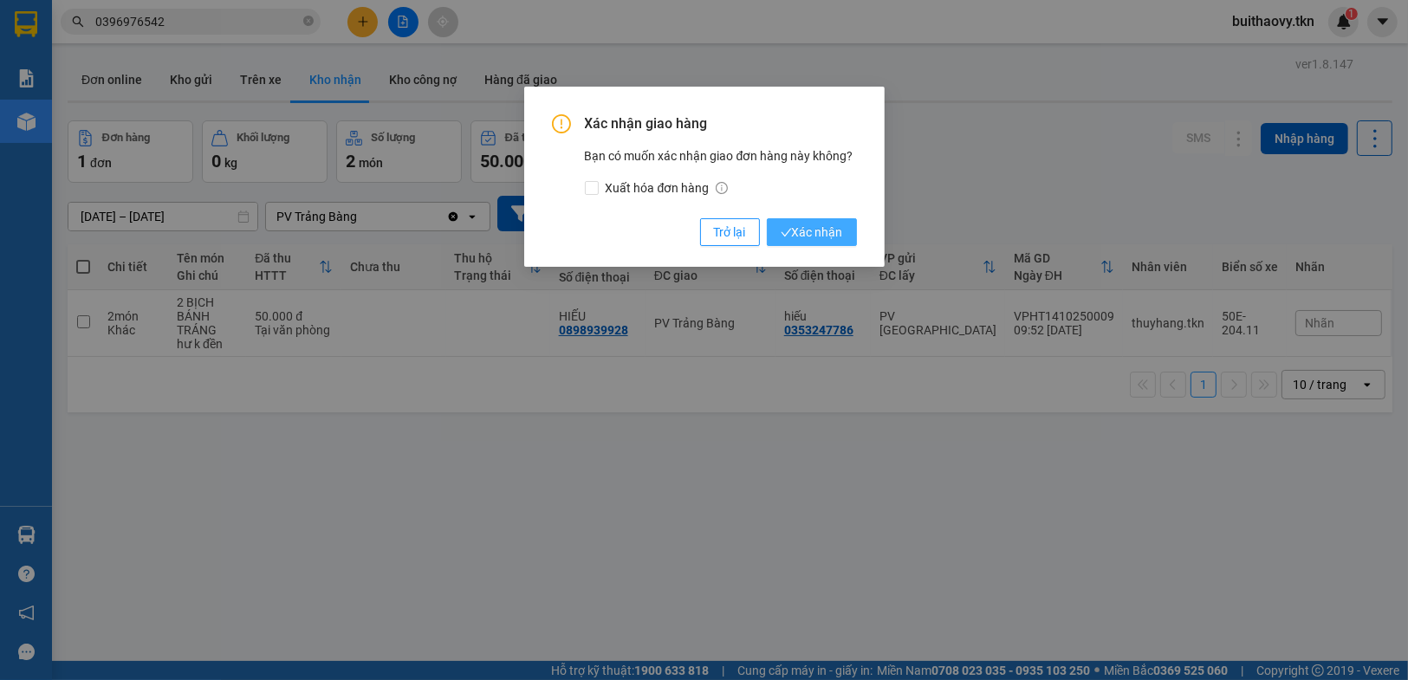
click at [814, 243] on button "Xác nhận" at bounding box center [812, 232] width 90 height 28
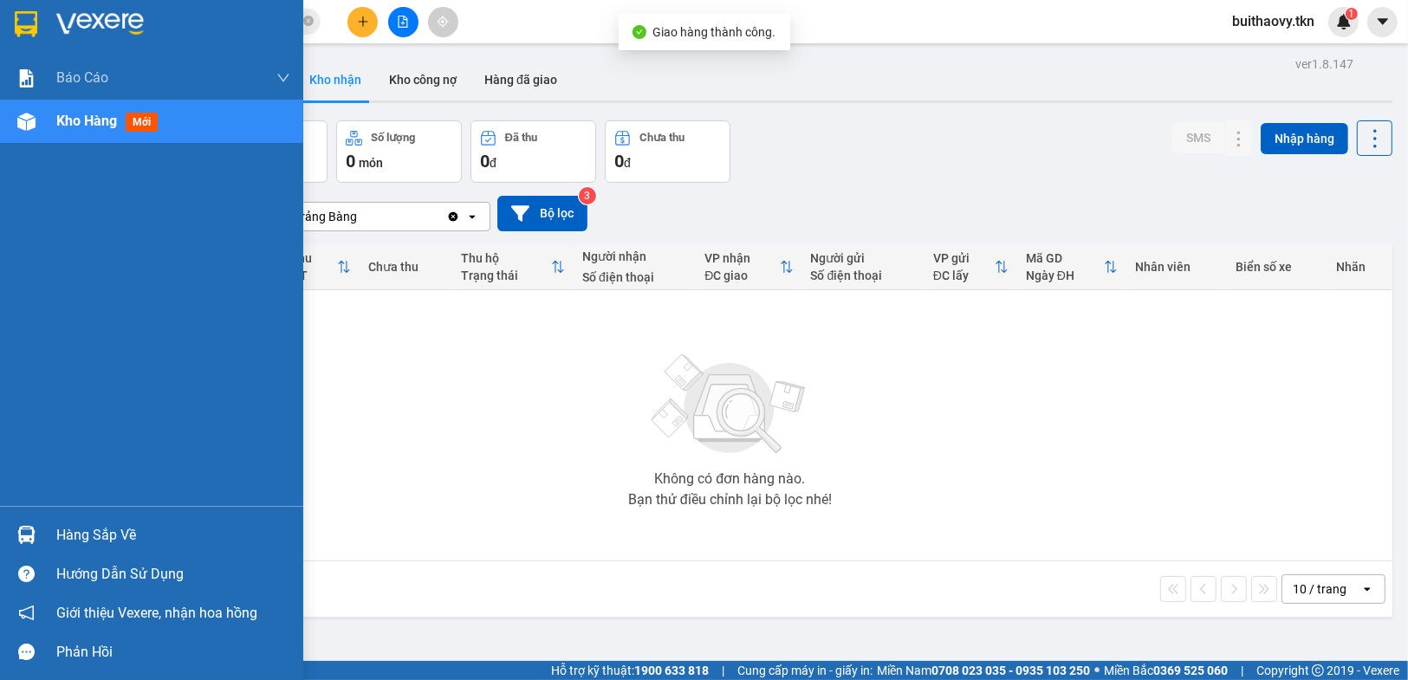
drag, startPoint x: 98, startPoint y: 522, endPoint x: 187, endPoint y: 514, distance: 89.6
click at [103, 522] on div "Hàng sắp về" at bounding box center [173, 535] width 234 height 26
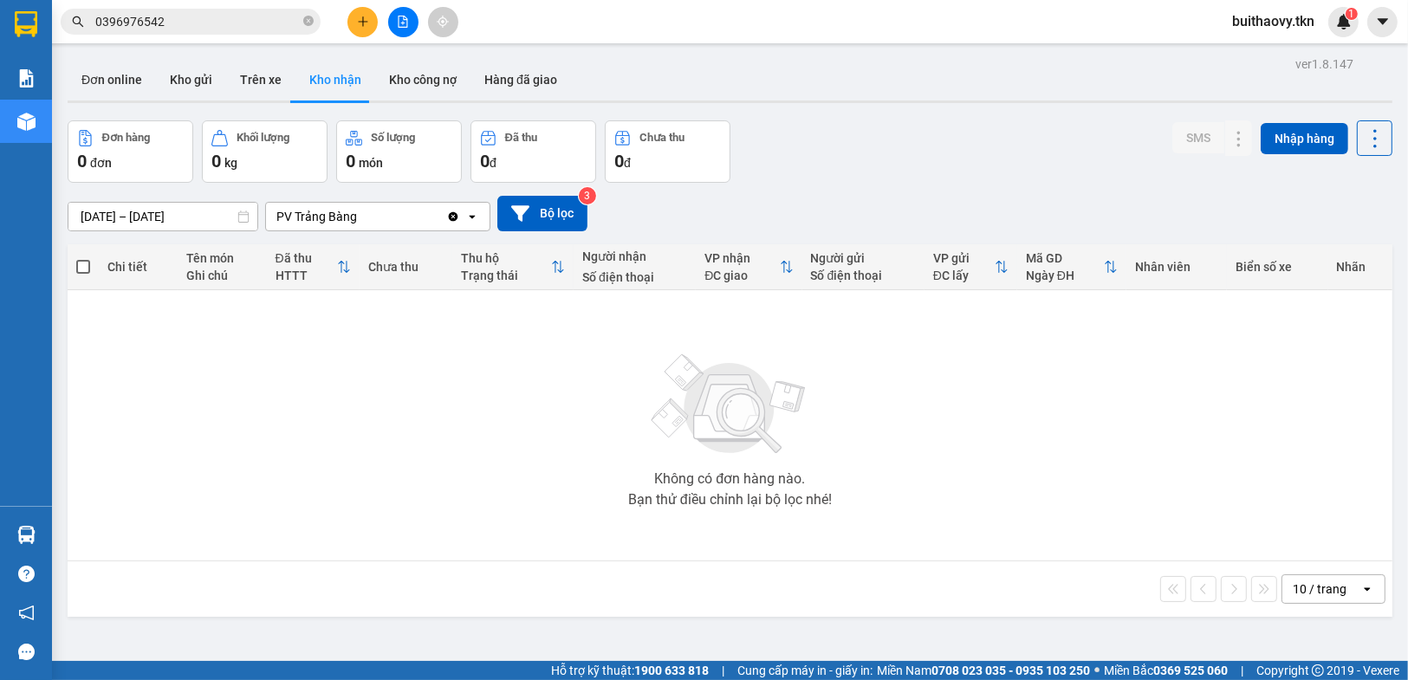
click at [1037, 471] on section "Kết quả tìm kiếm ( 60 ) Bộ lọc Mã ĐH Trạng thái Món hàng Thu hộ Tổng cước Chưa …" at bounding box center [704, 340] width 1408 height 680
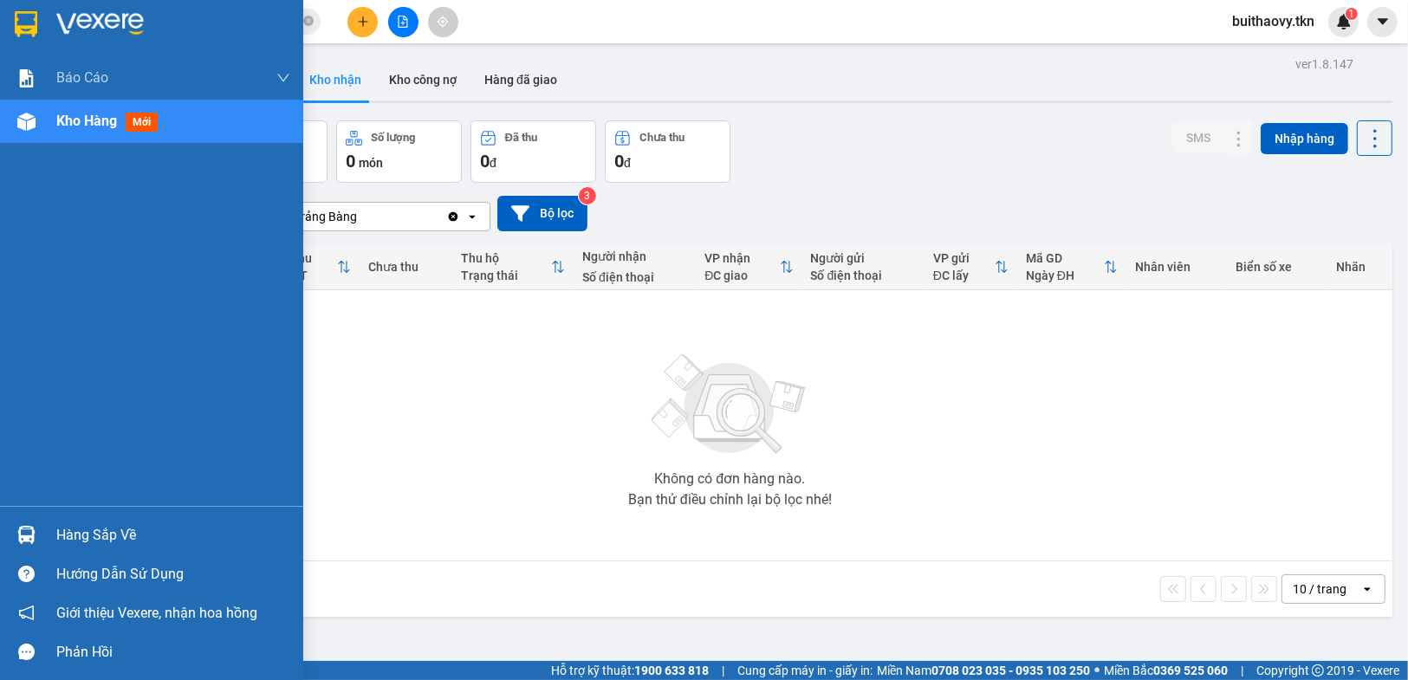
click at [2, 528] on div "Hàng sắp về" at bounding box center [151, 534] width 303 height 39
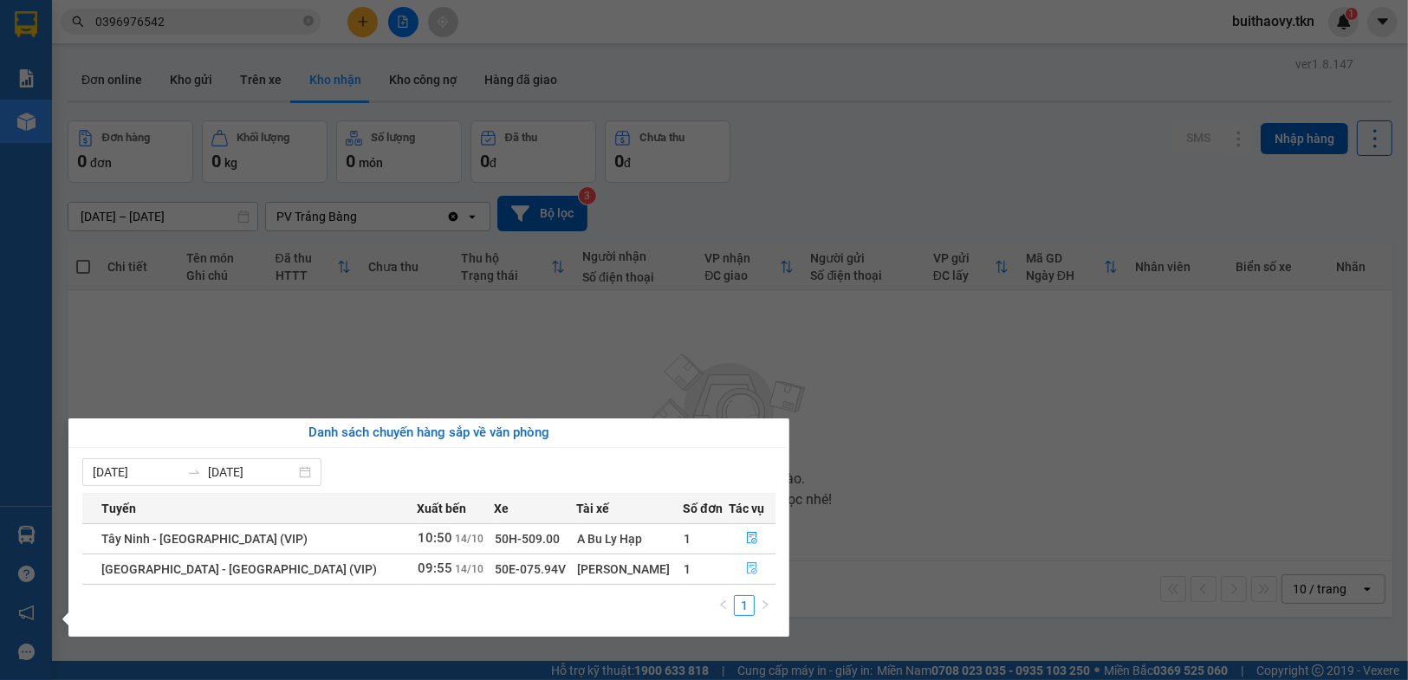
click at [749, 574] on icon "file-done" at bounding box center [752, 568] width 12 height 12
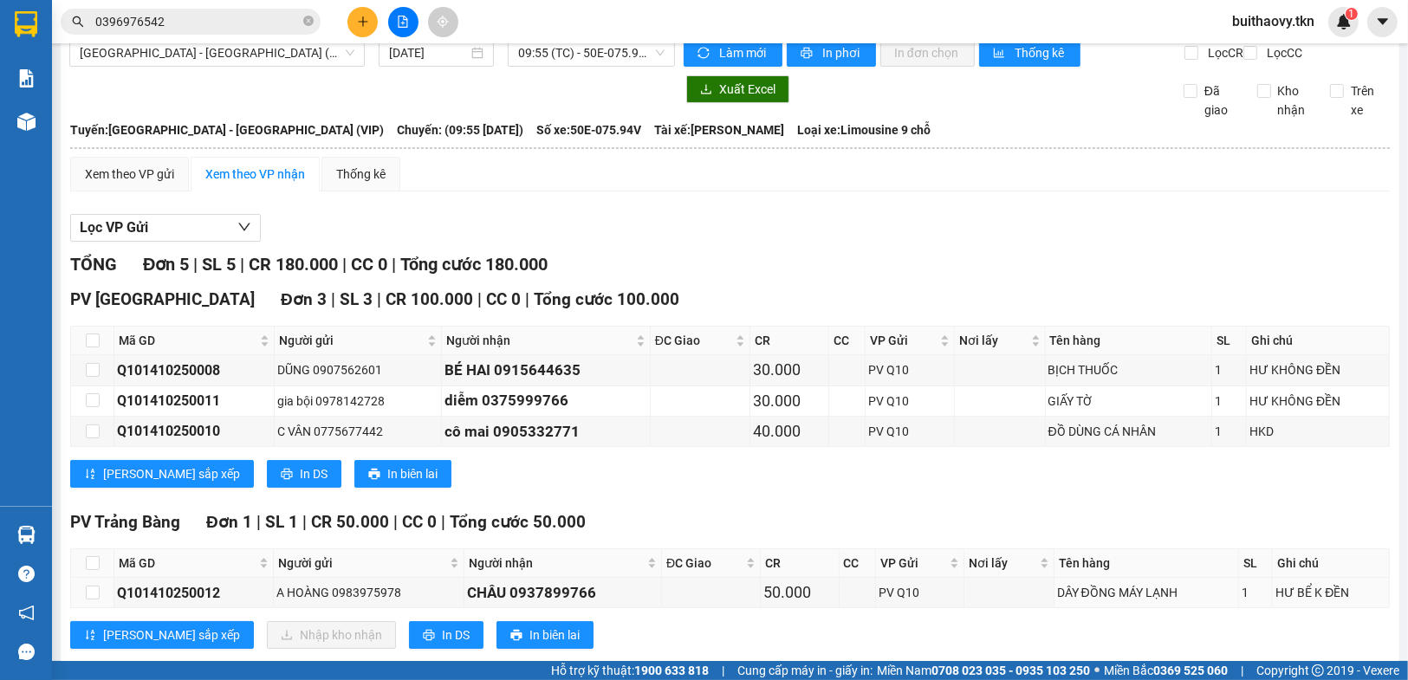
scroll to position [87, 0]
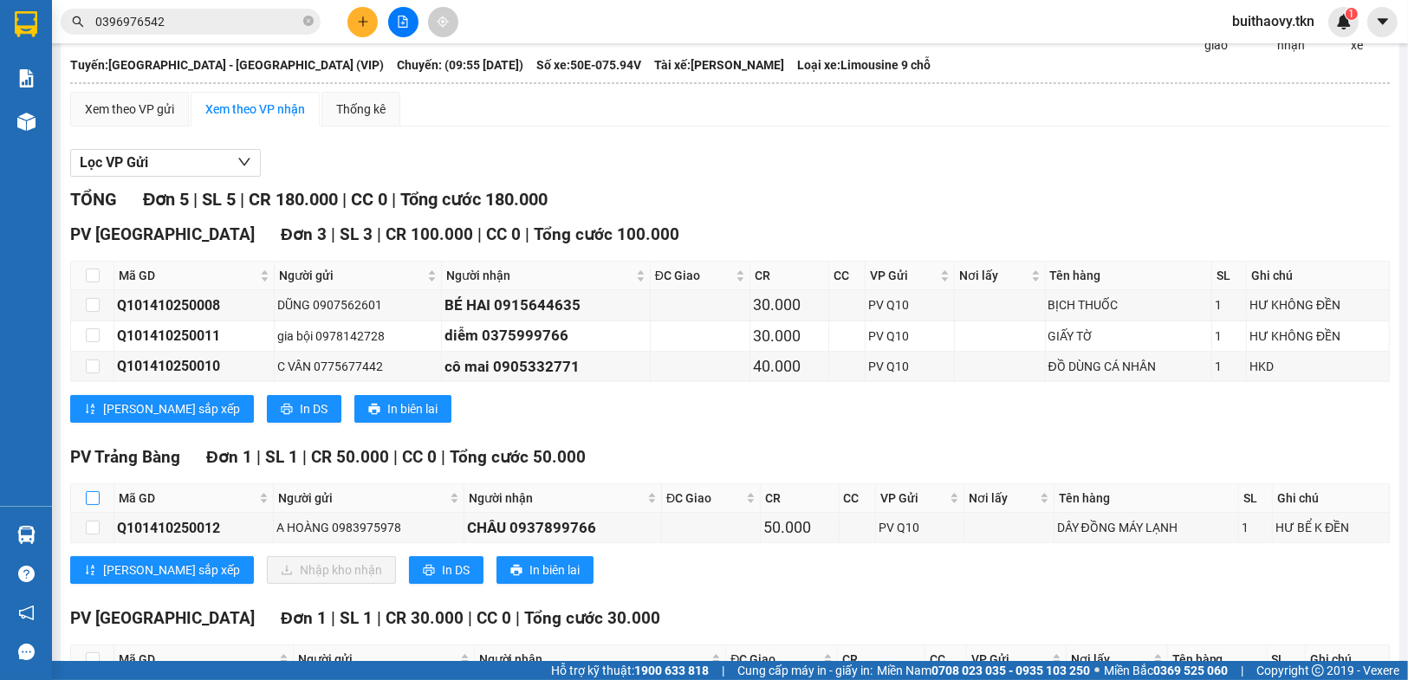
click at [93, 505] on input "checkbox" at bounding box center [93, 498] width 14 height 14
checkbox input "true"
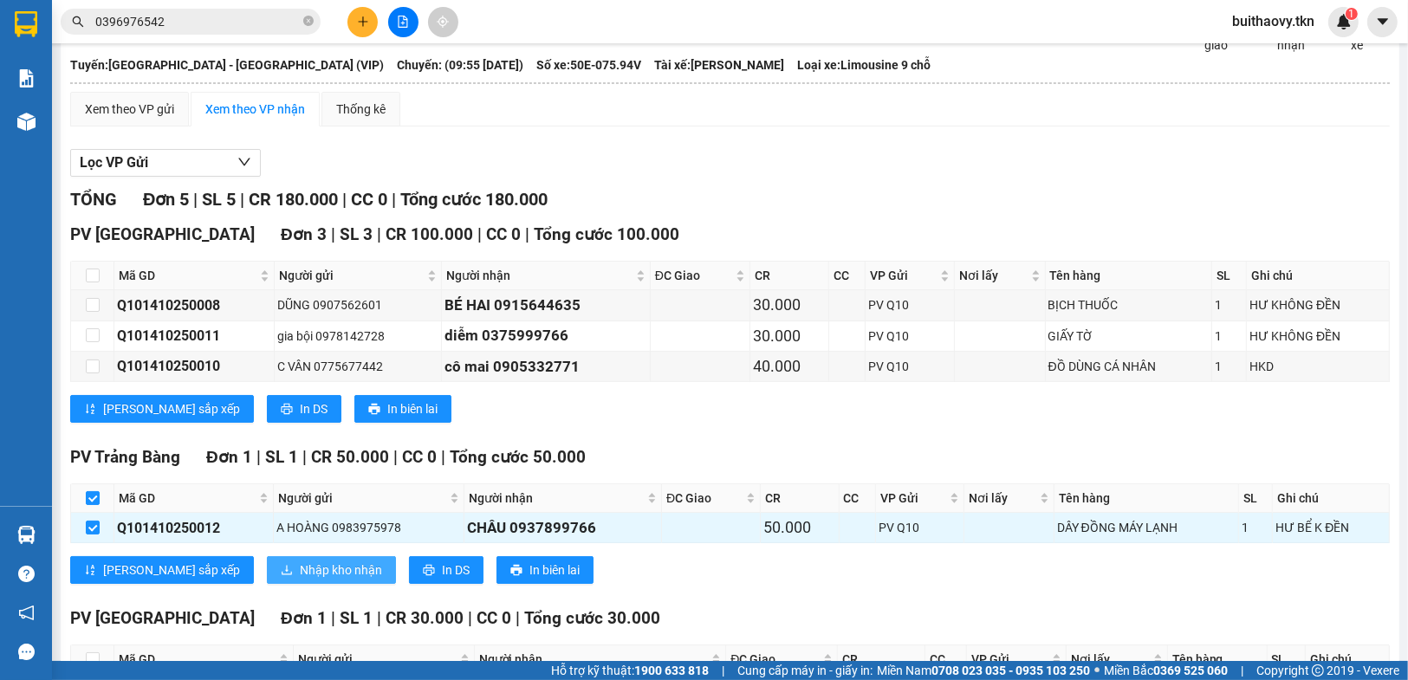
click at [300, 580] on span "Nhập kho nhận" at bounding box center [341, 570] width 82 height 19
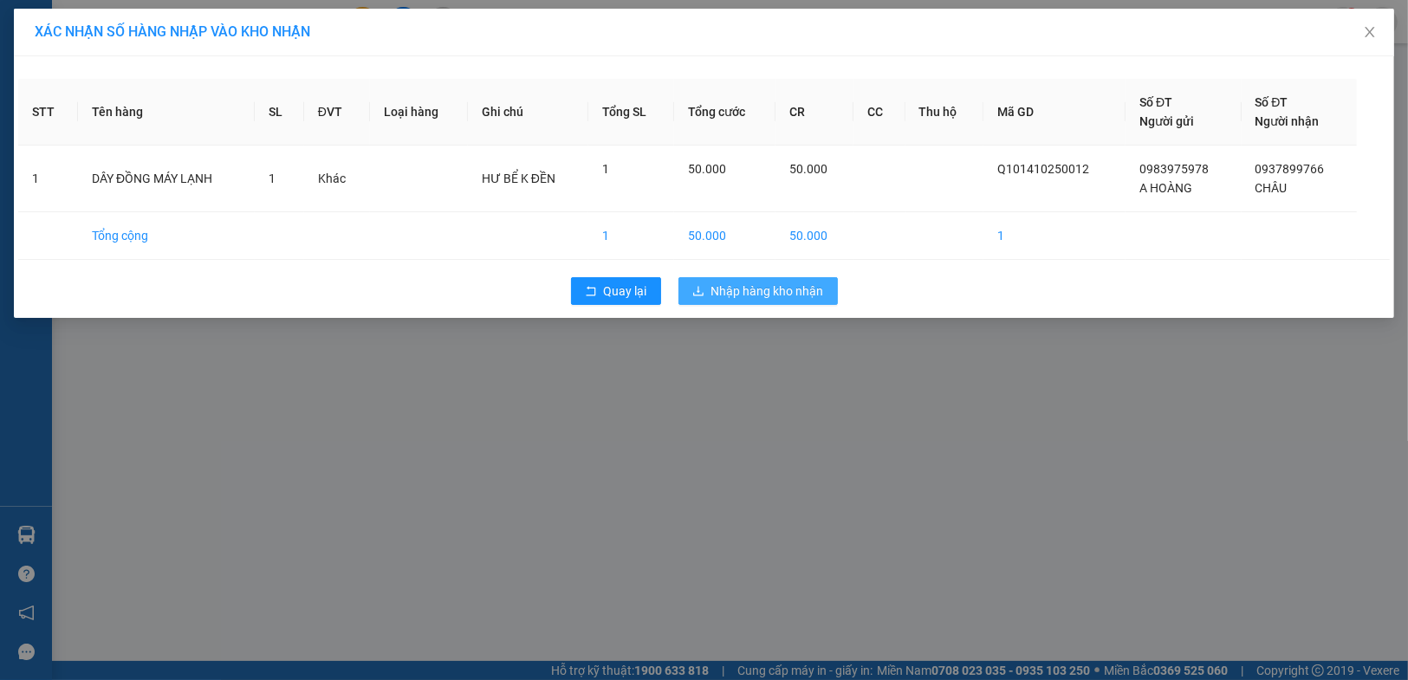
click at [792, 301] on button "Nhập hàng kho nhận" at bounding box center [757, 291] width 159 height 28
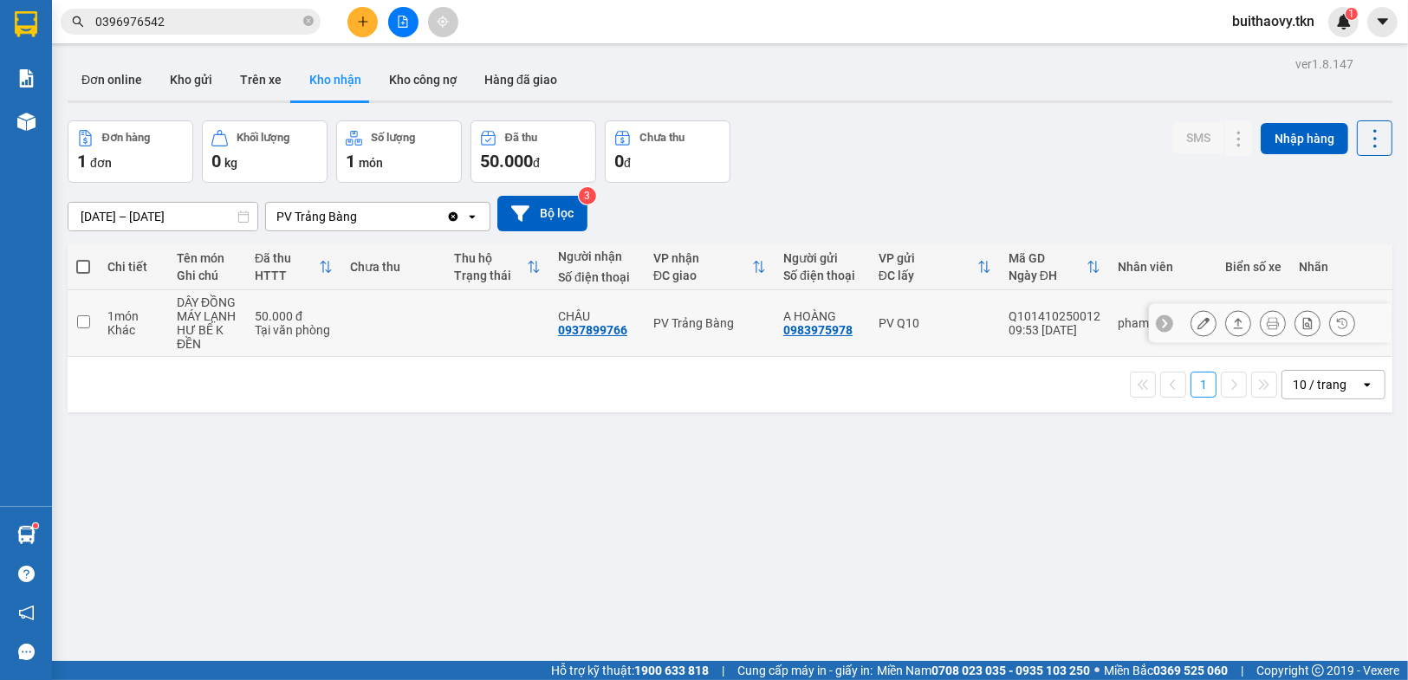
click at [345, 329] on td at bounding box center [393, 323] width 104 height 67
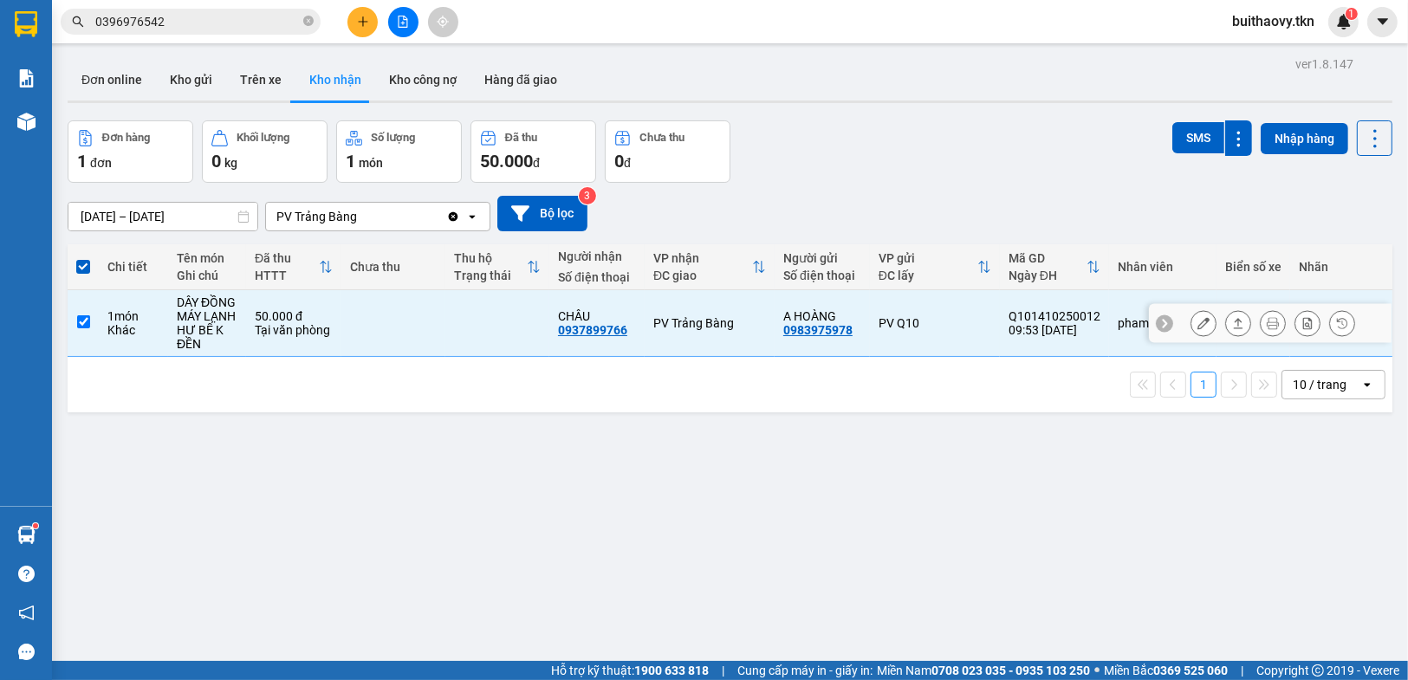
click at [345, 329] on td at bounding box center [393, 323] width 104 height 67
checkbox input "false"
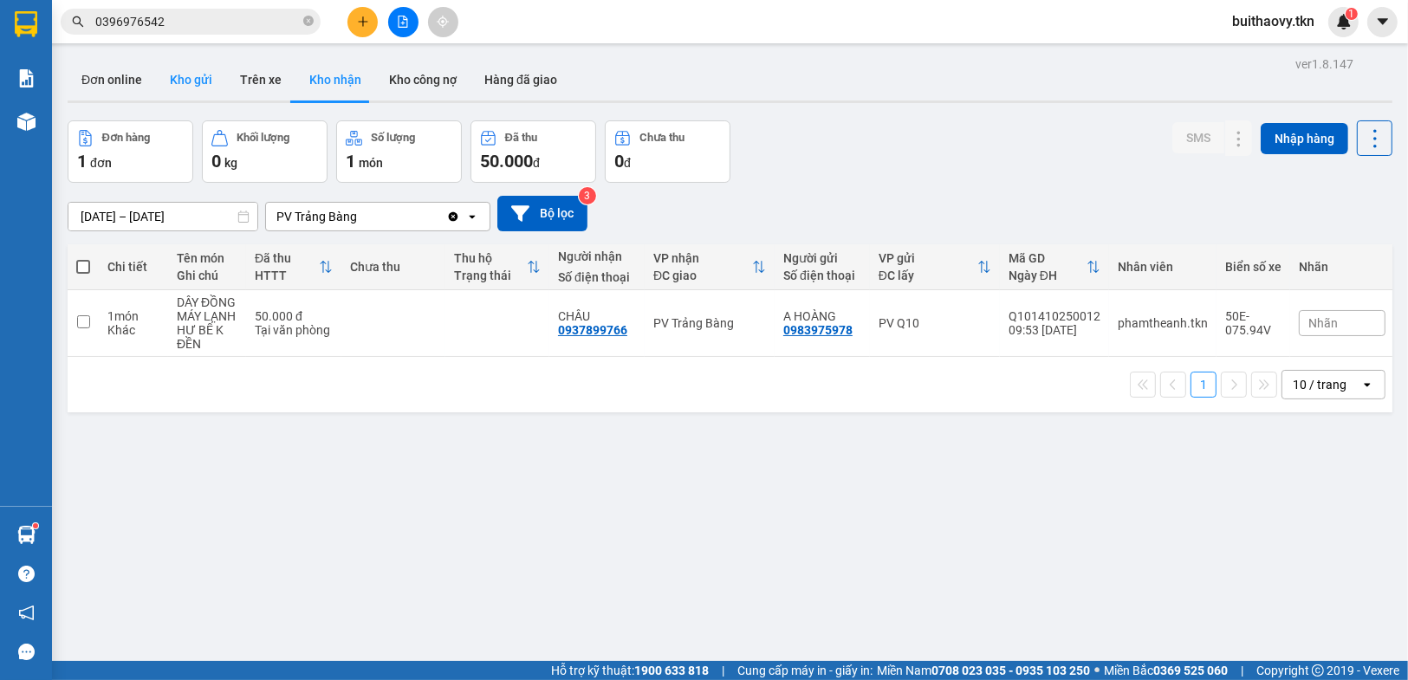
click at [188, 74] on button "Kho gửi" at bounding box center [191, 80] width 70 height 42
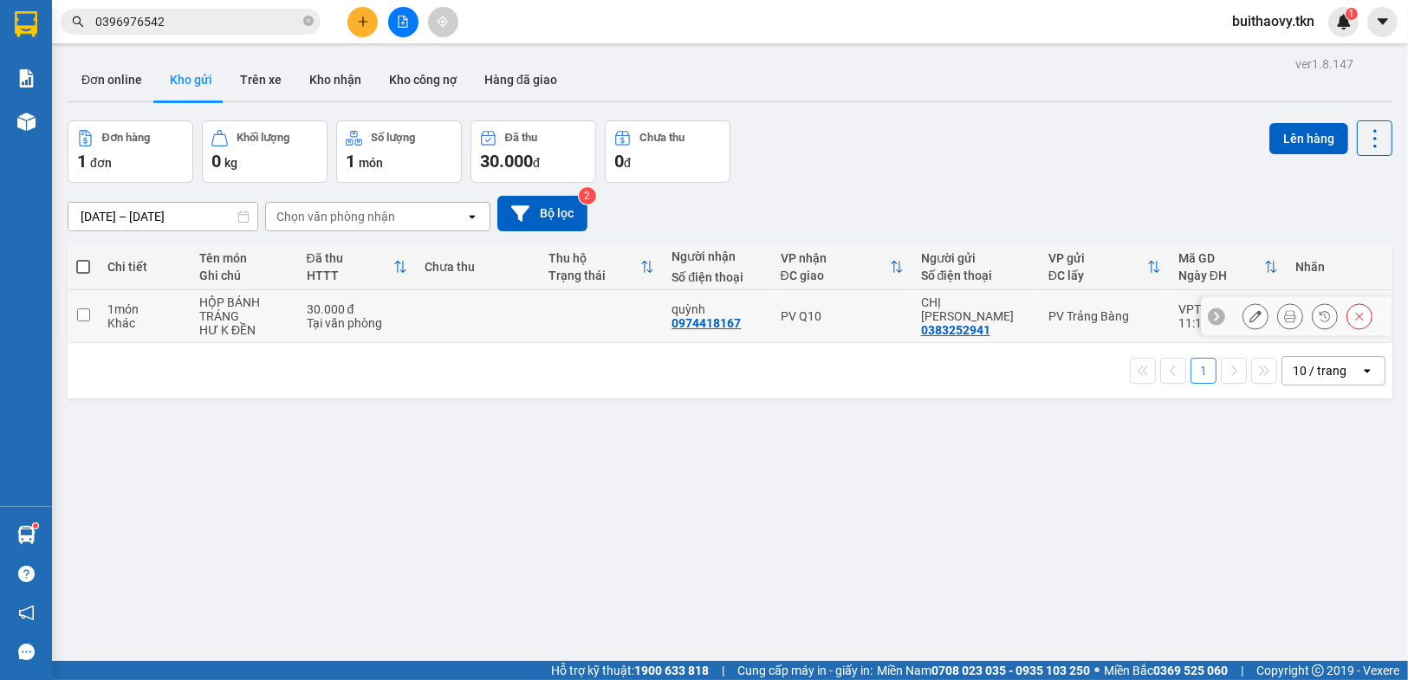
click at [431, 311] on td at bounding box center [478, 316] width 124 height 53
checkbox input "true"
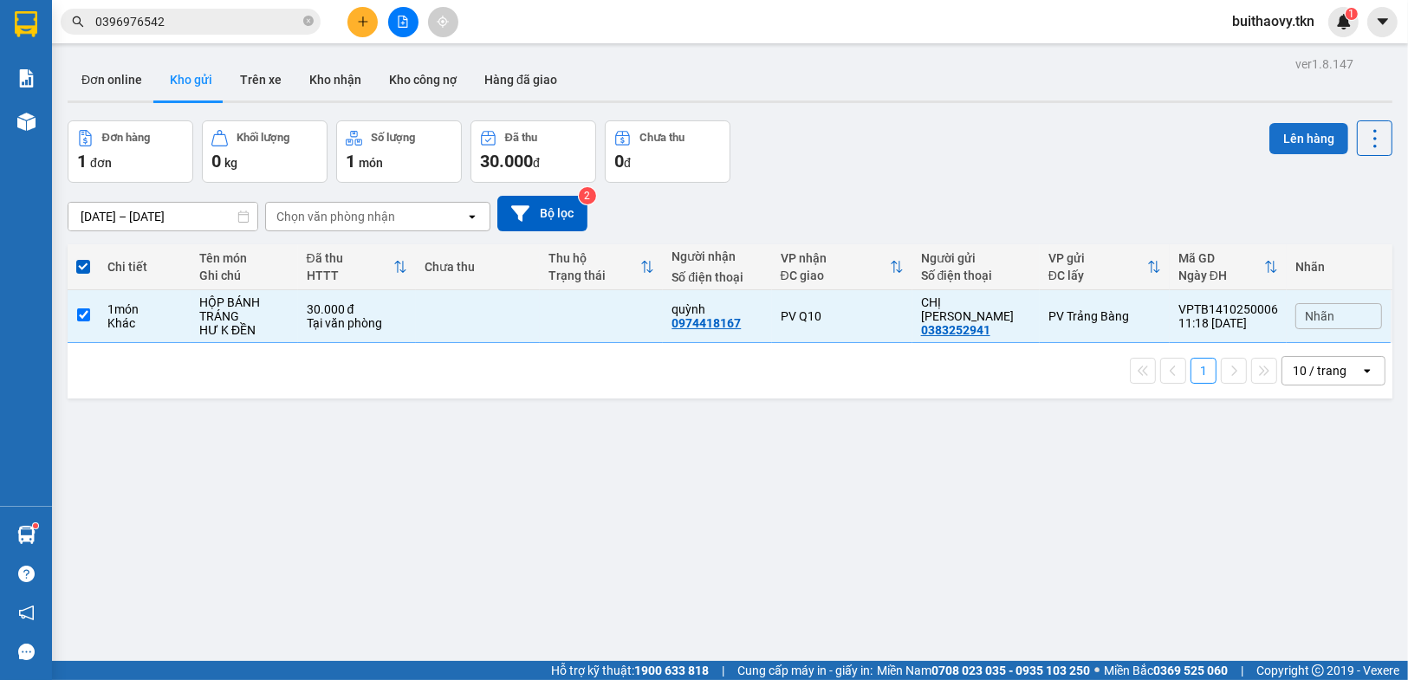
click at [1294, 146] on button "Lên hàng" at bounding box center [1308, 138] width 79 height 31
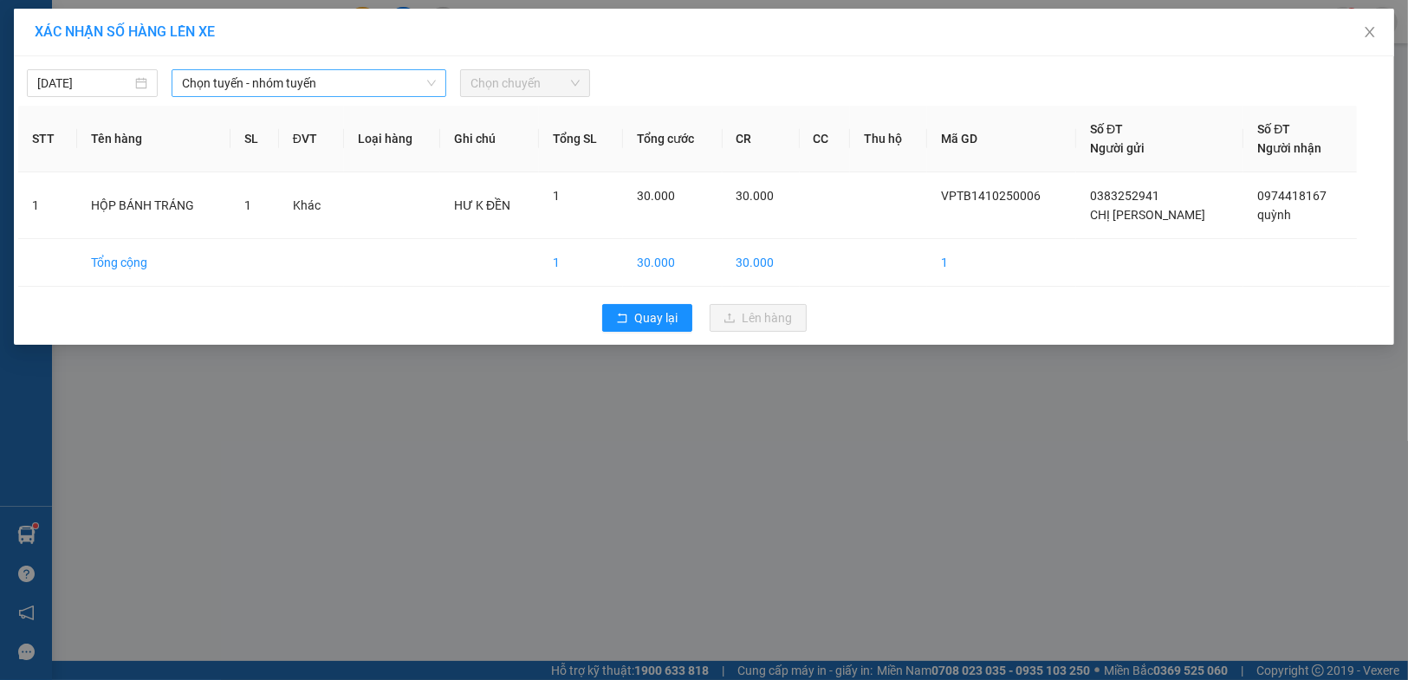
click at [323, 84] on span "Chọn tuyến - nhóm tuyến" at bounding box center [309, 83] width 254 height 26
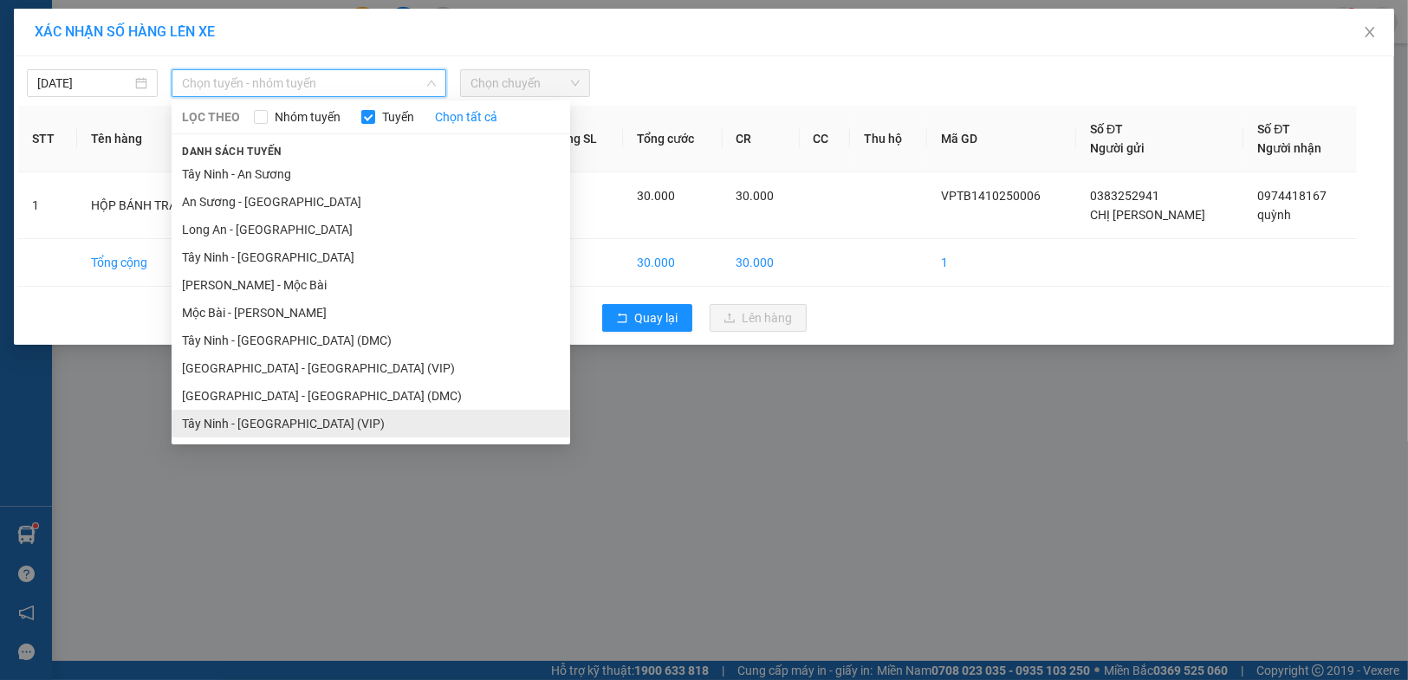
click at [371, 424] on li "Tây Ninh - [GEOGRAPHIC_DATA] (VIP)" at bounding box center [371, 424] width 399 height 28
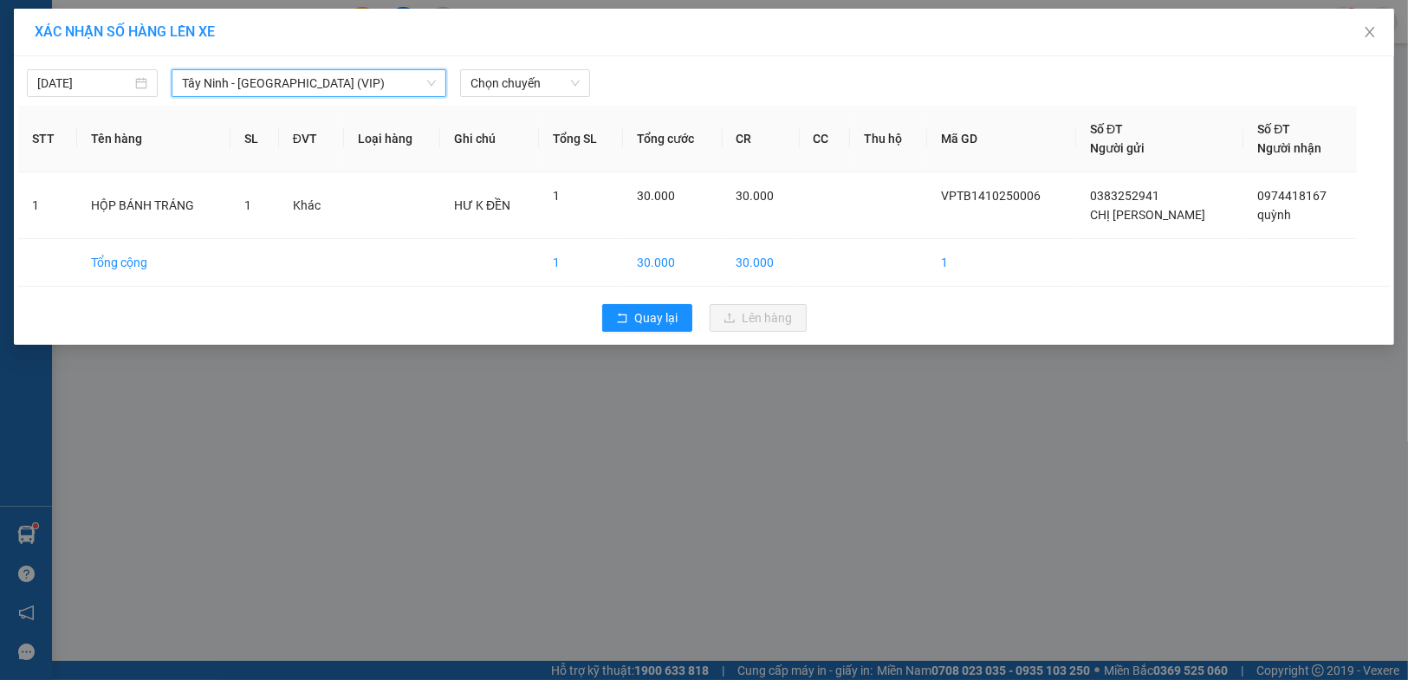
click at [343, 96] on div "Tây Ninh - [GEOGRAPHIC_DATA] (VIP)" at bounding box center [309, 83] width 275 height 28
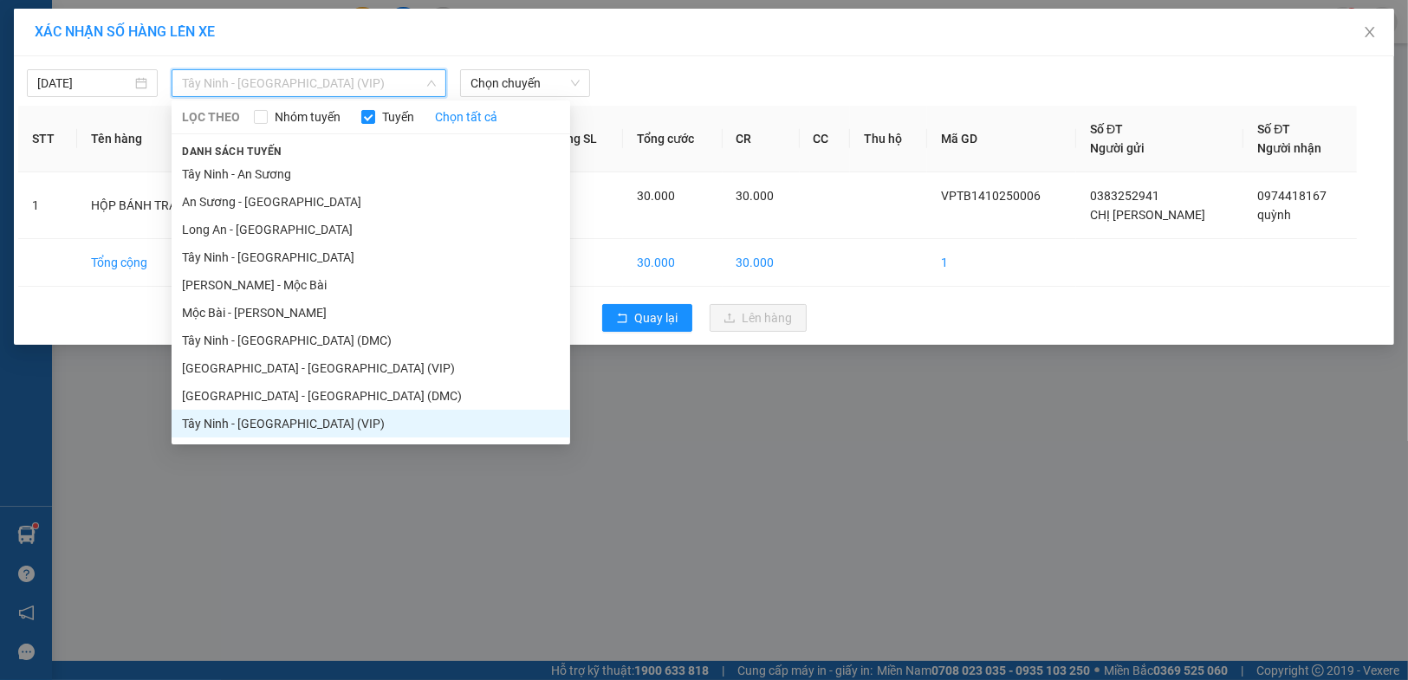
click at [736, 496] on div "XÁC NHẬN SỐ HÀNG LÊN XE [DATE] [GEOGRAPHIC_DATA] - [GEOGRAPHIC_DATA] (VIP) LỌC …" at bounding box center [704, 340] width 1408 height 680
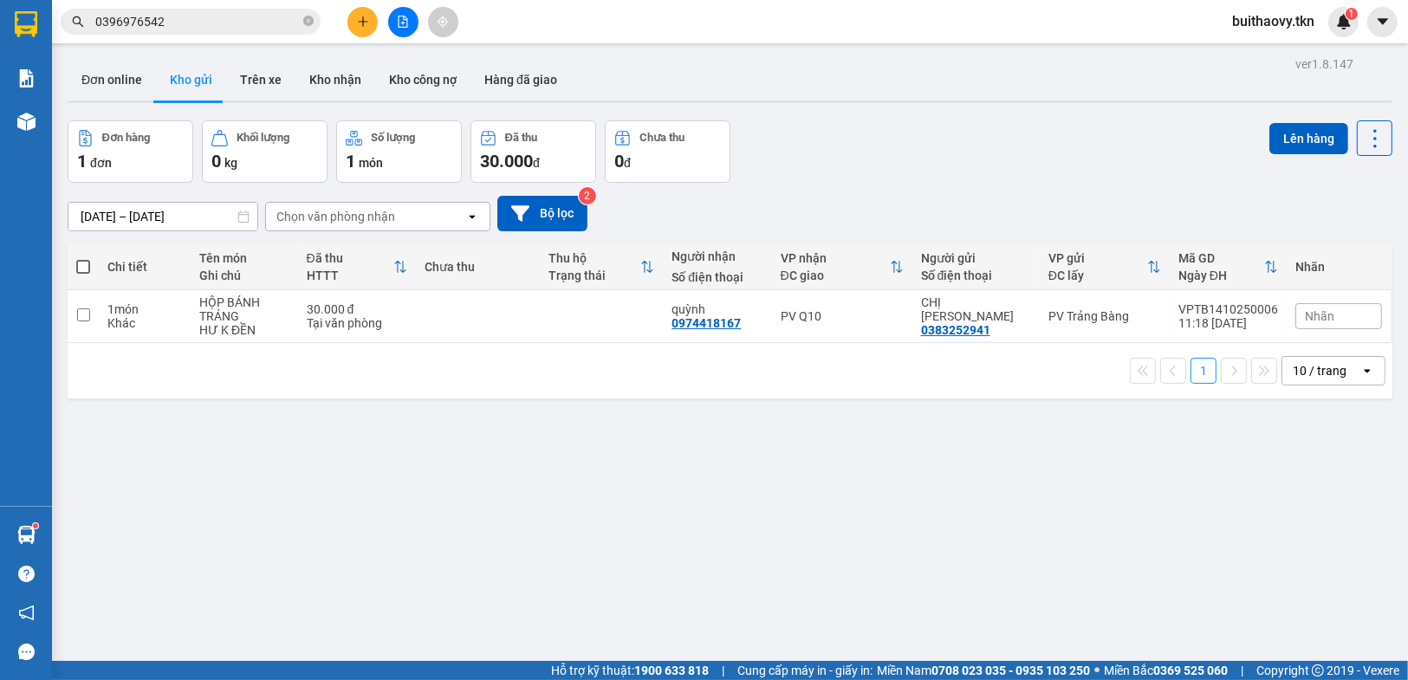
click at [458, 304] on td at bounding box center [478, 316] width 124 height 53
checkbox input "true"
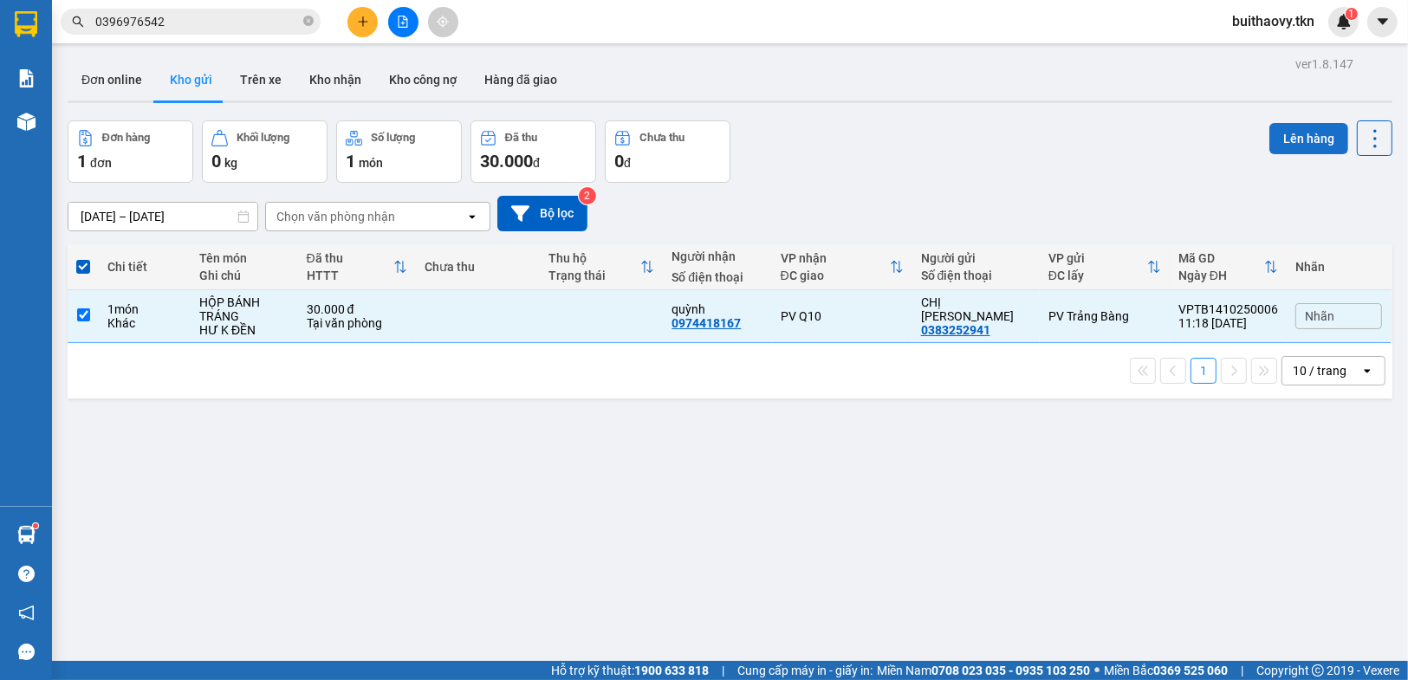
click at [1290, 139] on button "Lên hàng" at bounding box center [1308, 138] width 79 height 31
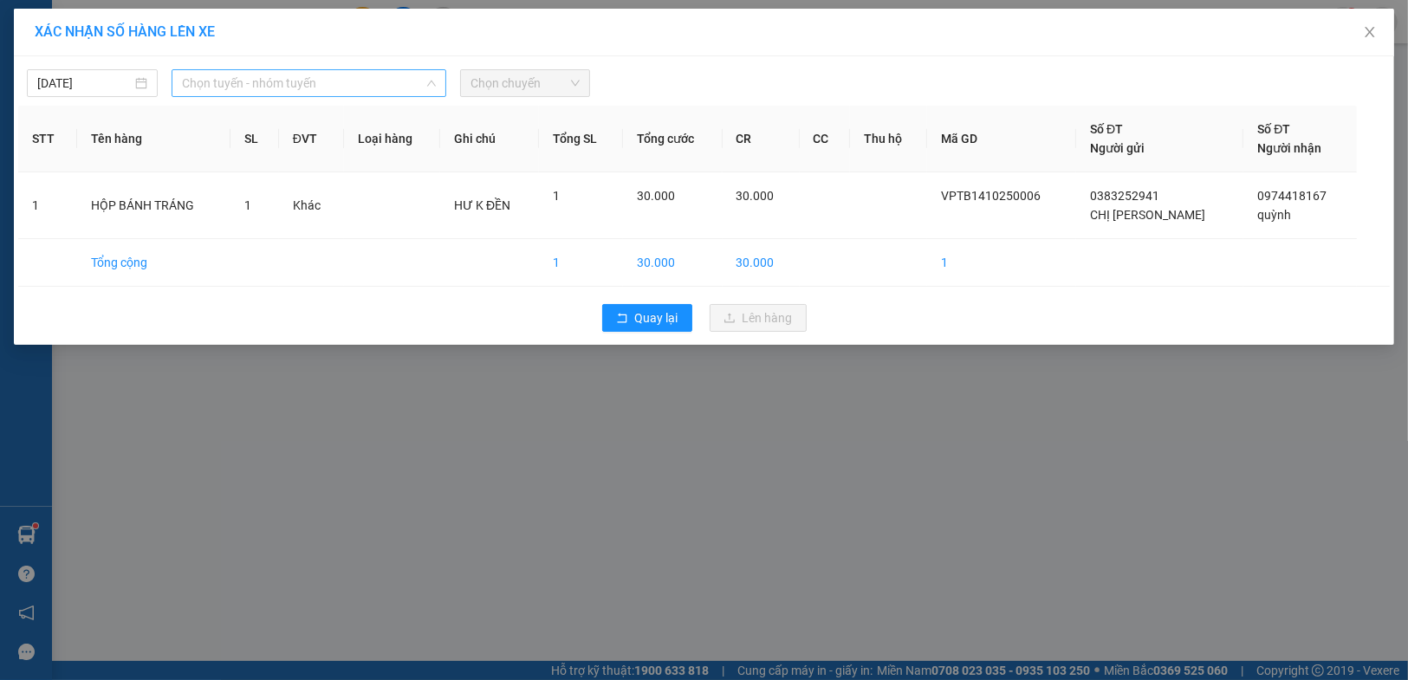
click at [340, 81] on span "Chọn tuyến - nhóm tuyến" at bounding box center [309, 83] width 254 height 26
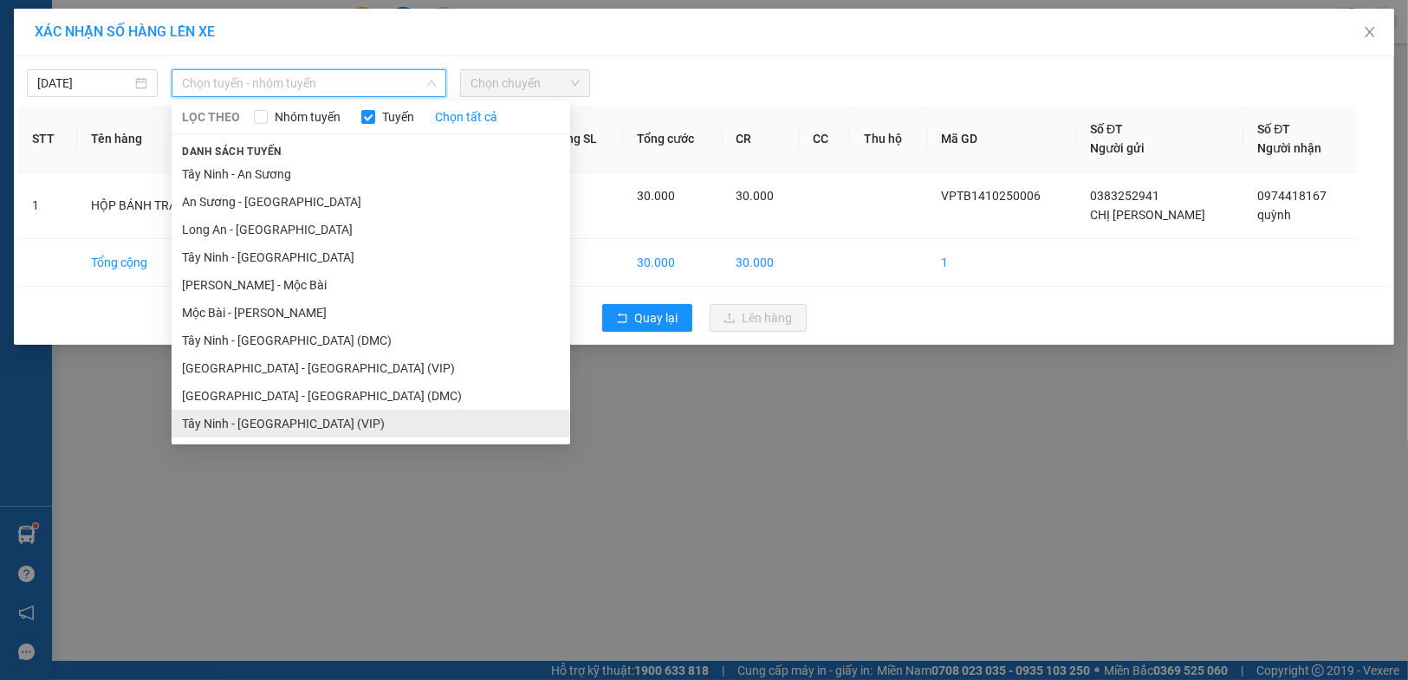
click at [308, 424] on li "Tây Ninh - [GEOGRAPHIC_DATA] (VIP)" at bounding box center [371, 424] width 399 height 28
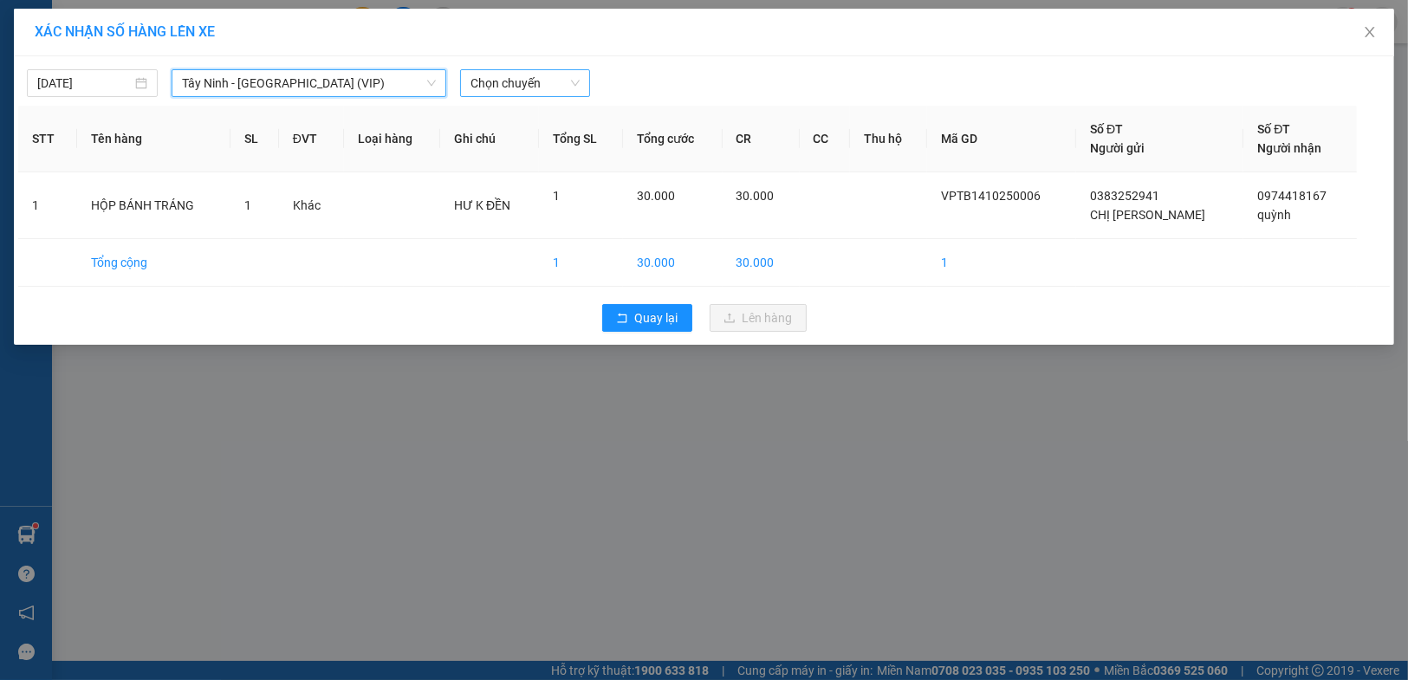
click at [521, 81] on span "Chọn chuyến" at bounding box center [525, 83] width 110 height 26
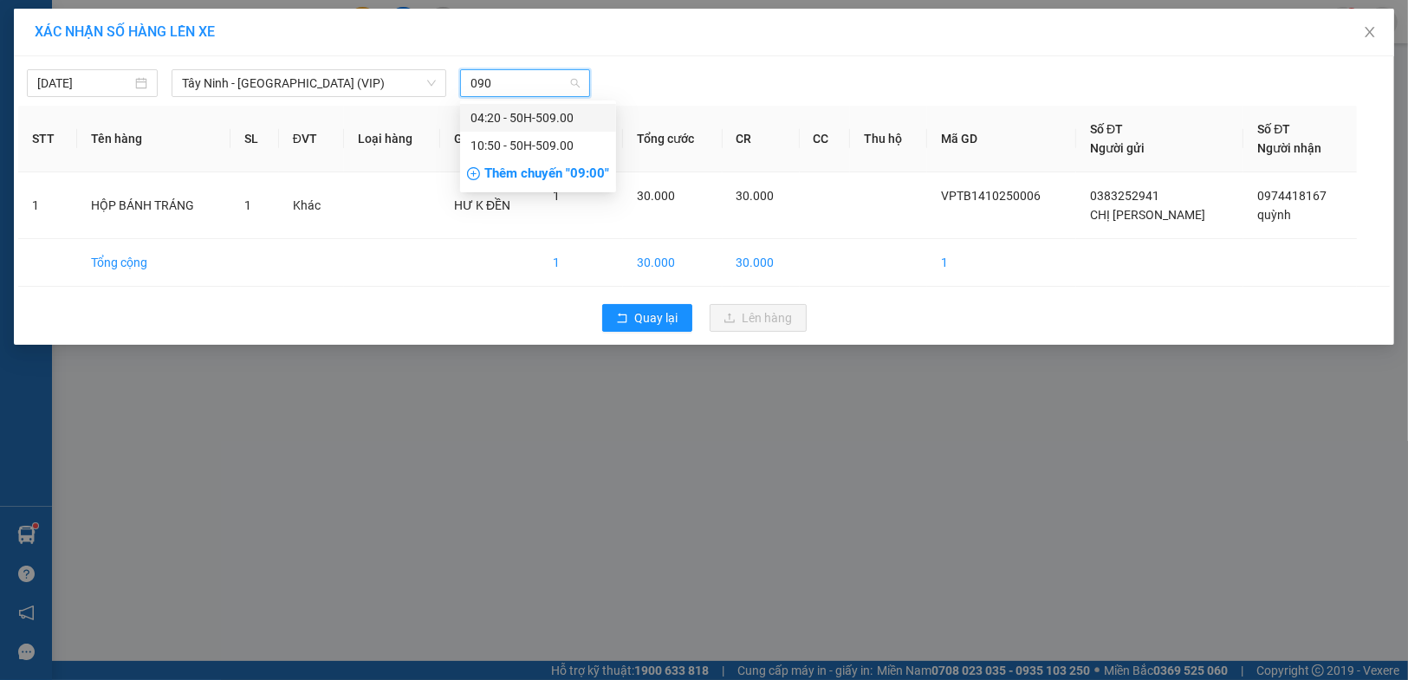
type input "0900"
click at [514, 155] on div "10:50 - 50H-509.00" at bounding box center [538, 146] width 156 height 28
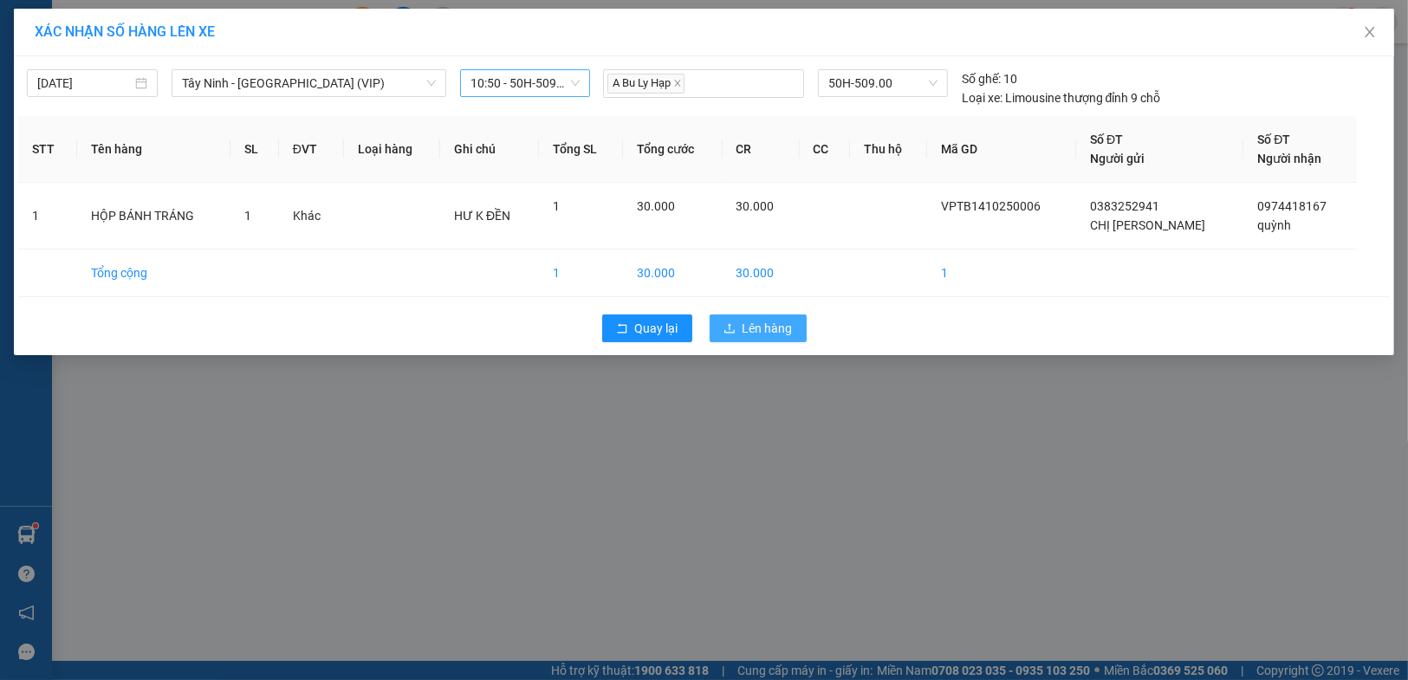
click at [733, 330] on icon "upload" at bounding box center [729, 328] width 12 height 12
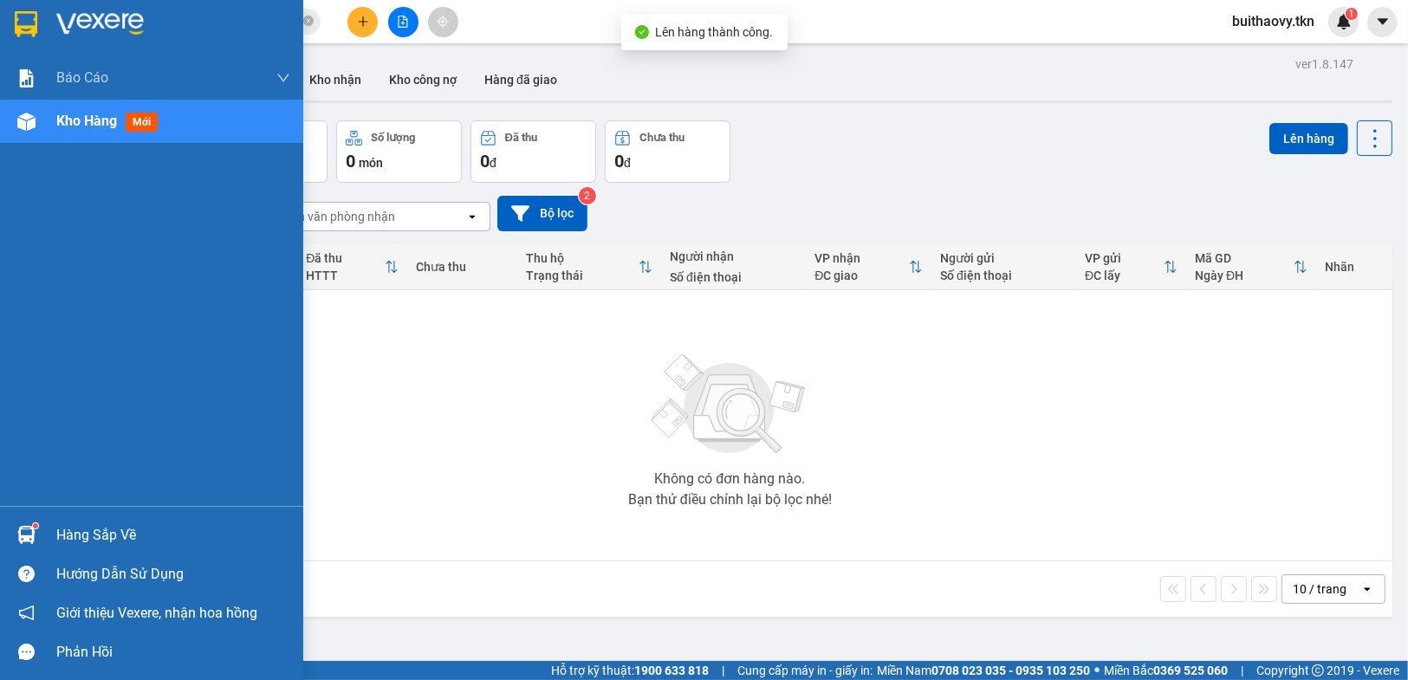
click at [17, 539] on img at bounding box center [26, 535] width 18 height 18
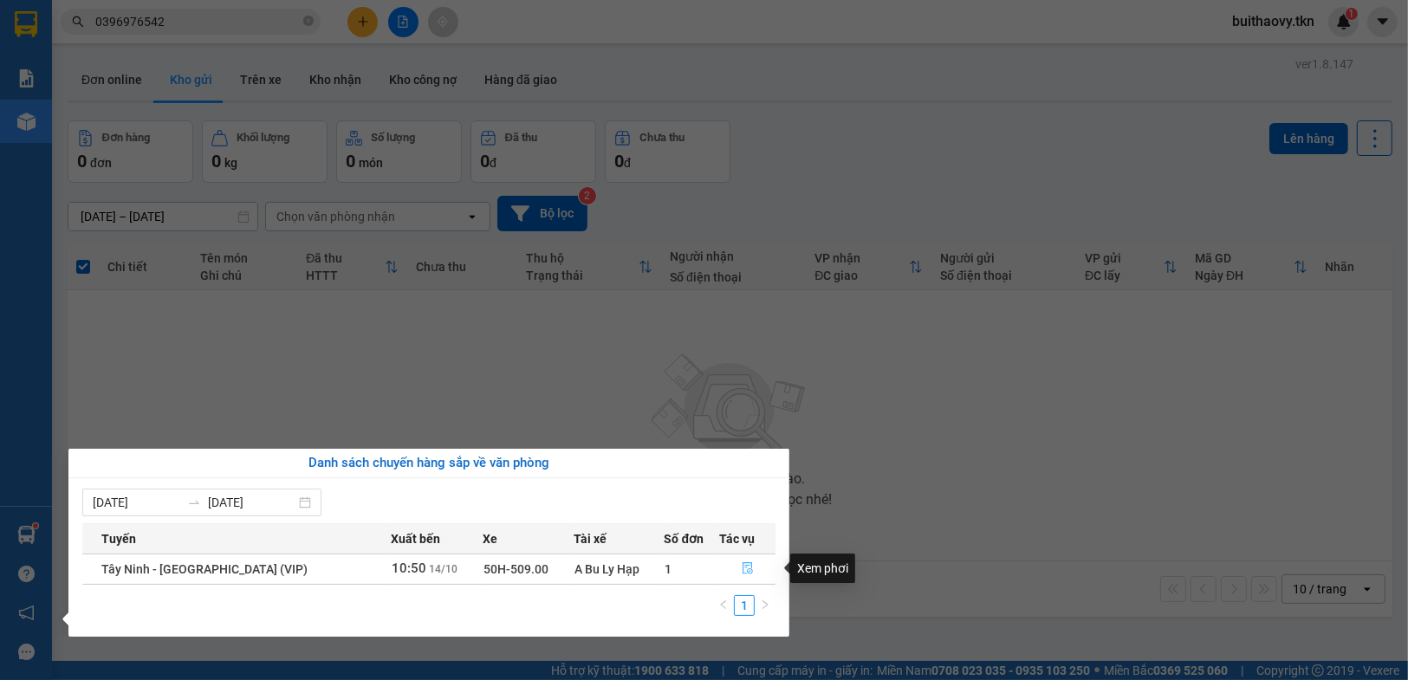
click at [748, 572] on icon "file-done" at bounding box center [748, 568] width 12 height 12
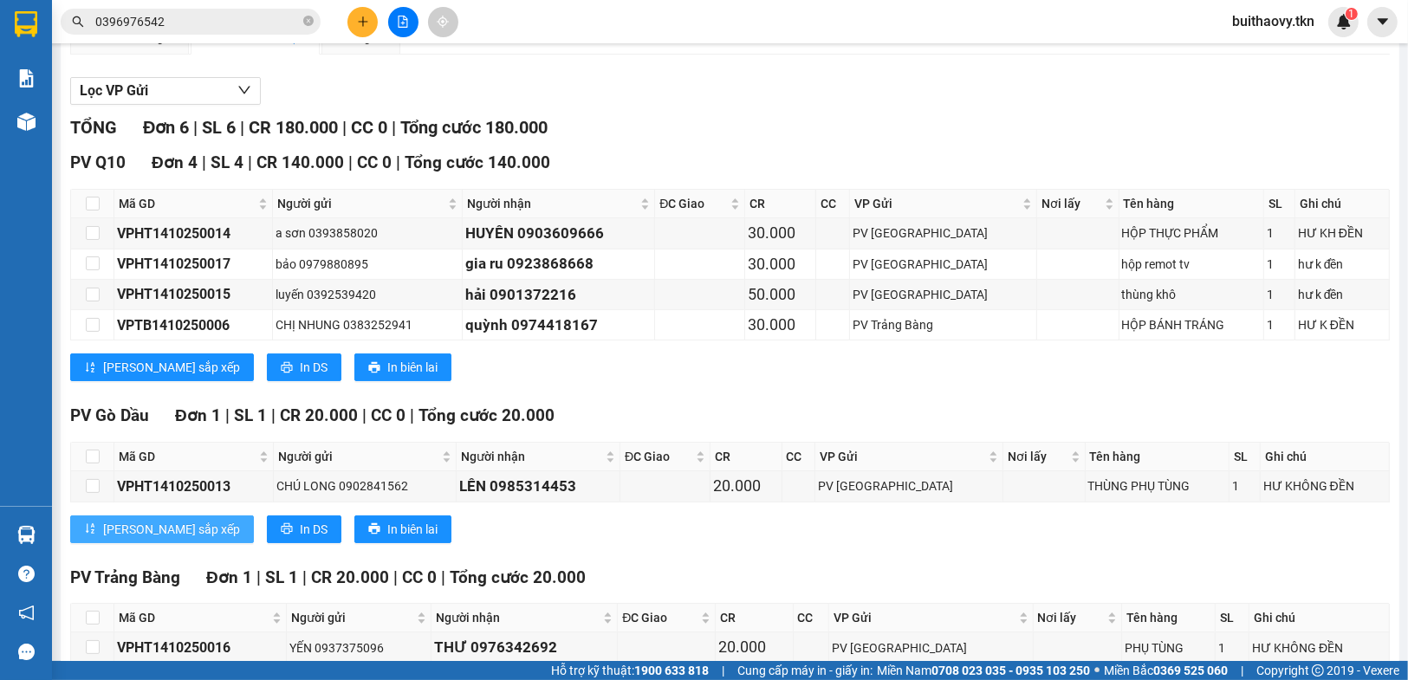
scroll to position [173, 0]
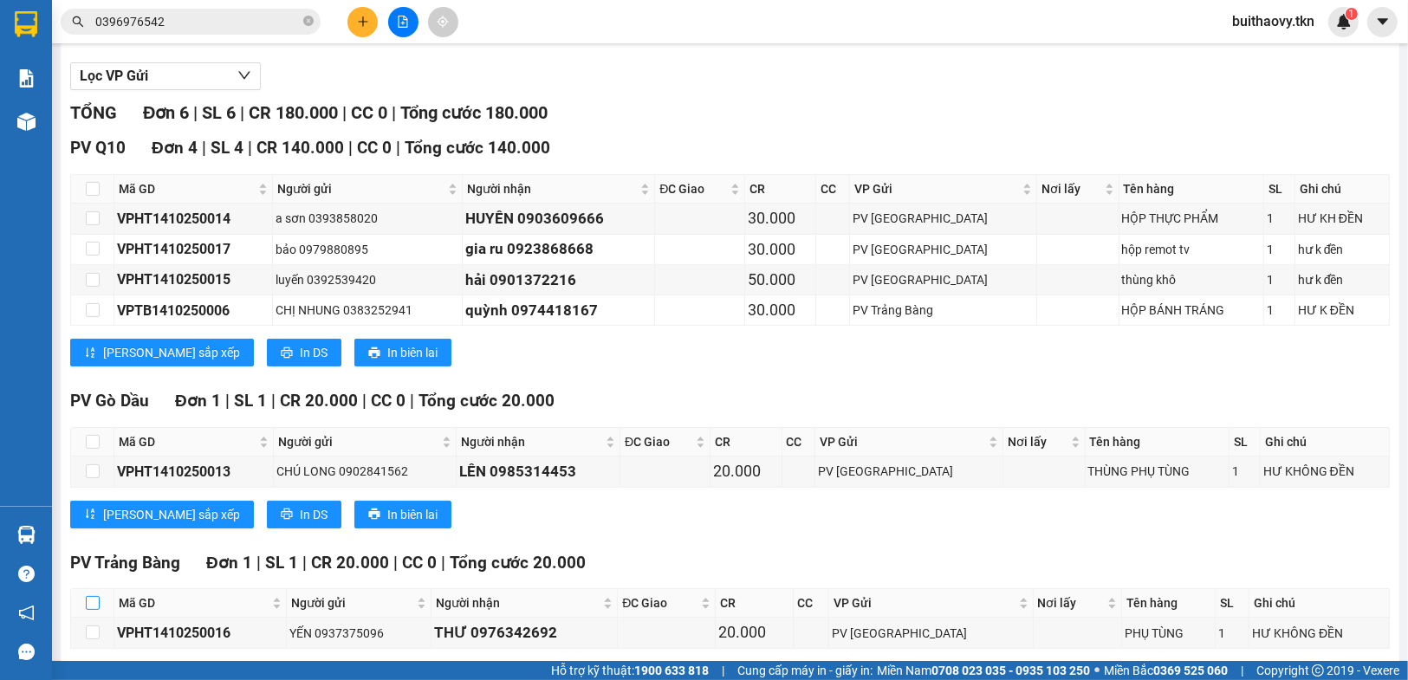
click at [97, 610] on input "checkbox" at bounding box center [93, 603] width 14 height 14
checkbox input "true"
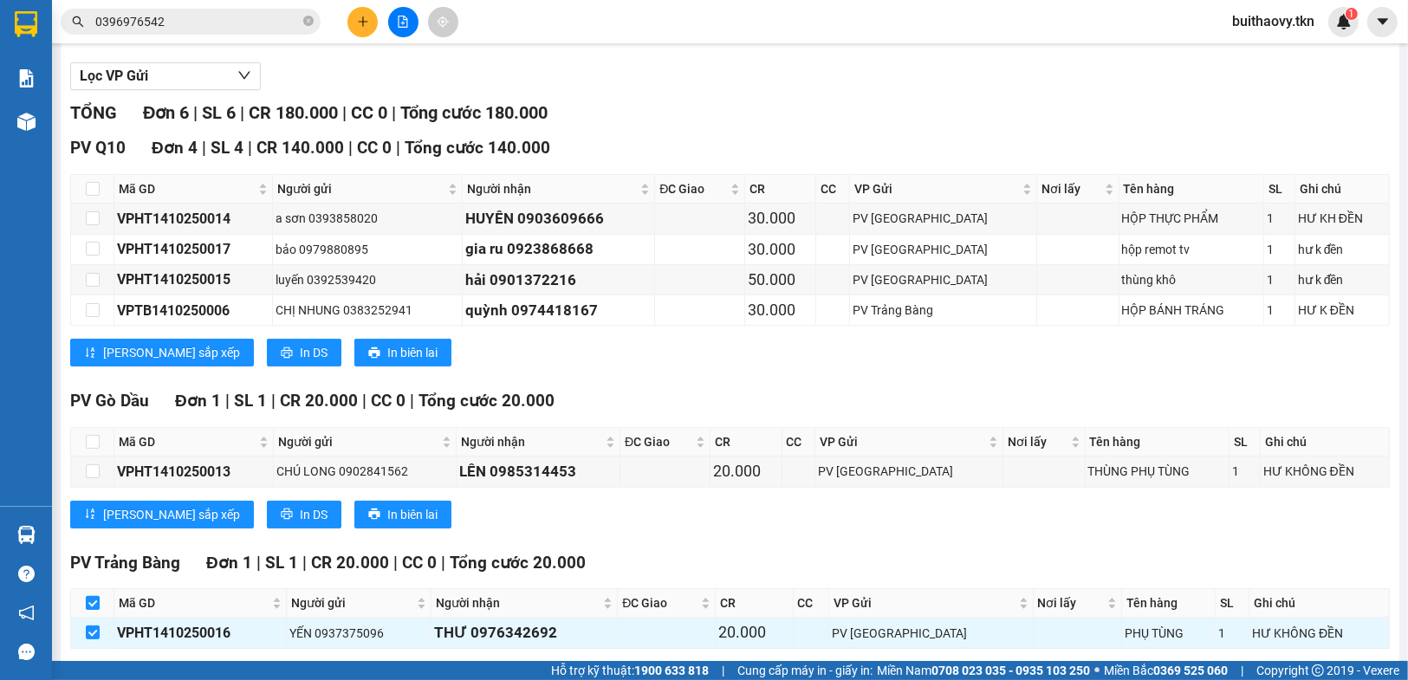
checkbox input "true"
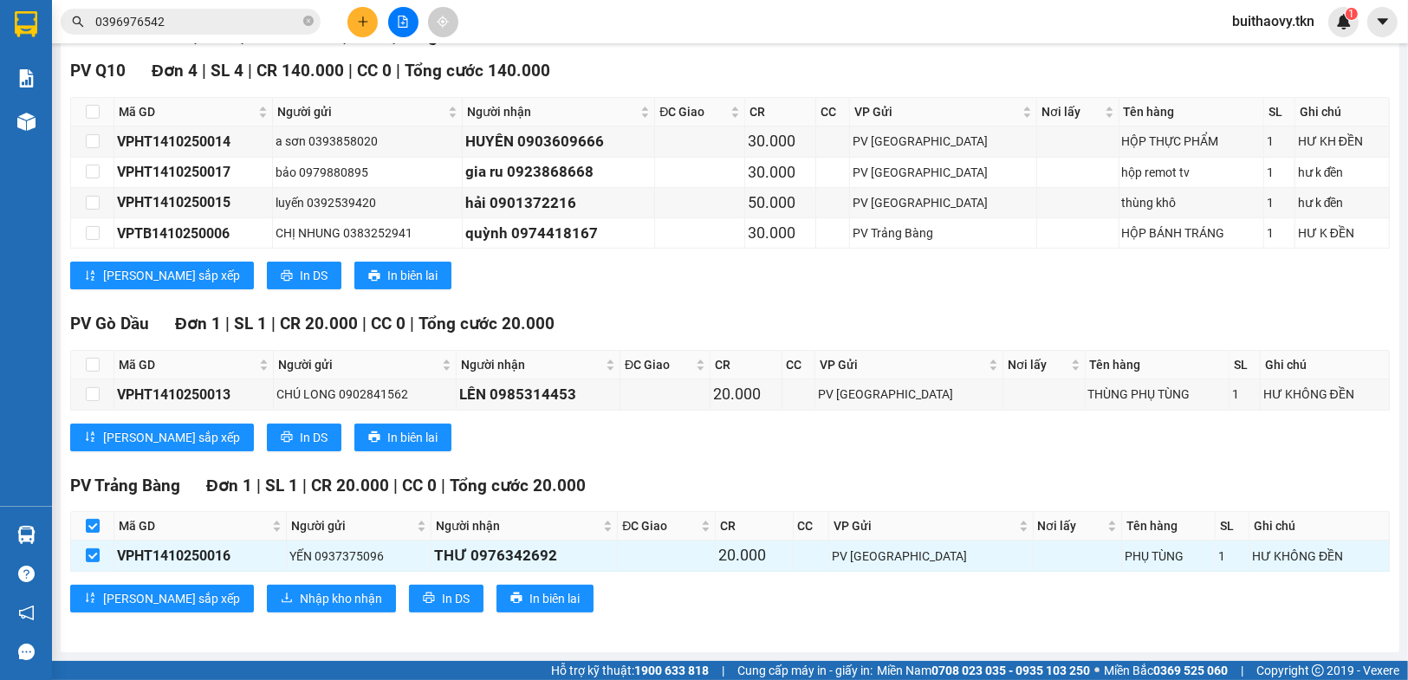
scroll to position [262, 0]
click at [300, 594] on span "Nhập kho nhận" at bounding box center [341, 598] width 82 height 19
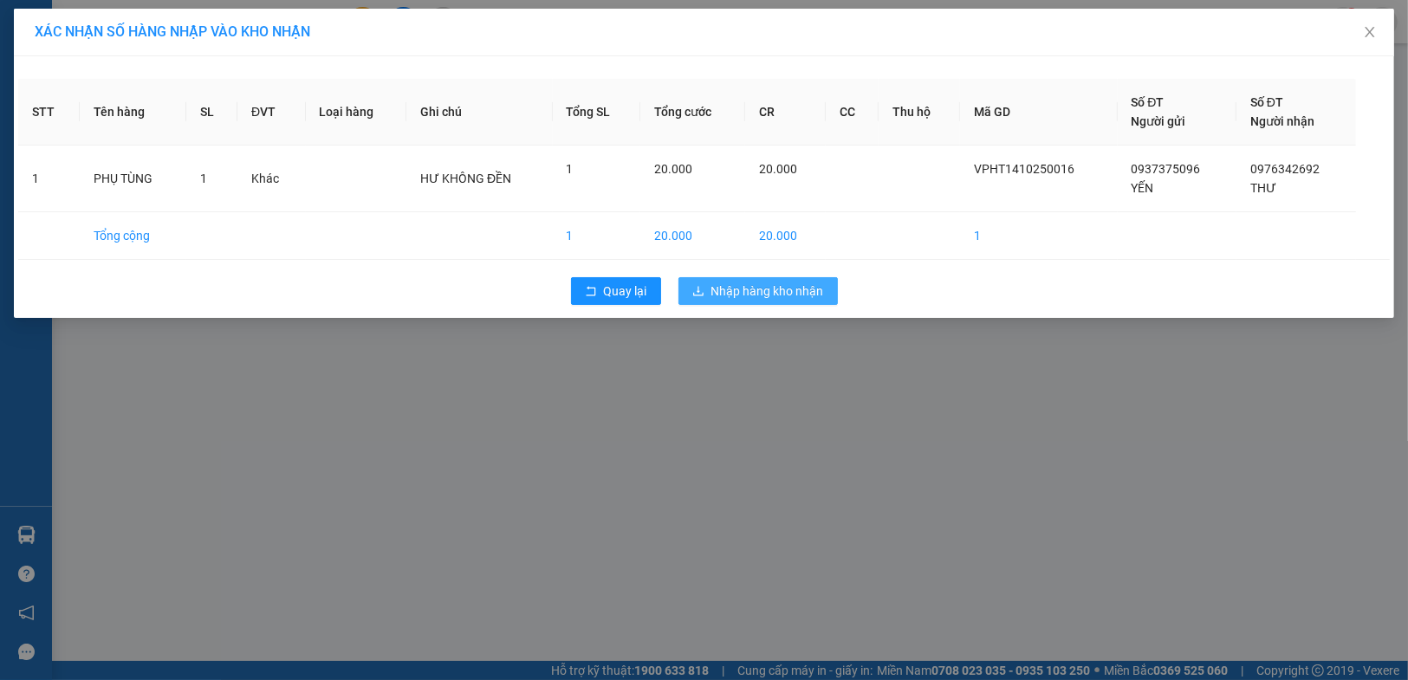
click at [761, 289] on span "Nhập hàng kho nhận" at bounding box center [767, 291] width 113 height 19
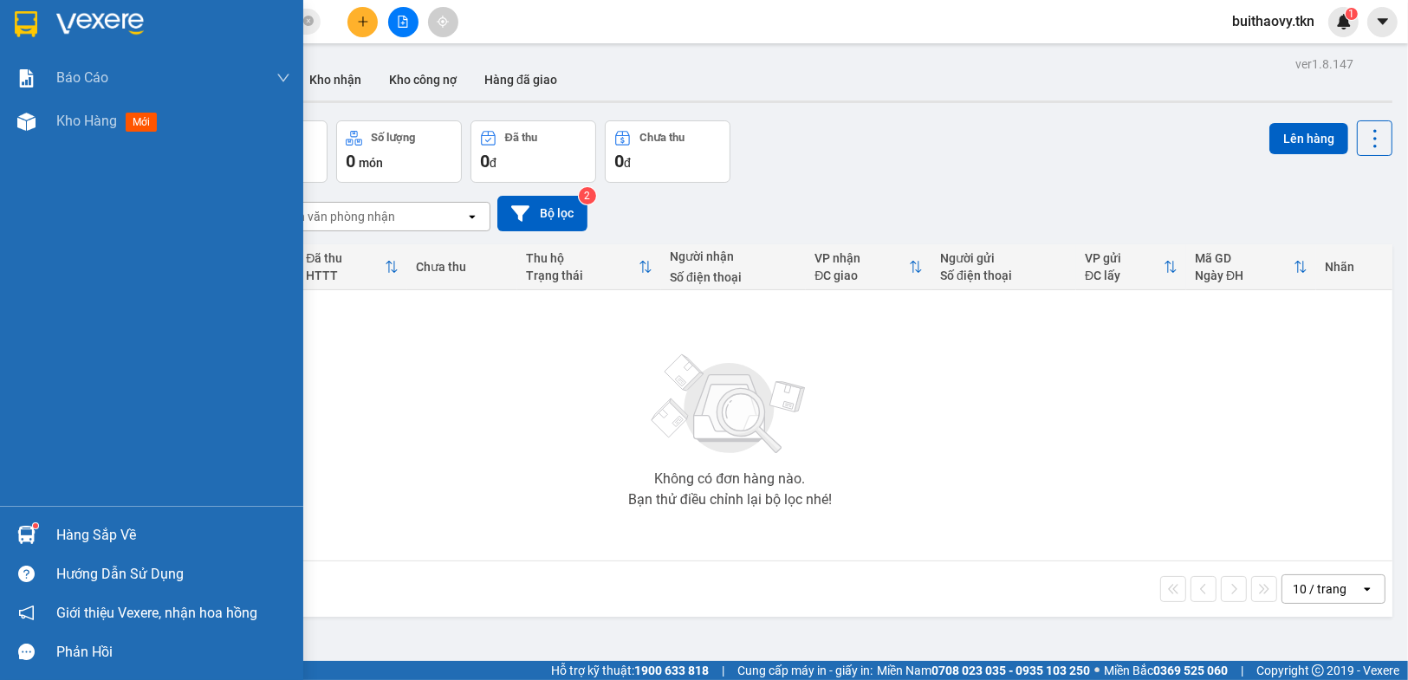
click at [25, 522] on div at bounding box center [26, 535] width 30 height 30
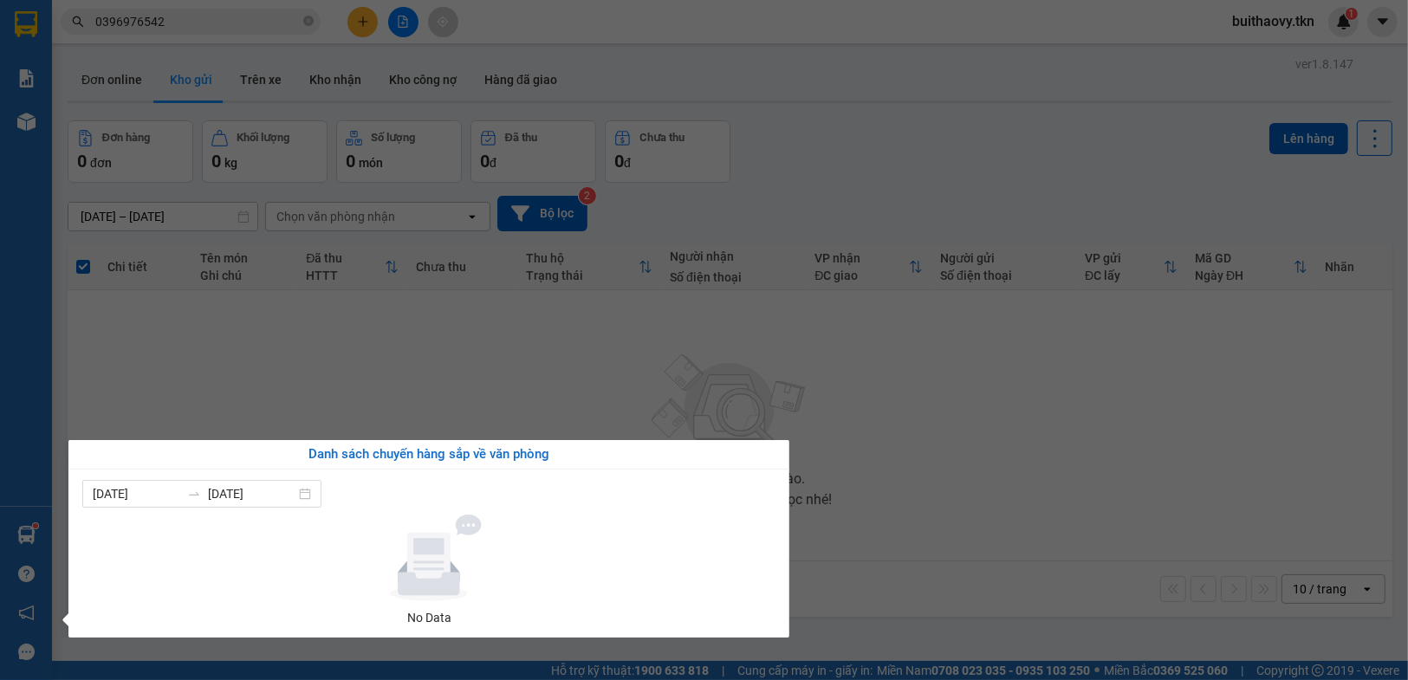
drag, startPoint x: 993, startPoint y: 531, endPoint x: 988, endPoint y: 590, distance: 59.1
click at [994, 538] on section "Kết quả tìm kiếm ( 60 ) Bộ lọc Mã ĐH Trạng thái Món hàng Thu hộ Tổng cước Chưa …" at bounding box center [704, 340] width 1408 height 680
